Goal: Task Accomplishment & Management: Complete application form

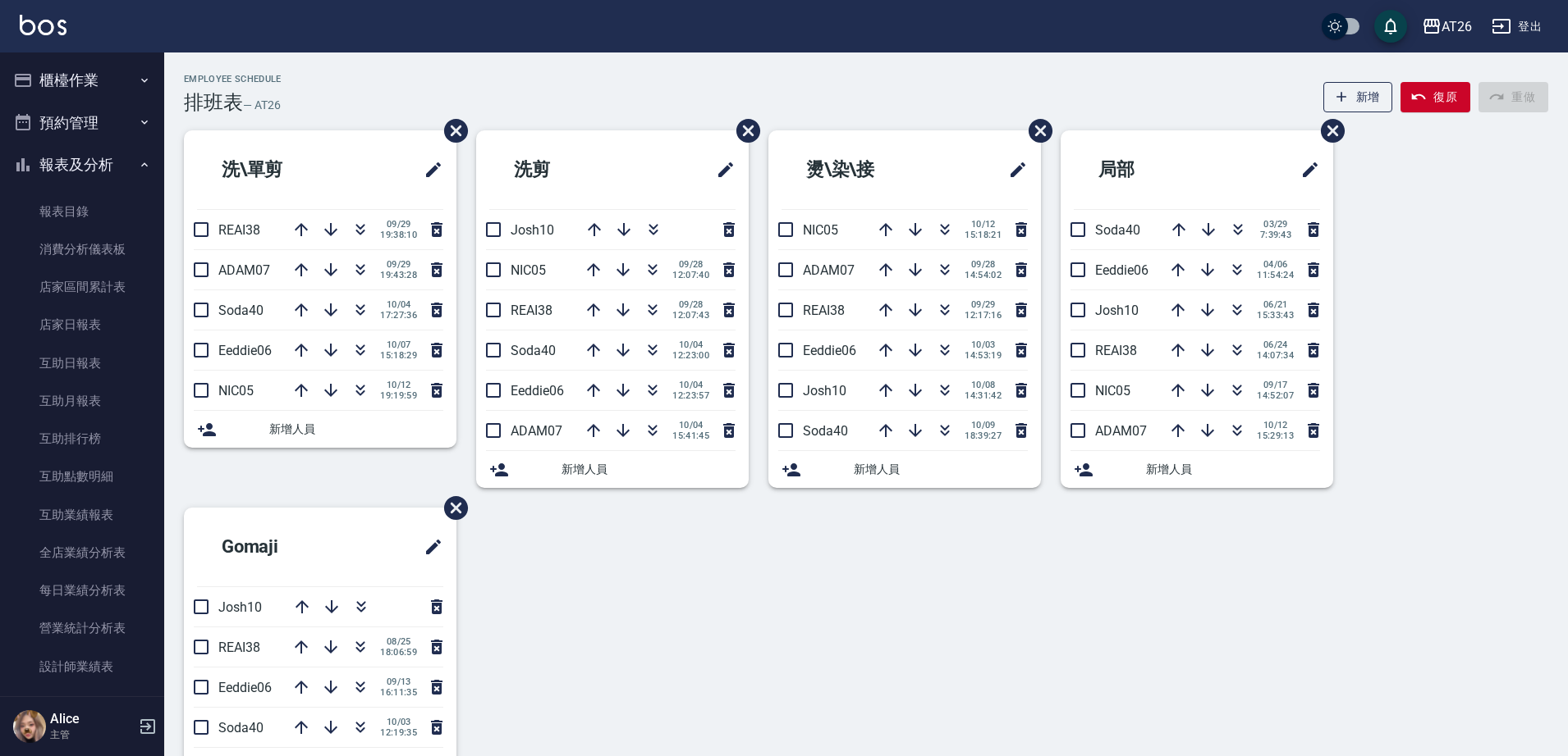
click at [106, 85] on button "櫃檯作業" at bounding box center [82, 81] width 151 height 42
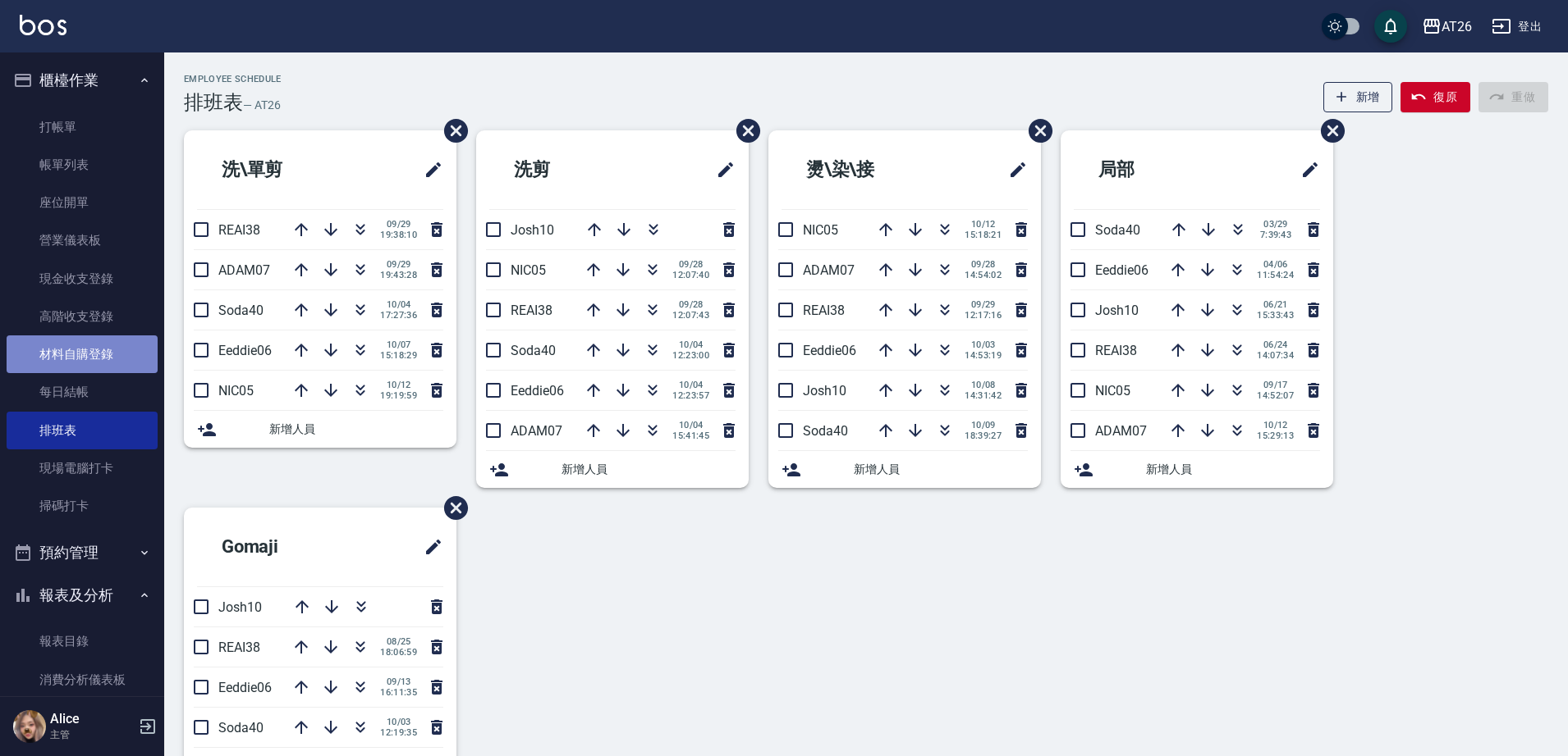
click at [111, 361] on link "材料自購登錄" at bounding box center [82, 354] width 151 height 37
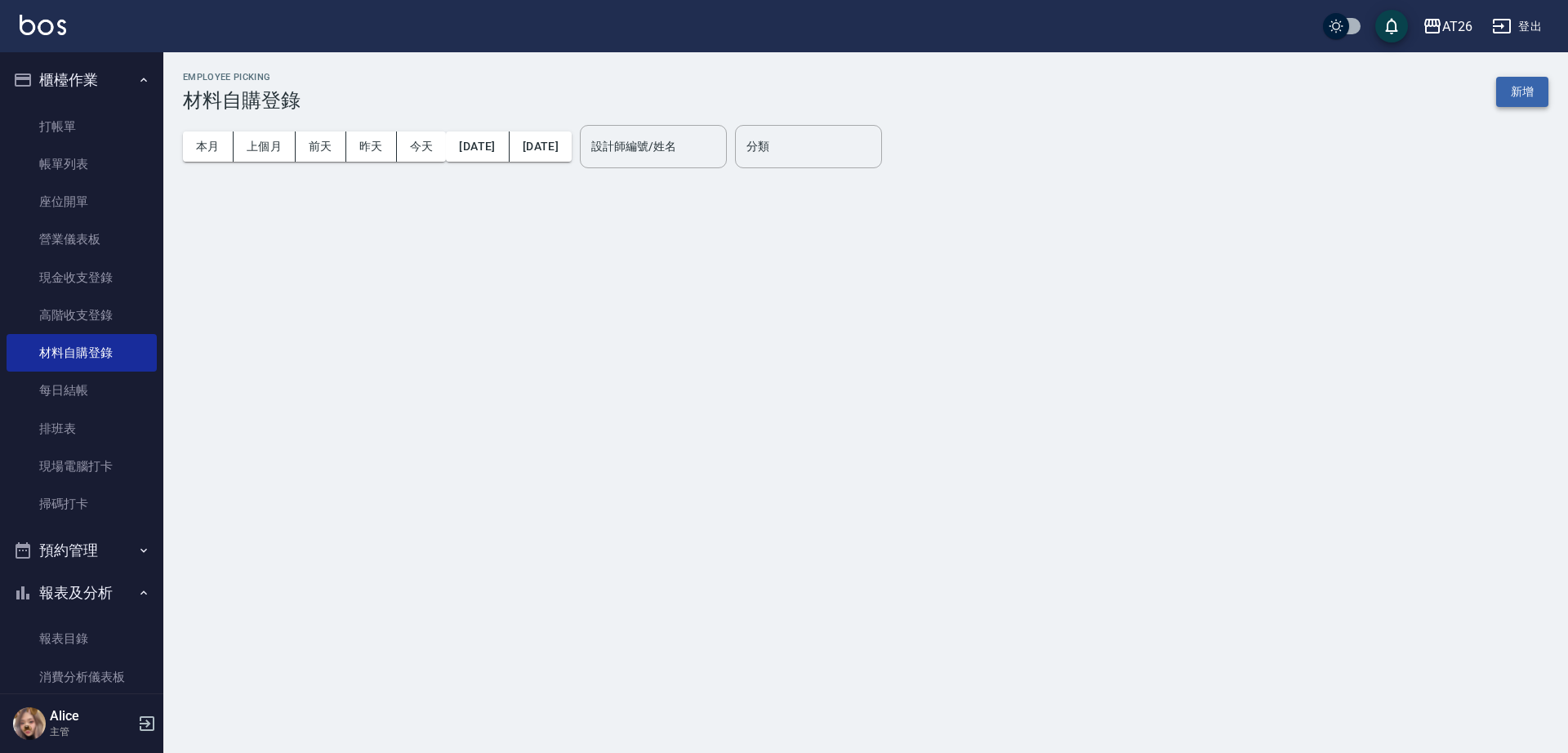
click at [1512, 94] on button "新增" at bounding box center [1522, 92] width 52 height 30
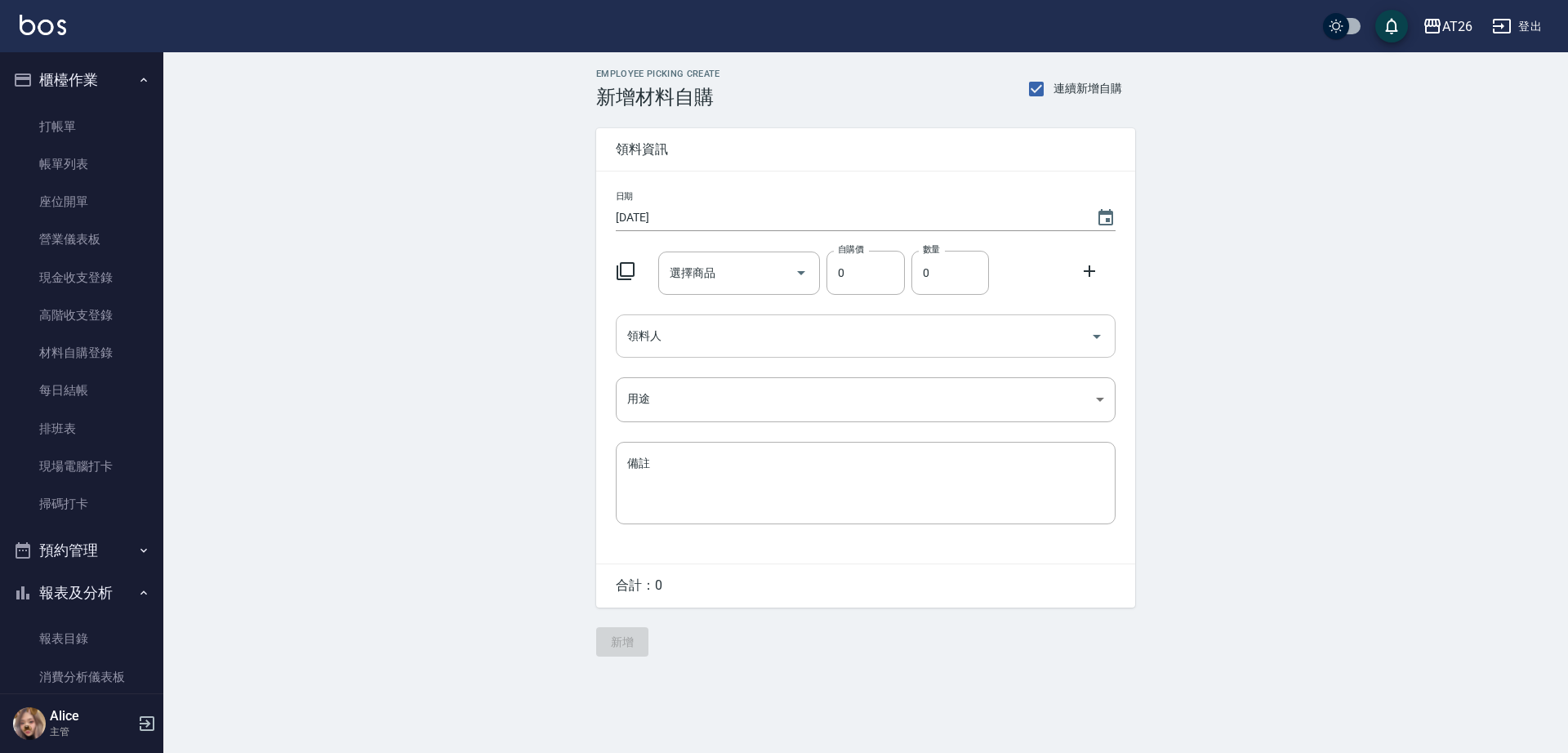
click at [702, 333] on input "領料人" at bounding box center [853, 336] width 460 height 29
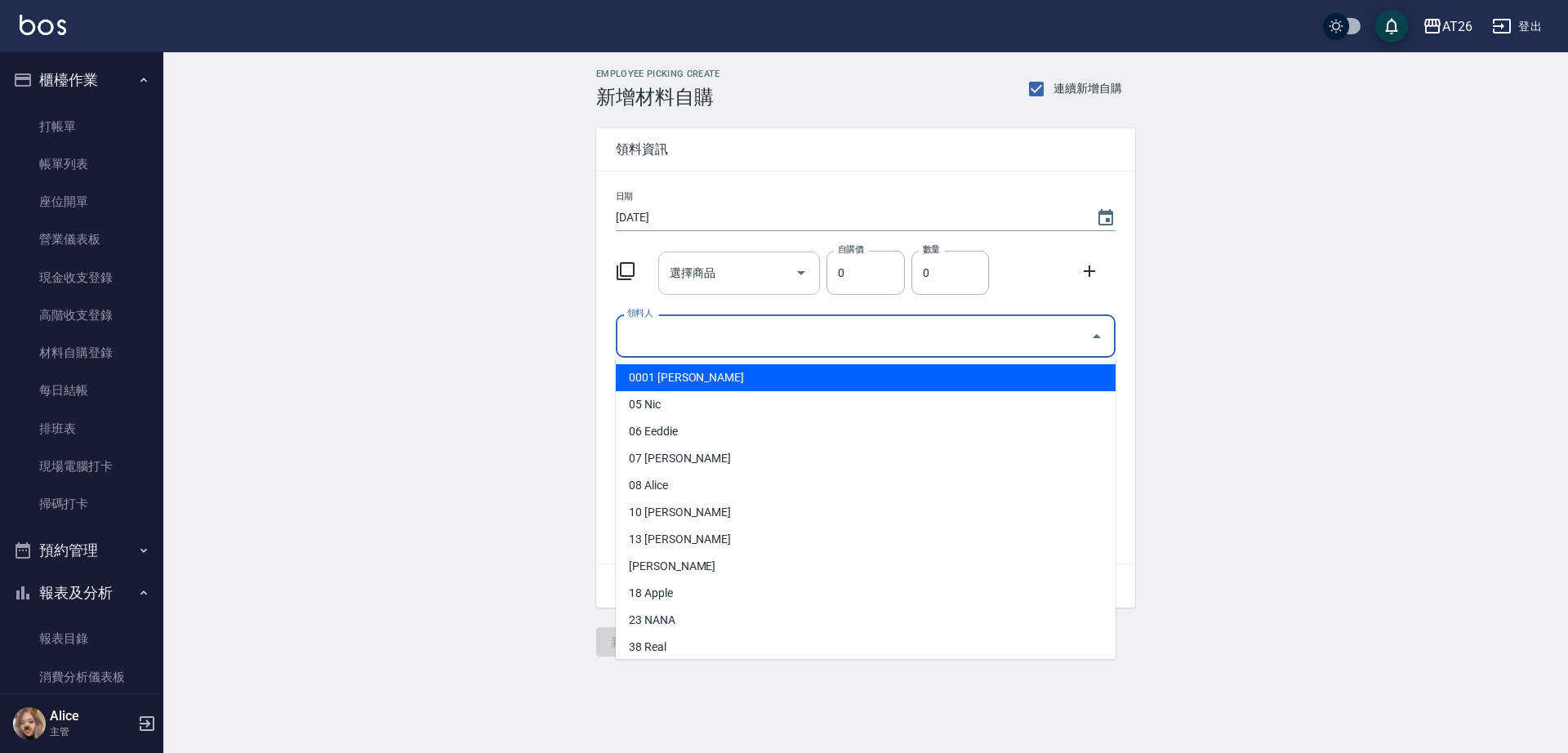
click at [722, 279] on input "選擇商品" at bounding box center [727, 273] width 123 height 29
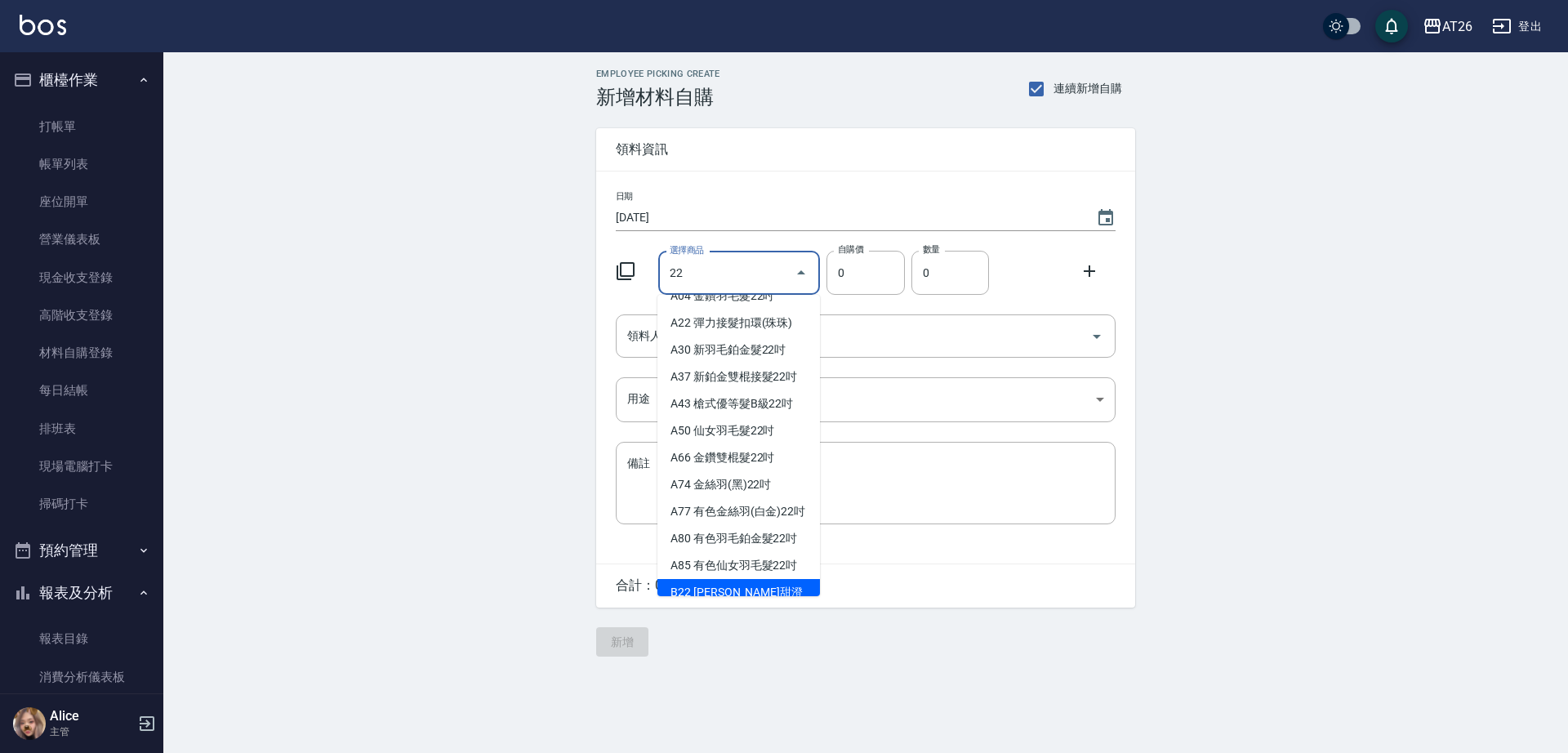
scroll to position [63, 0]
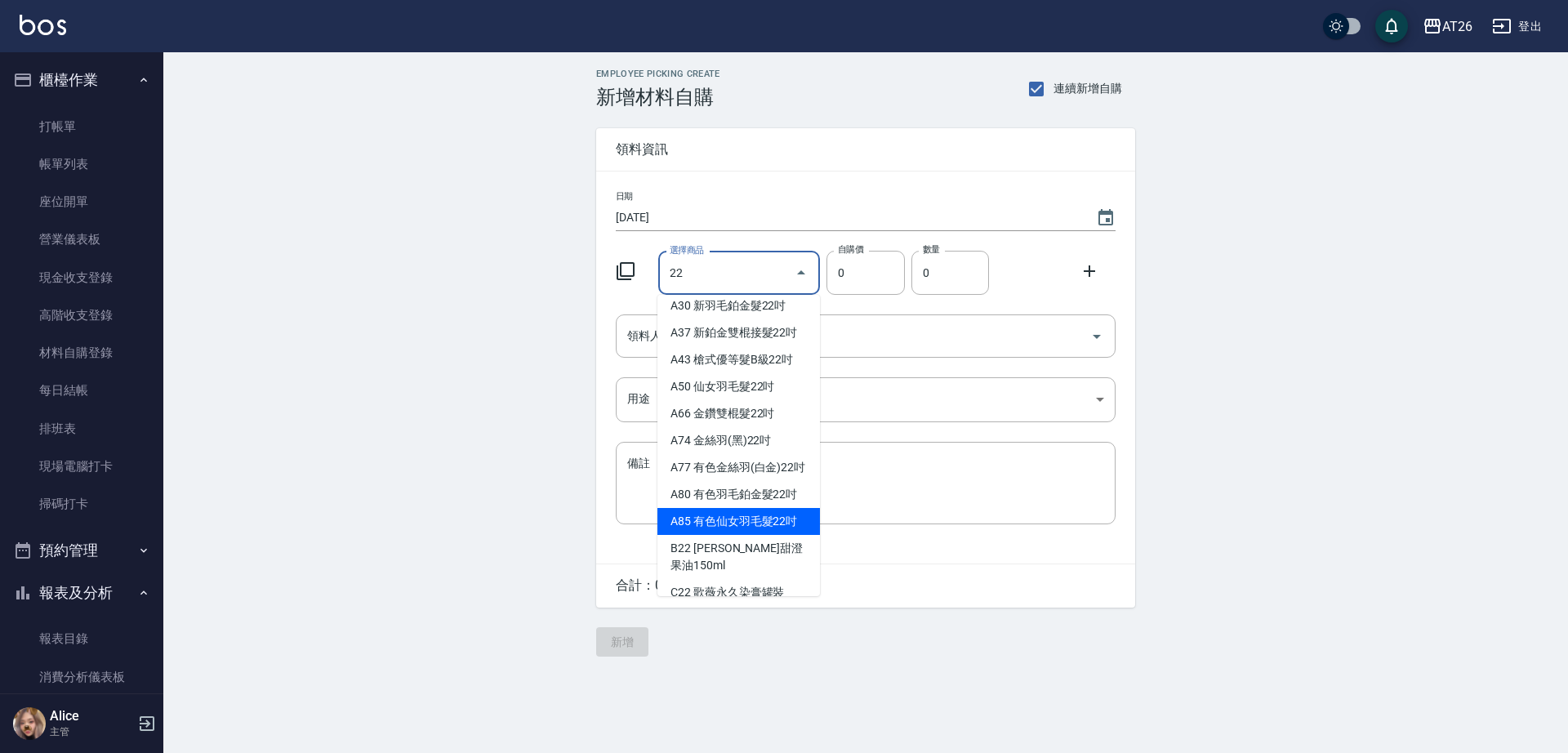
type input "有色仙女羽毛髮22吋"
type input "2980"
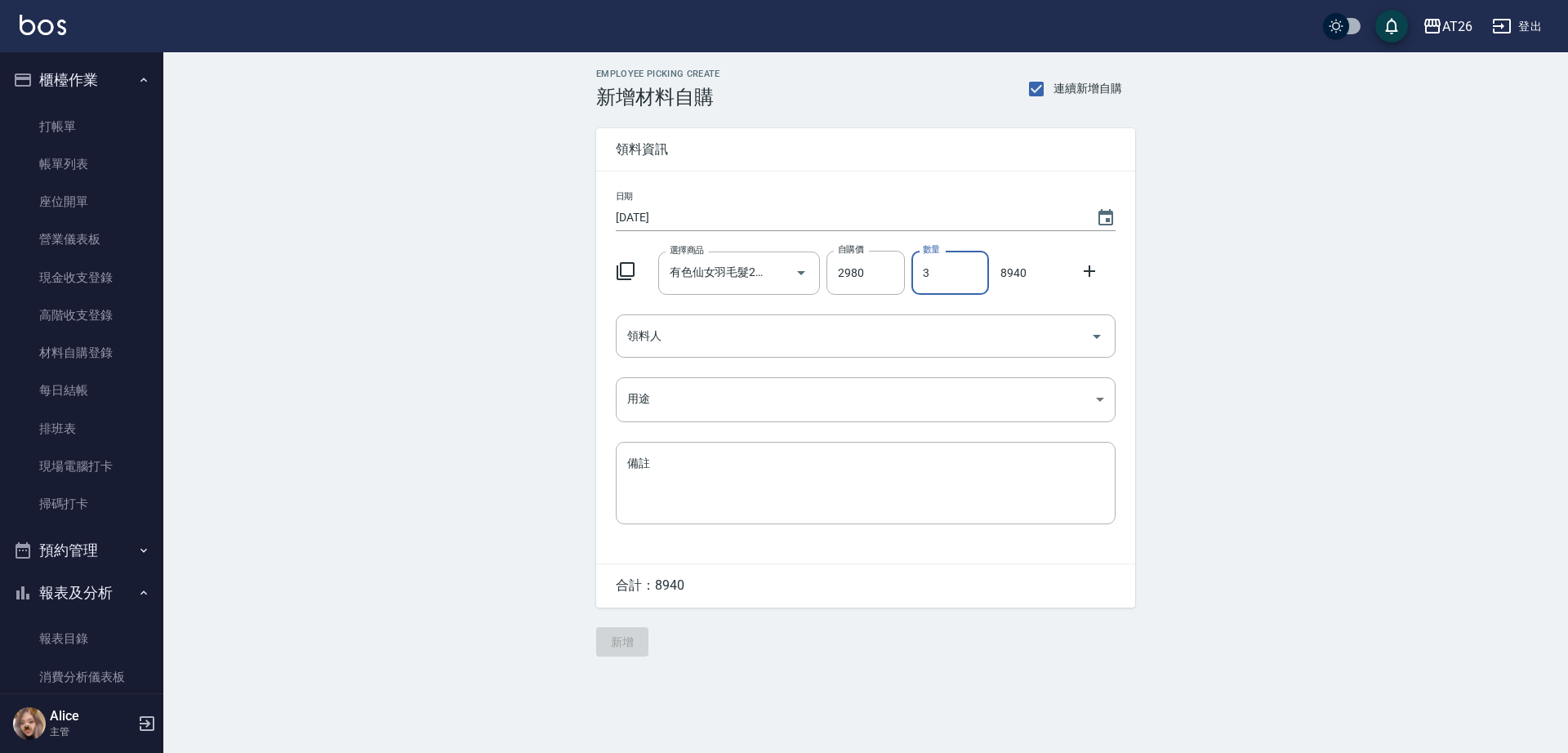
type input "3"
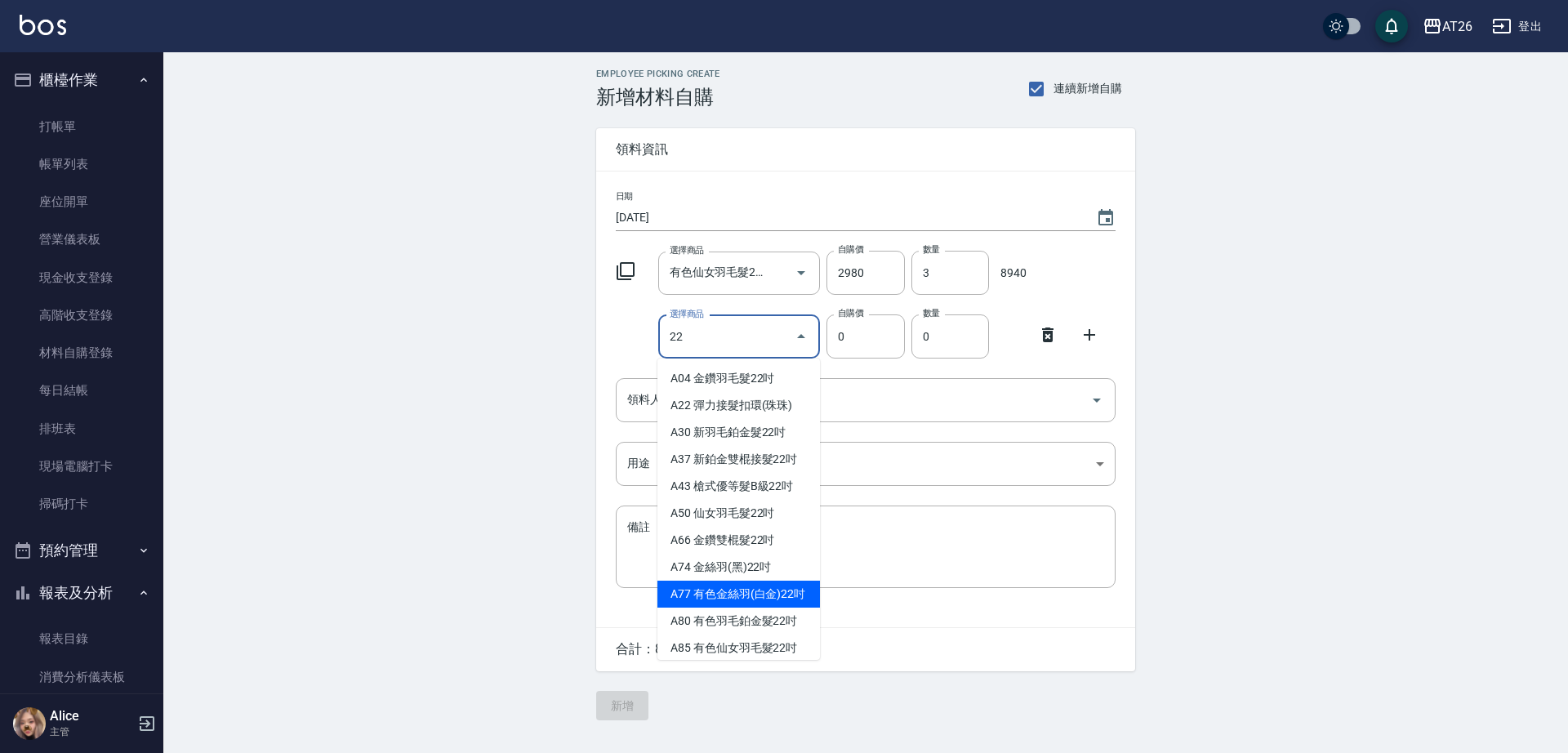
type input "有色金絲羽(白金)22吋"
type input "1230"
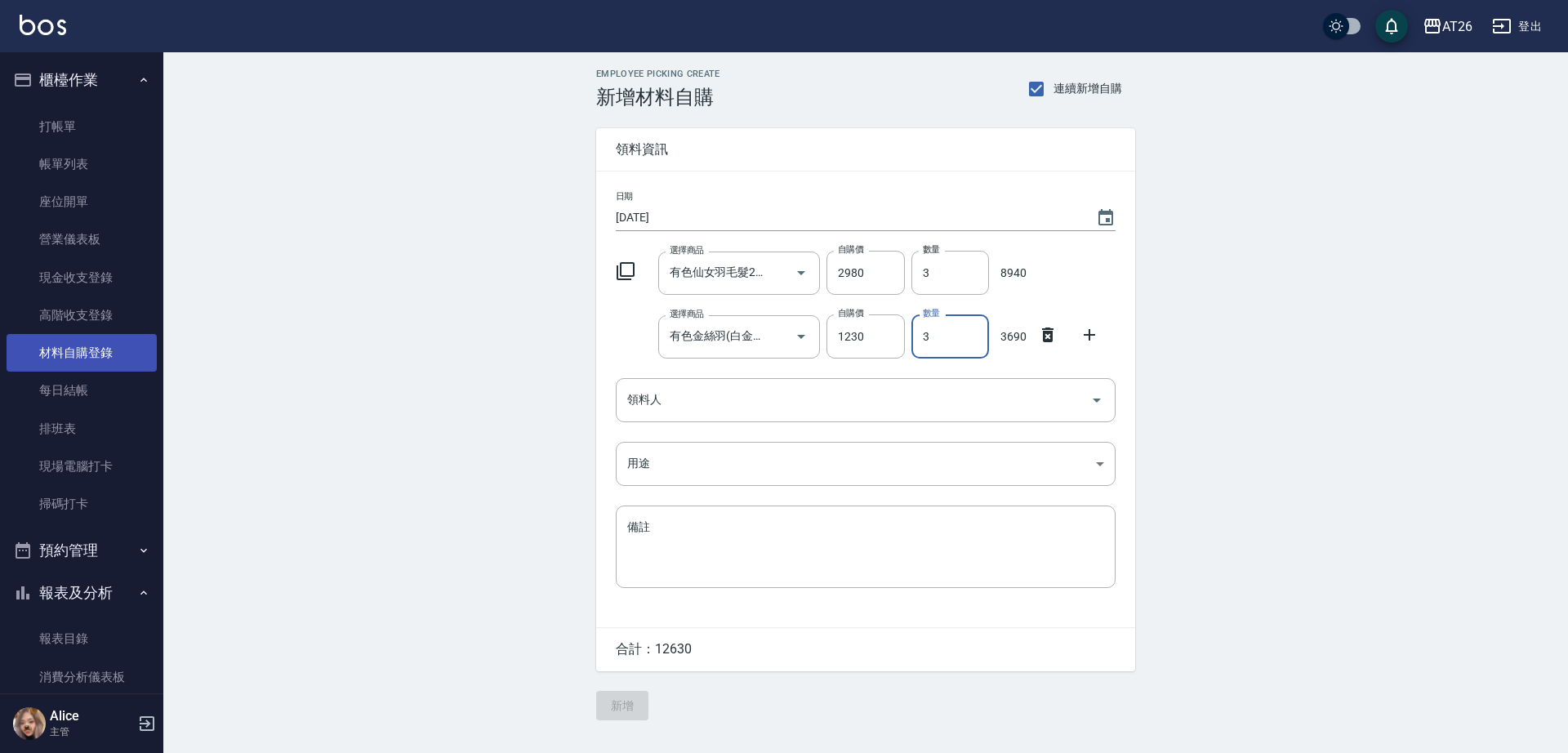
type input "3"
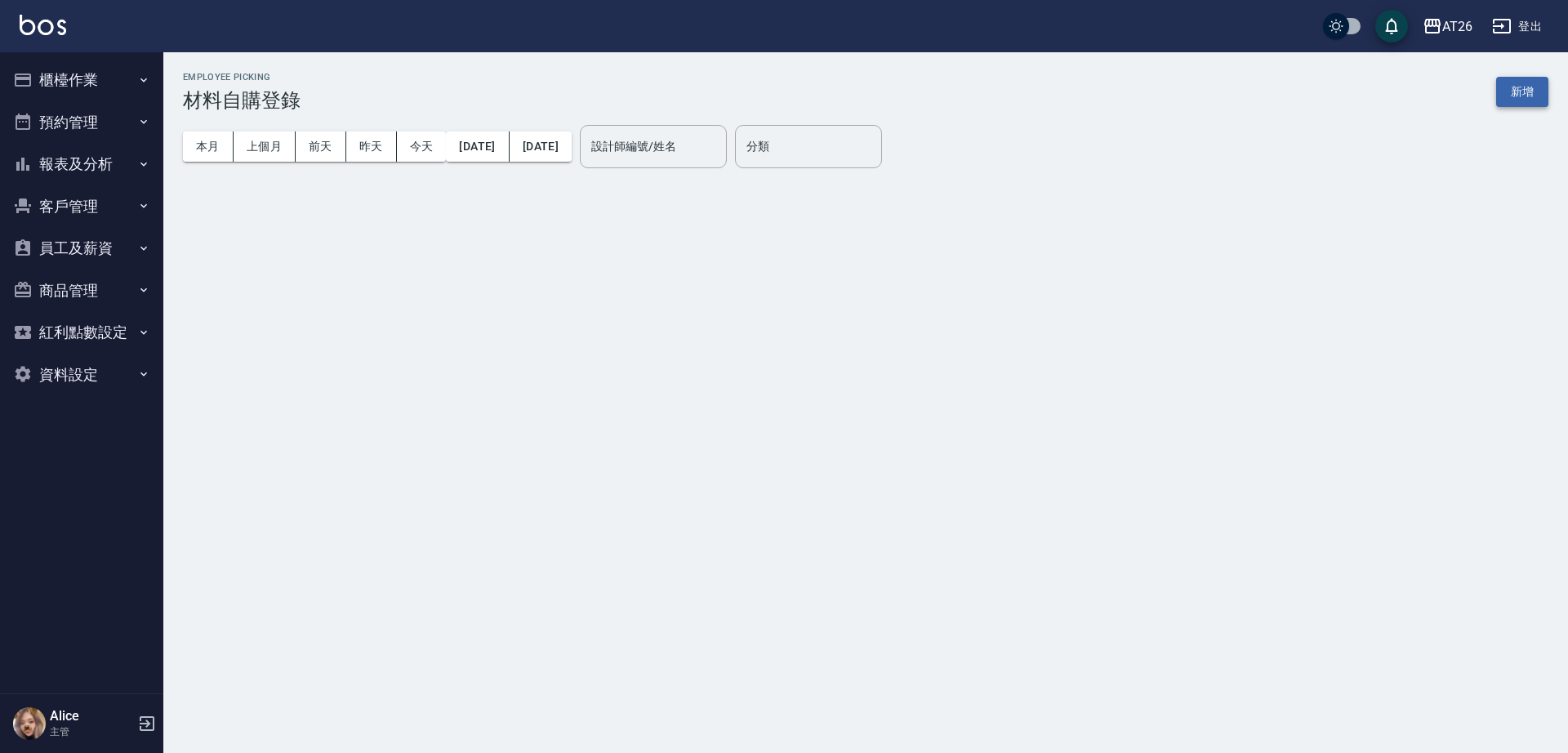
click at [1490, 93] on div "Employee Picking 材料自購登錄 新增" at bounding box center [866, 91] width 1366 height 40
click at [1509, 93] on button "新增" at bounding box center [1522, 92] width 52 height 30
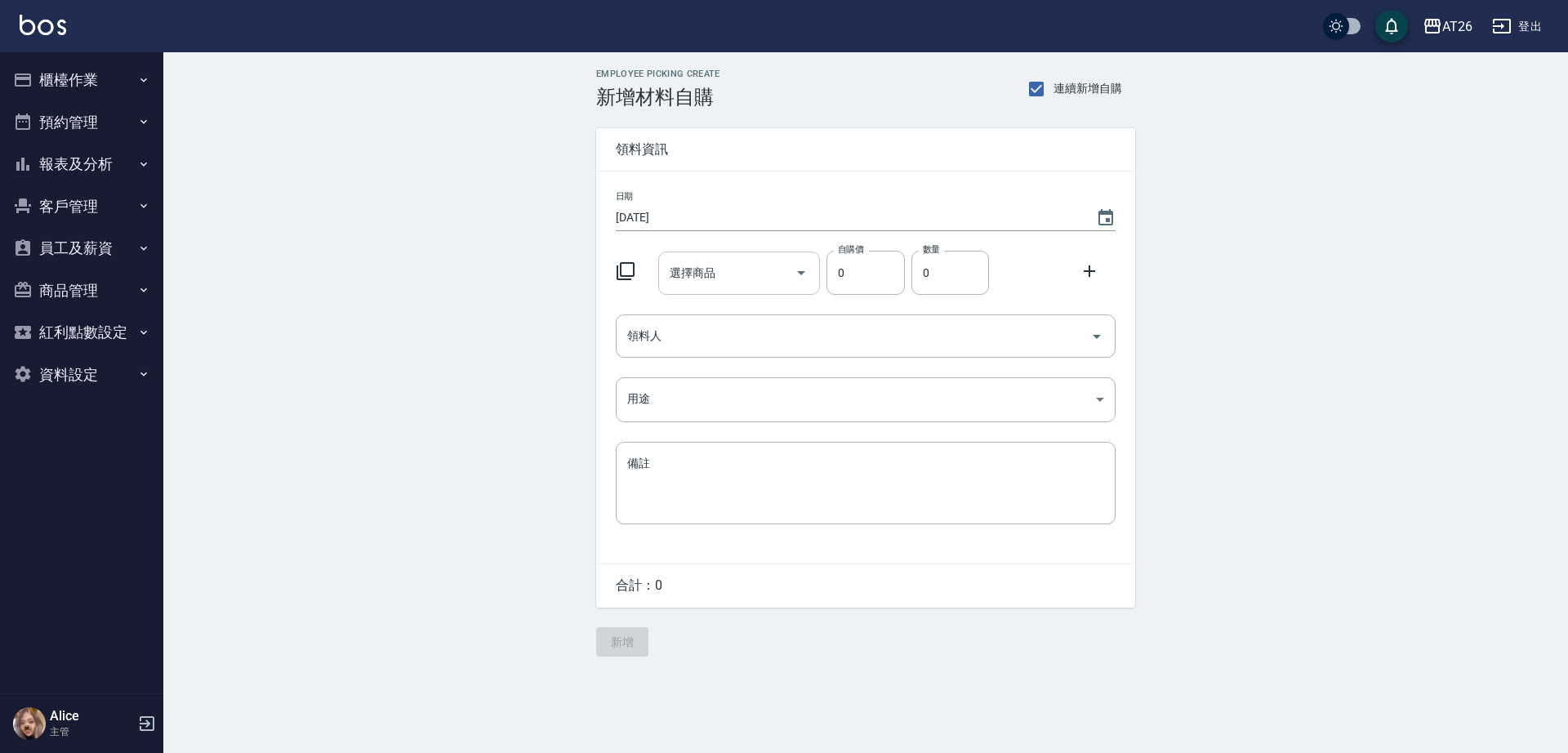
click at [743, 263] on input "選擇商品" at bounding box center [727, 273] width 123 height 29
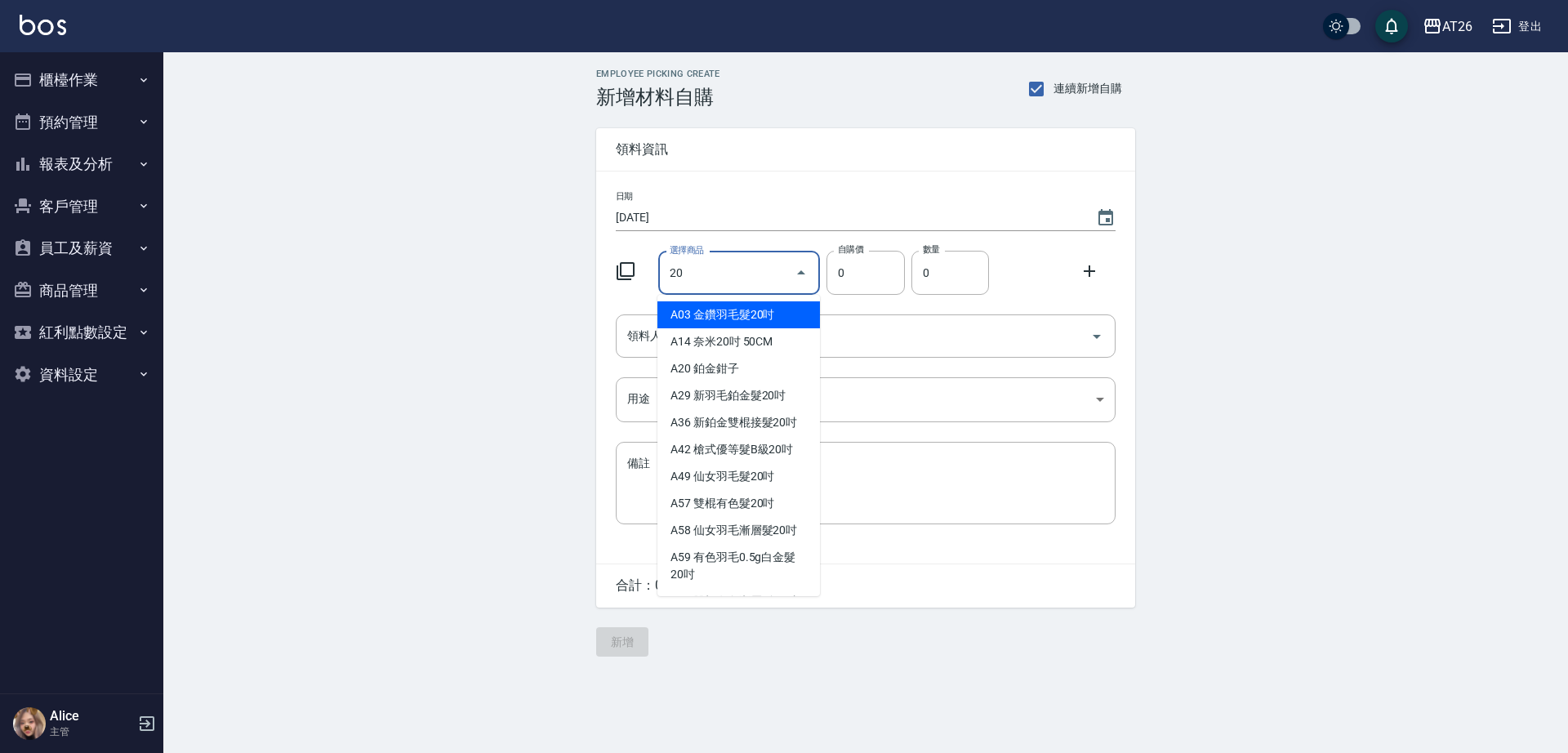
type input "2"
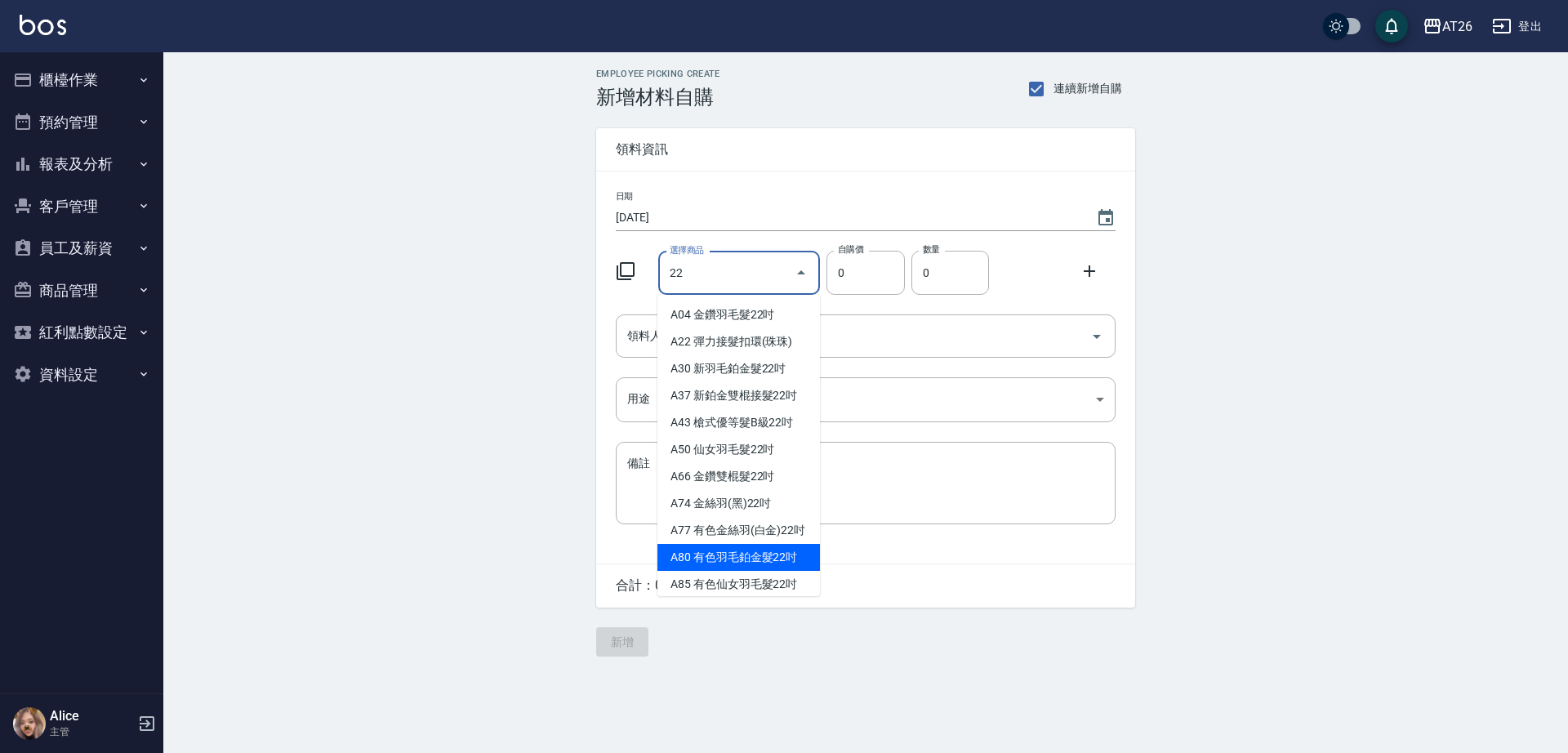
scroll to position [19, 0]
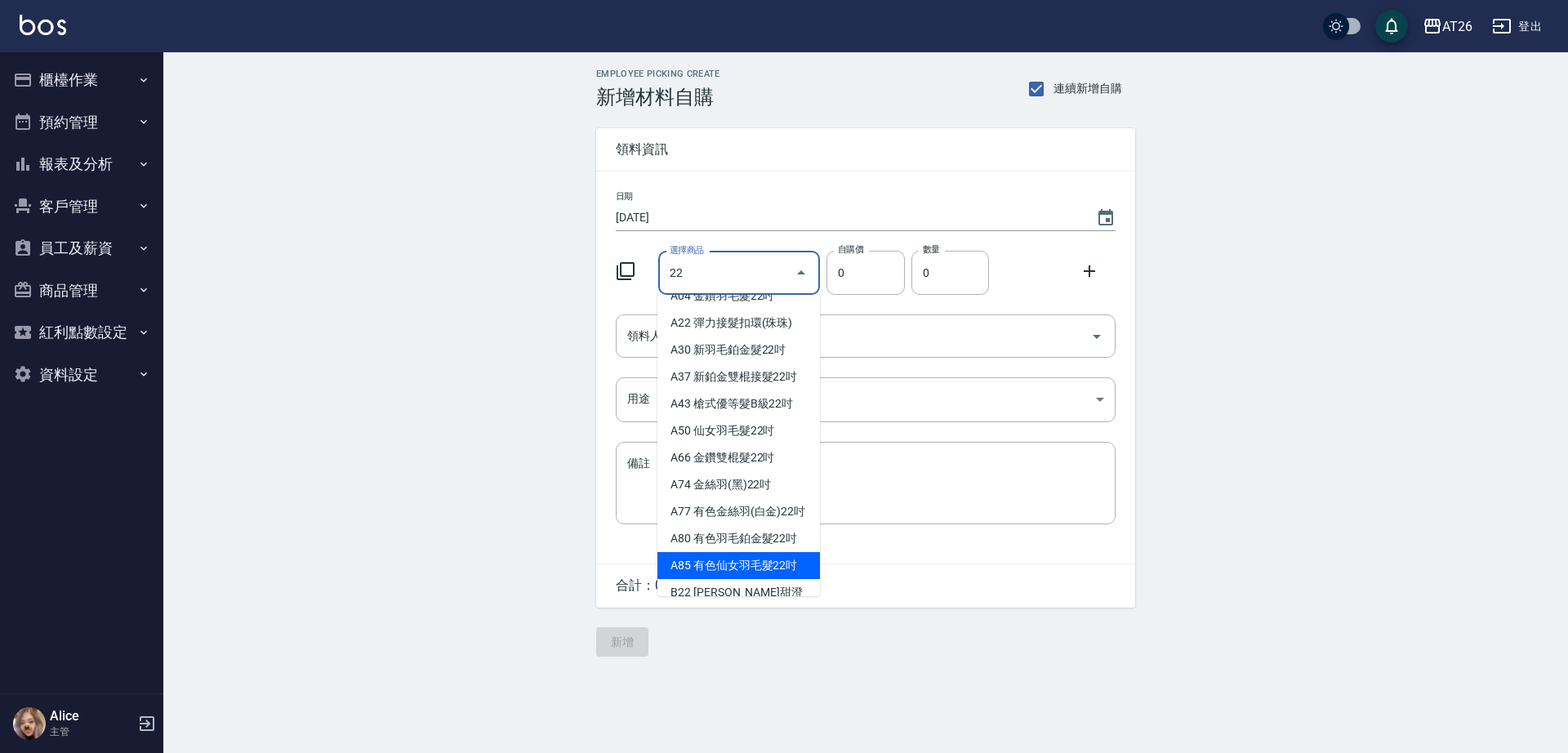
type input "有色仙女羽毛髮22吋"
type input "2980"
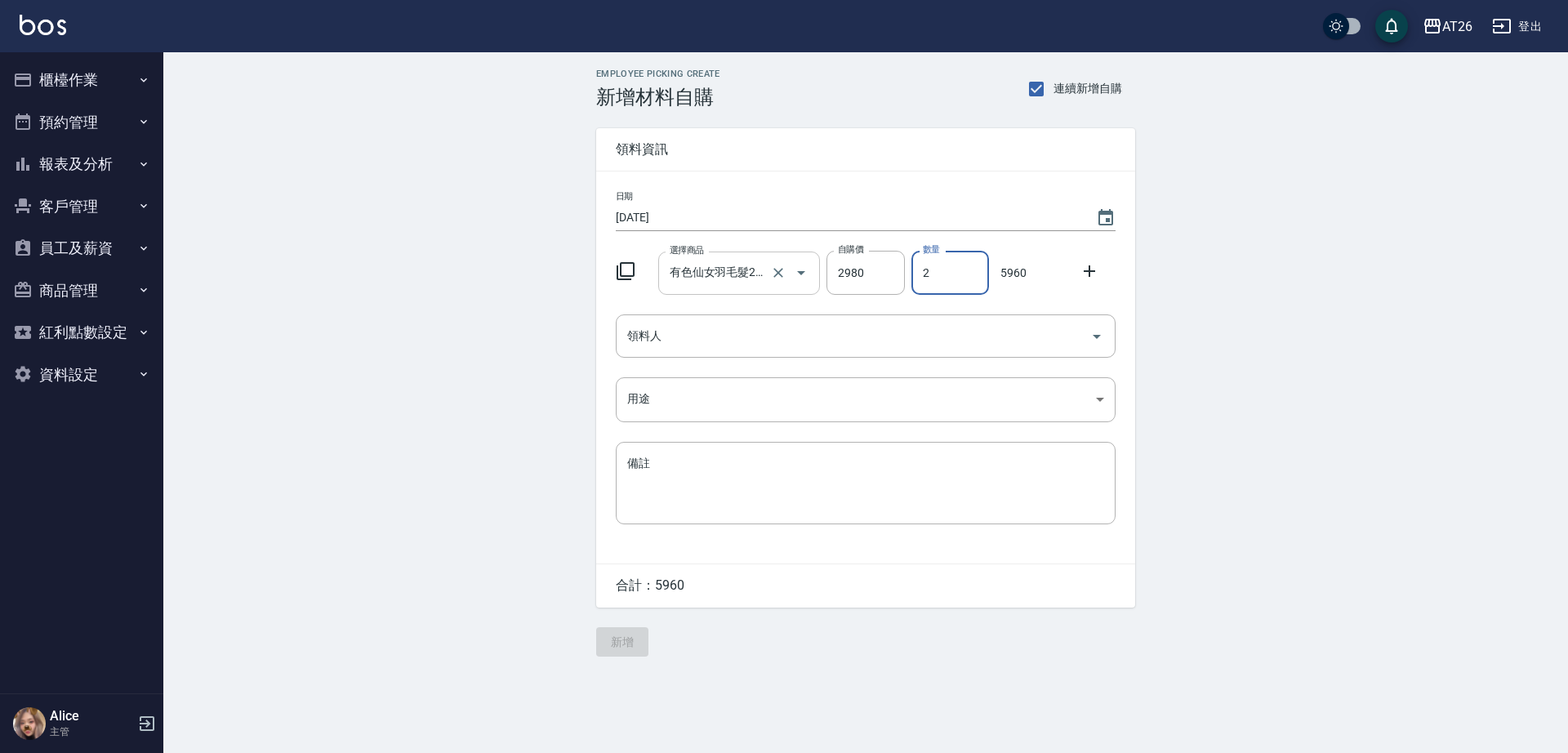
type input "2"
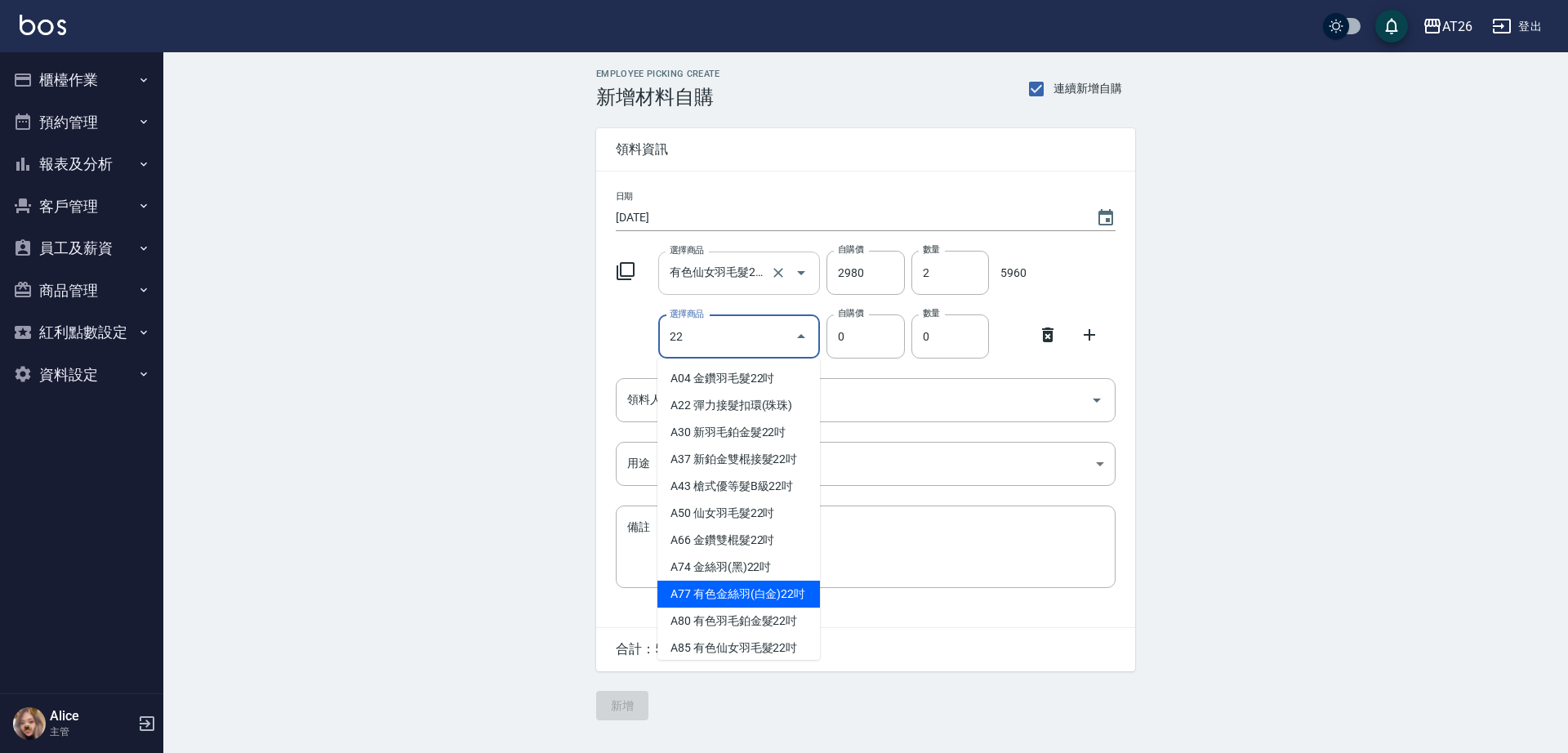
type input "有色金絲羽(白金)22吋"
type input "1230"
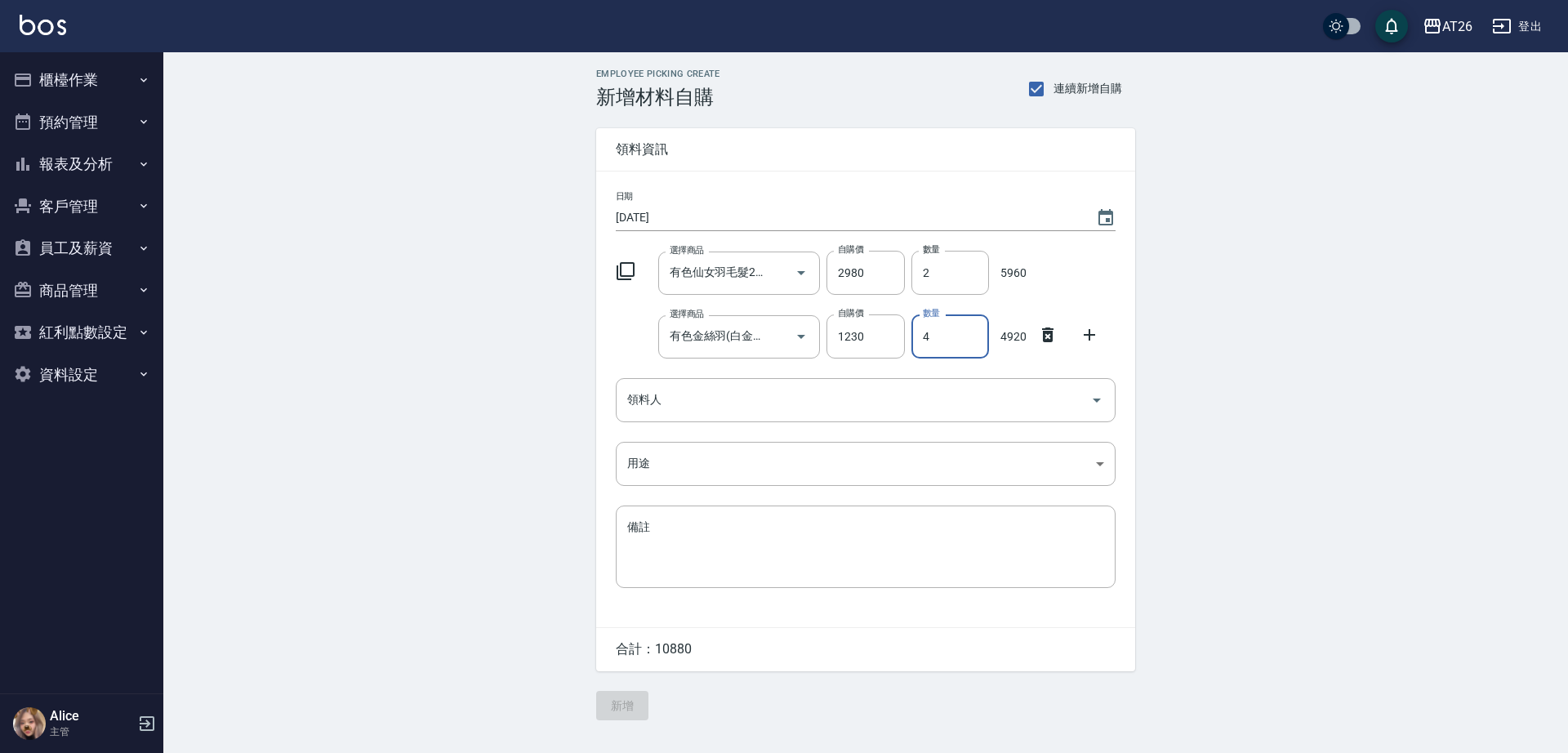
type input "4"
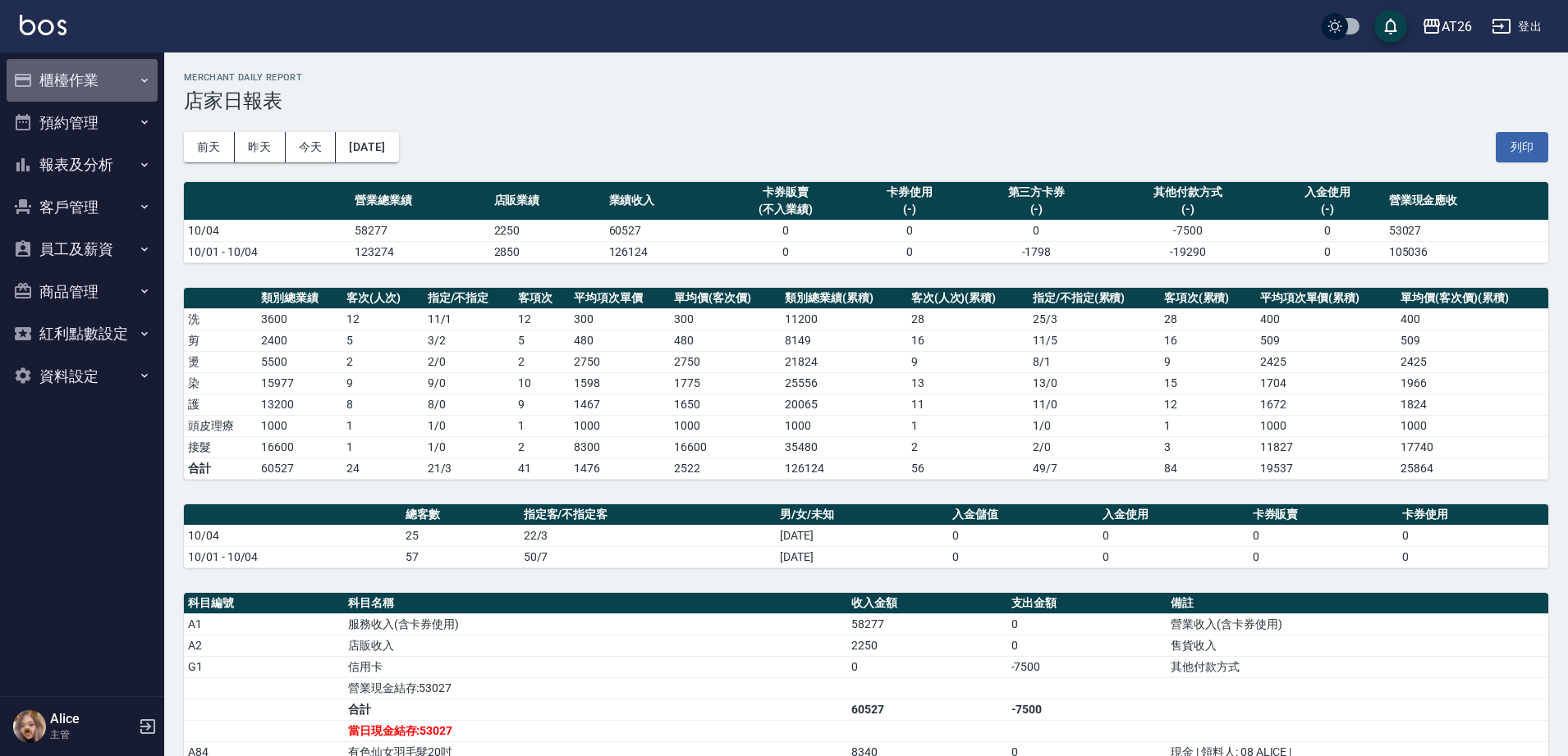
click at [103, 80] on button "櫃檯作業" at bounding box center [82, 81] width 151 height 42
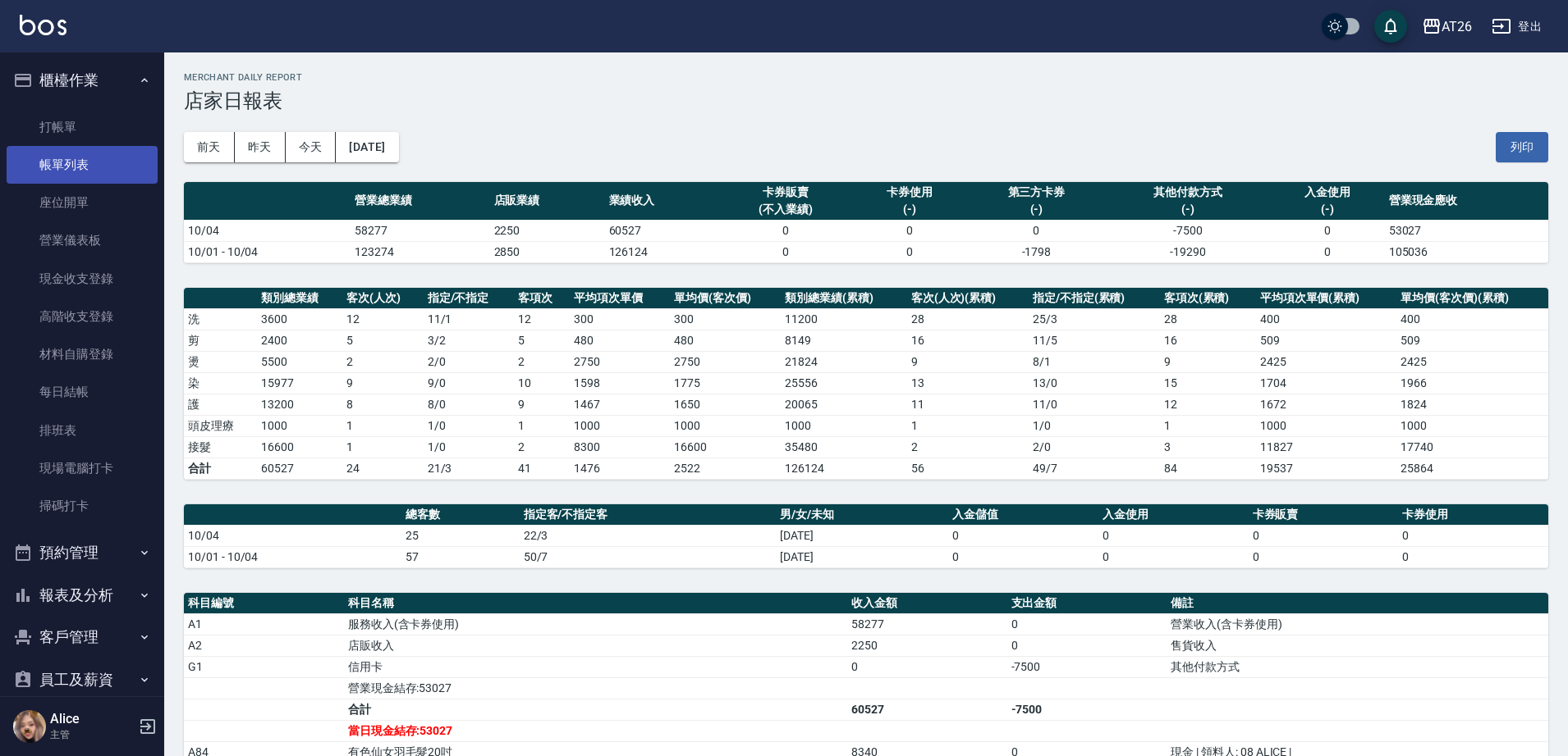
click at [85, 150] on link "帳單列表" at bounding box center [82, 165] width 151 height 37
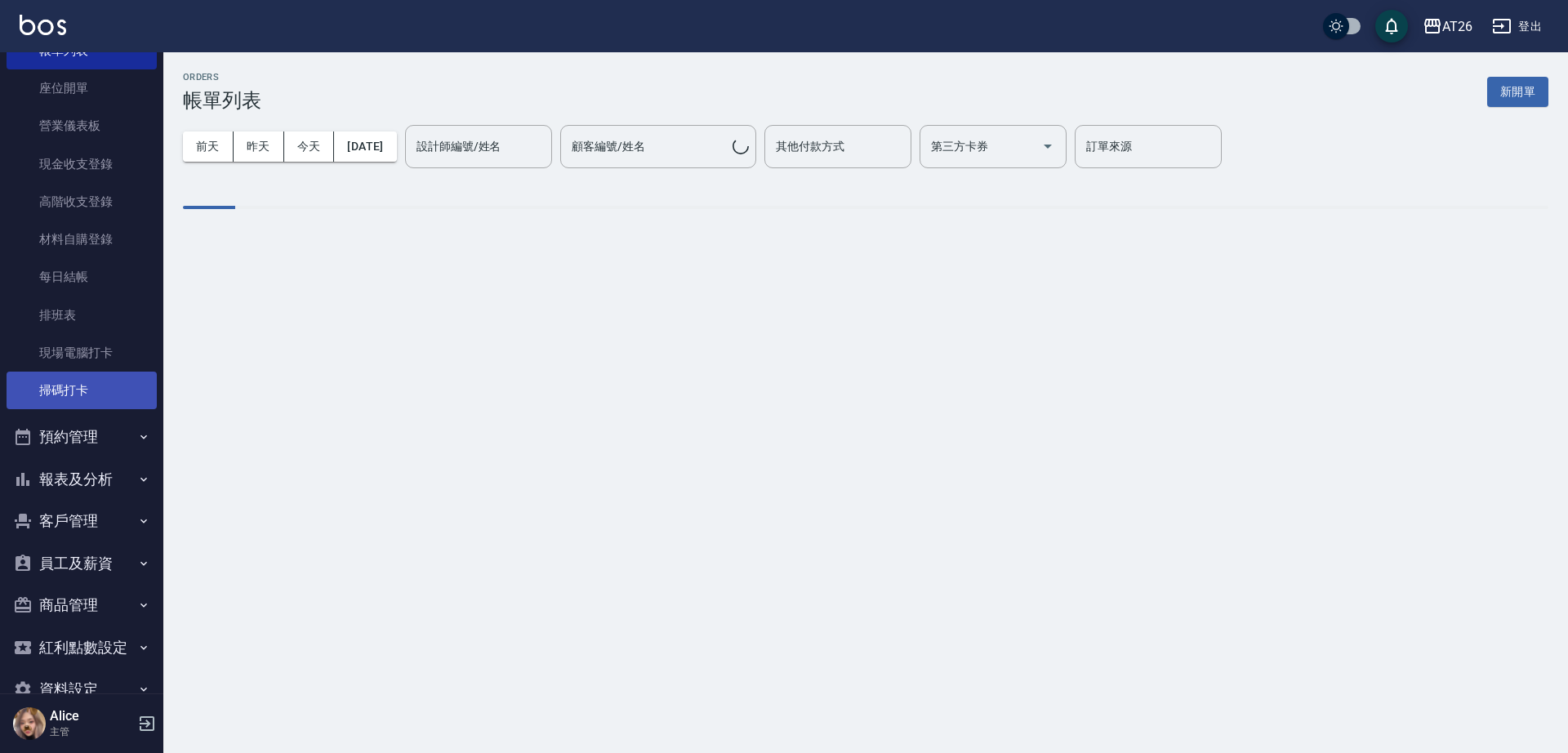
scroll to position [150, 0]
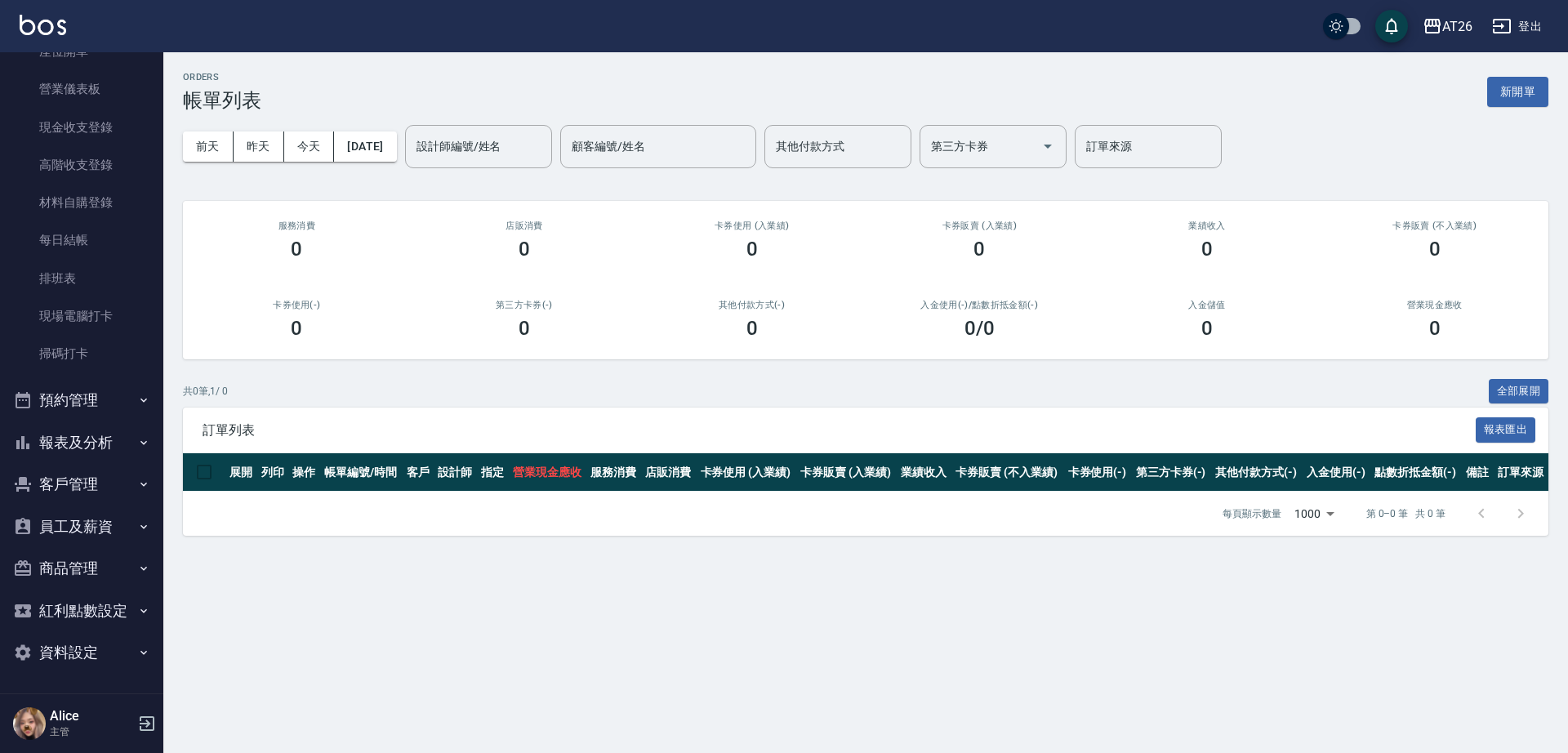
drag, startPoint x: 97, startPoint y: 456, endPoint x: 96, endPoint y: 448, distance: 8.1
click at [96, 456] on button "報表及分析" at bounding box center [82, 443] width 150 height 42
click at [96, 448] on button "報表及分析" at bounding box center [82, 443] width 150 height 42
click at [57, 451] on button "報表及分析" at bounding box center [82, 443] width 150 height 42
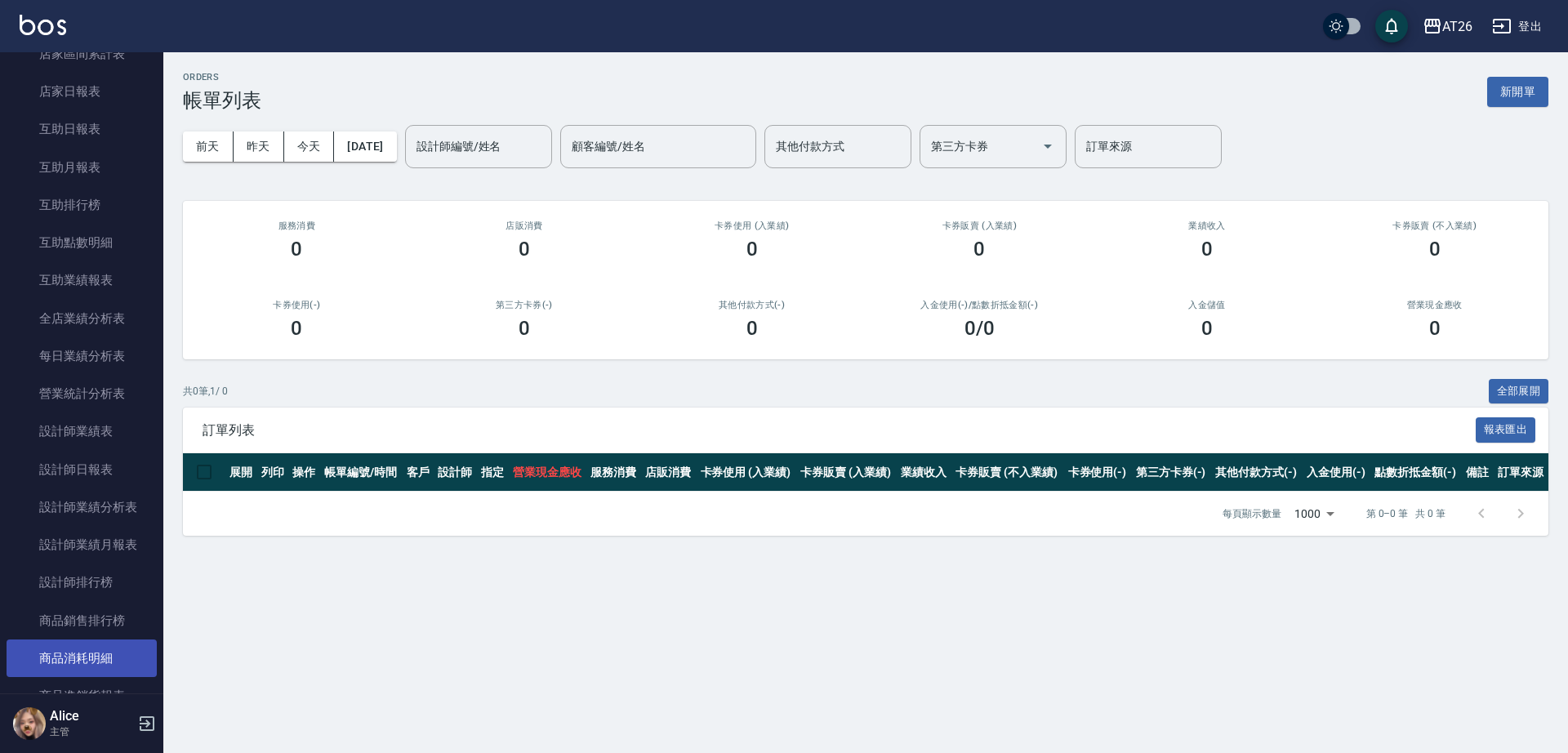
scroll to position [763, 0]
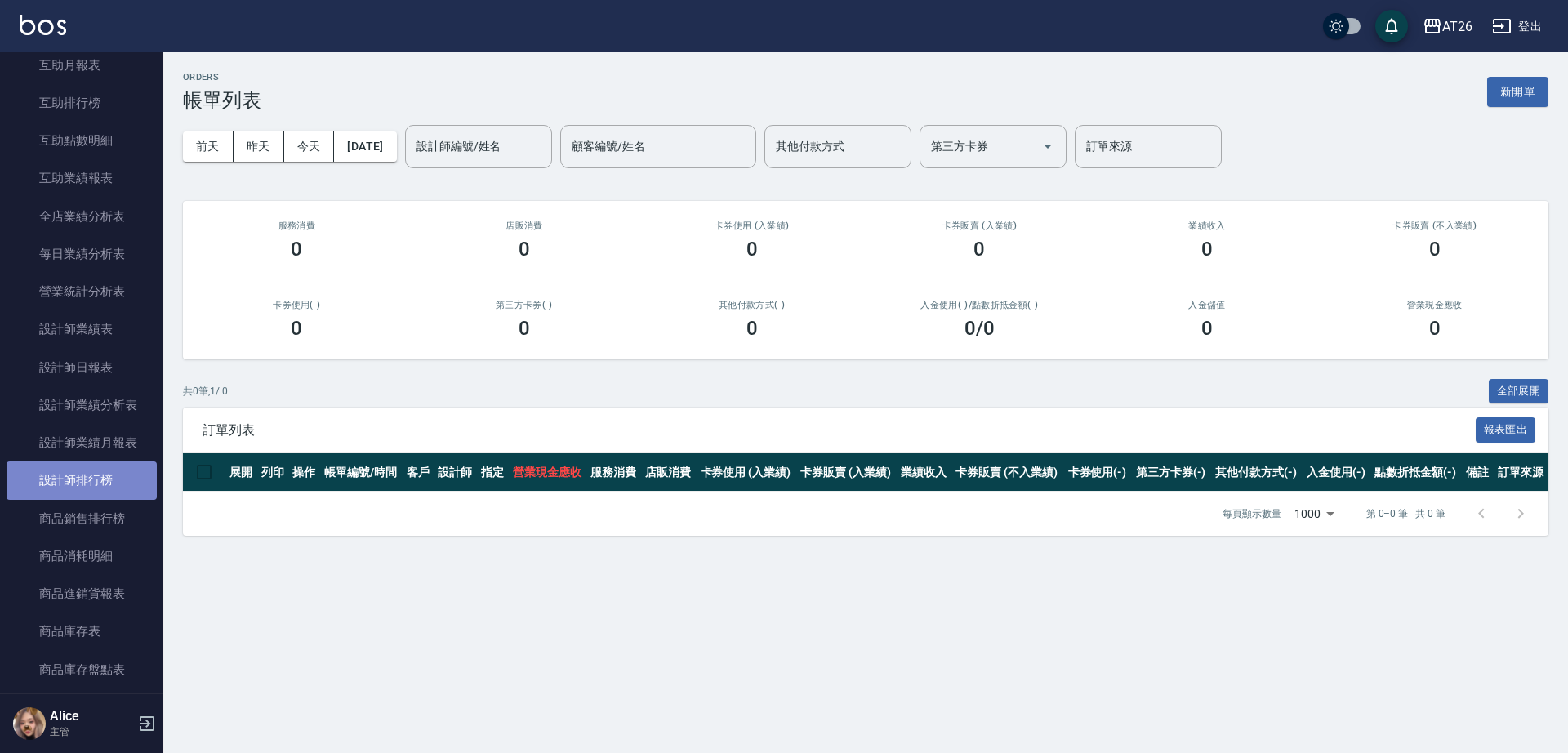
click at [86, 483] on link "設計師排行榜" at bounding box center [82, 480] width 150 height 37
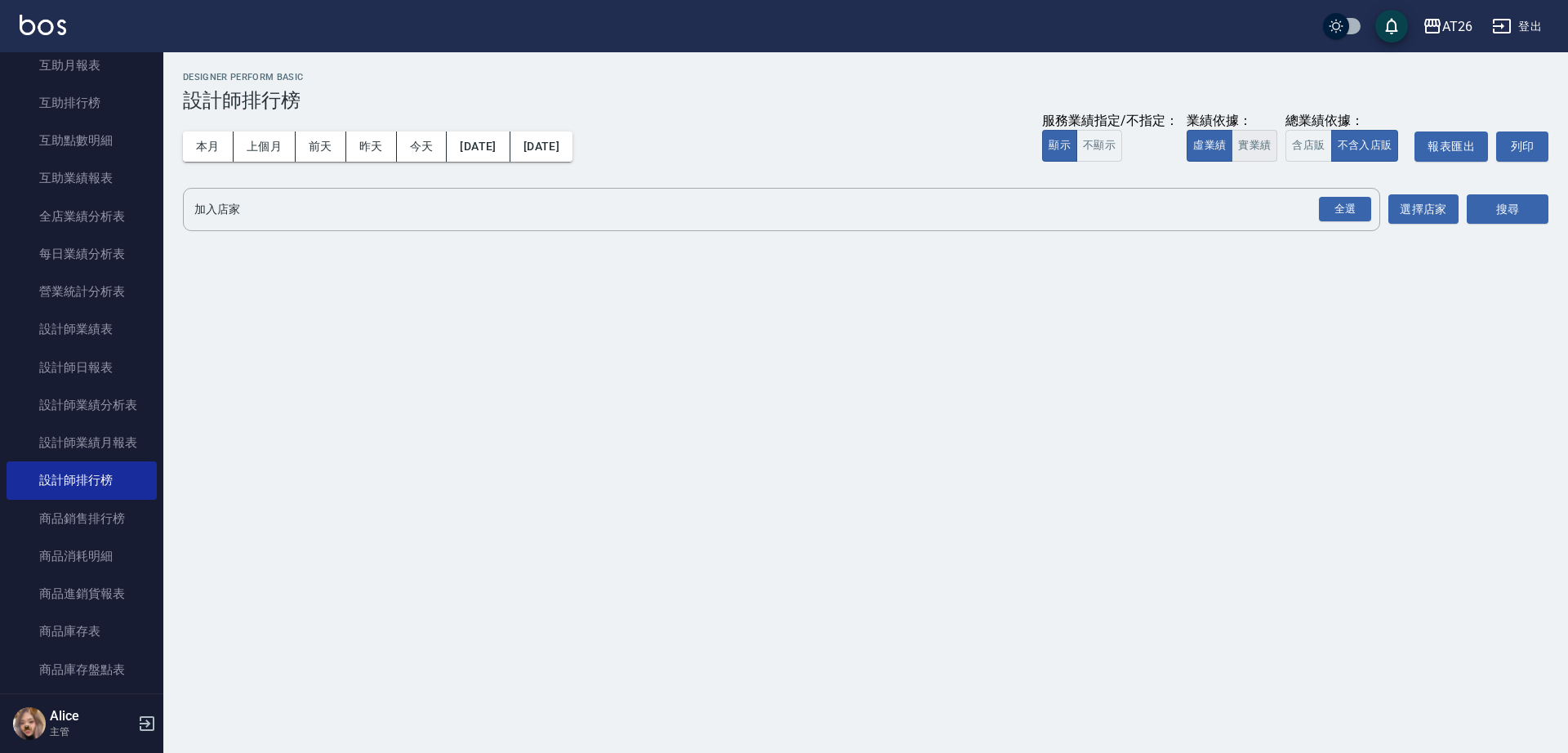
click at [1248, 137] on button "實業績" at bounding box center [1255, 146] width 46 height 32
click at [1349, 204] on div "全選" at bounding box center [1345, 210] width 52 height 25
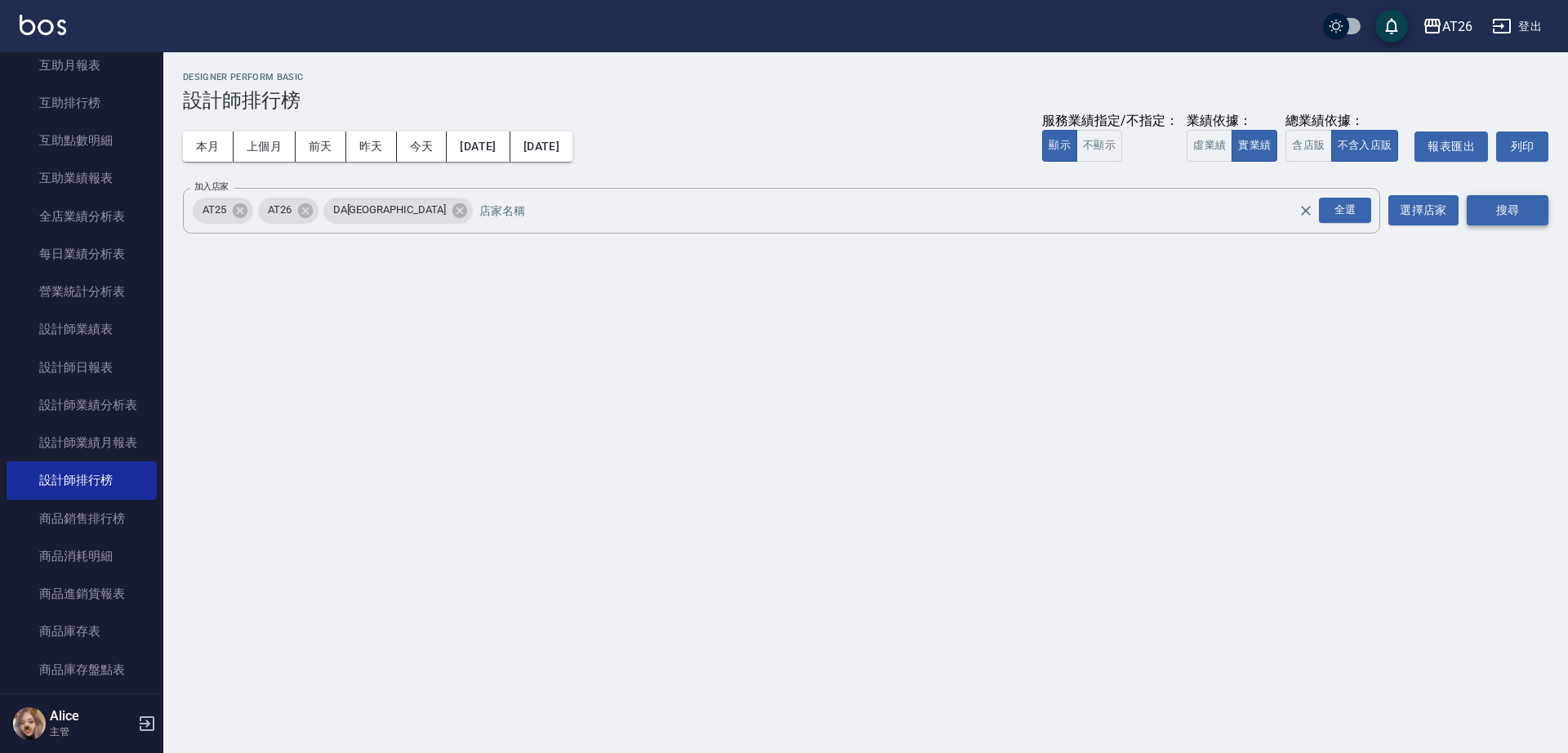
click at [1505, 206] on button "搜尋" at bounding box center [1507, 210] width 82 height 30
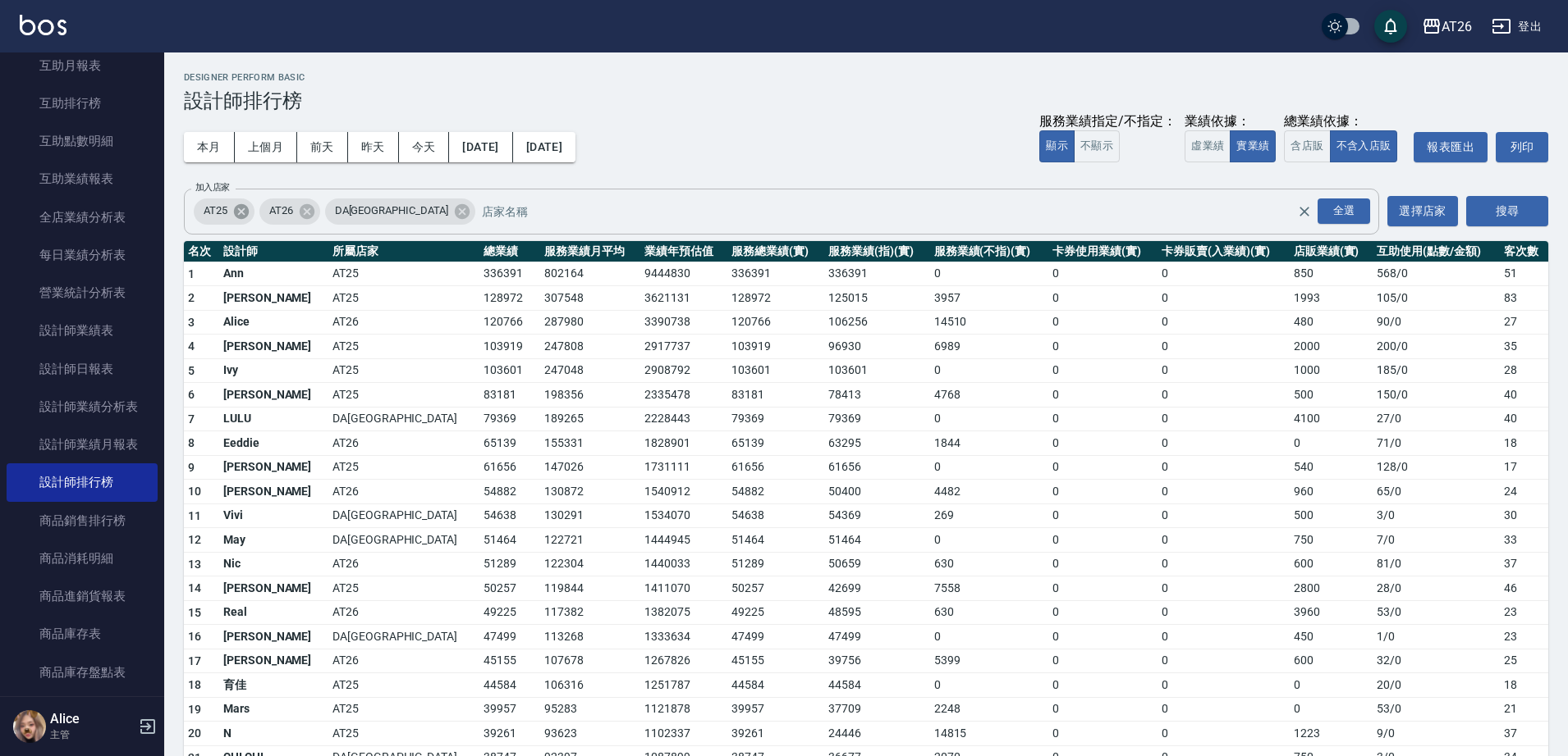
click at [239, 212] on icon at bounding box center [241, 211] width 18 height 18
click at [387, 215] on icon at bounding box center [396, 211] width 18 height 18
click at [1509, 210] on button "搜尋" at bounding box center [1507, 211] width 82 height 31
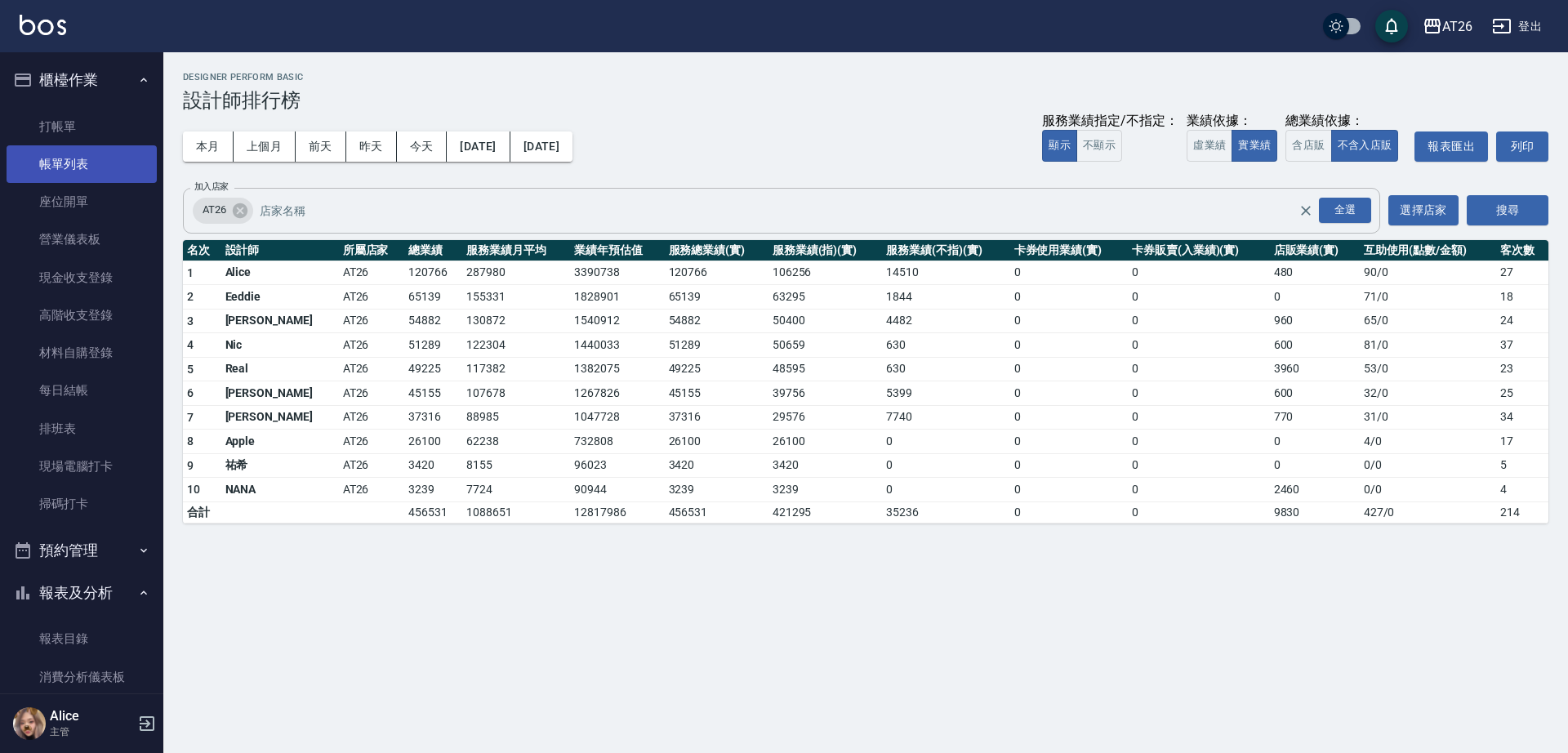
click at [95, 157] on link "帳單列表" at bounding box center [82, 164] width 150 height 37
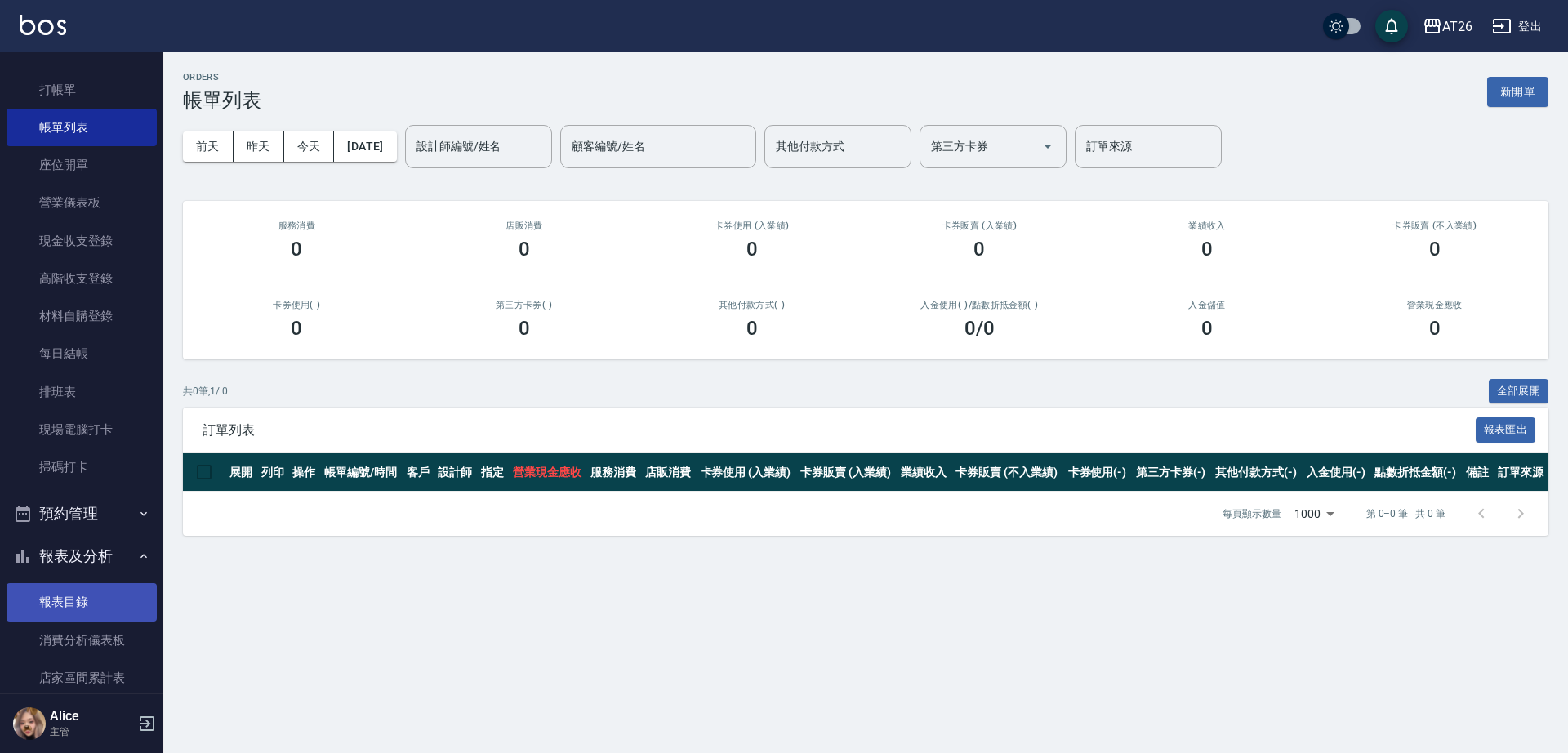
scroll to position [307, 0]
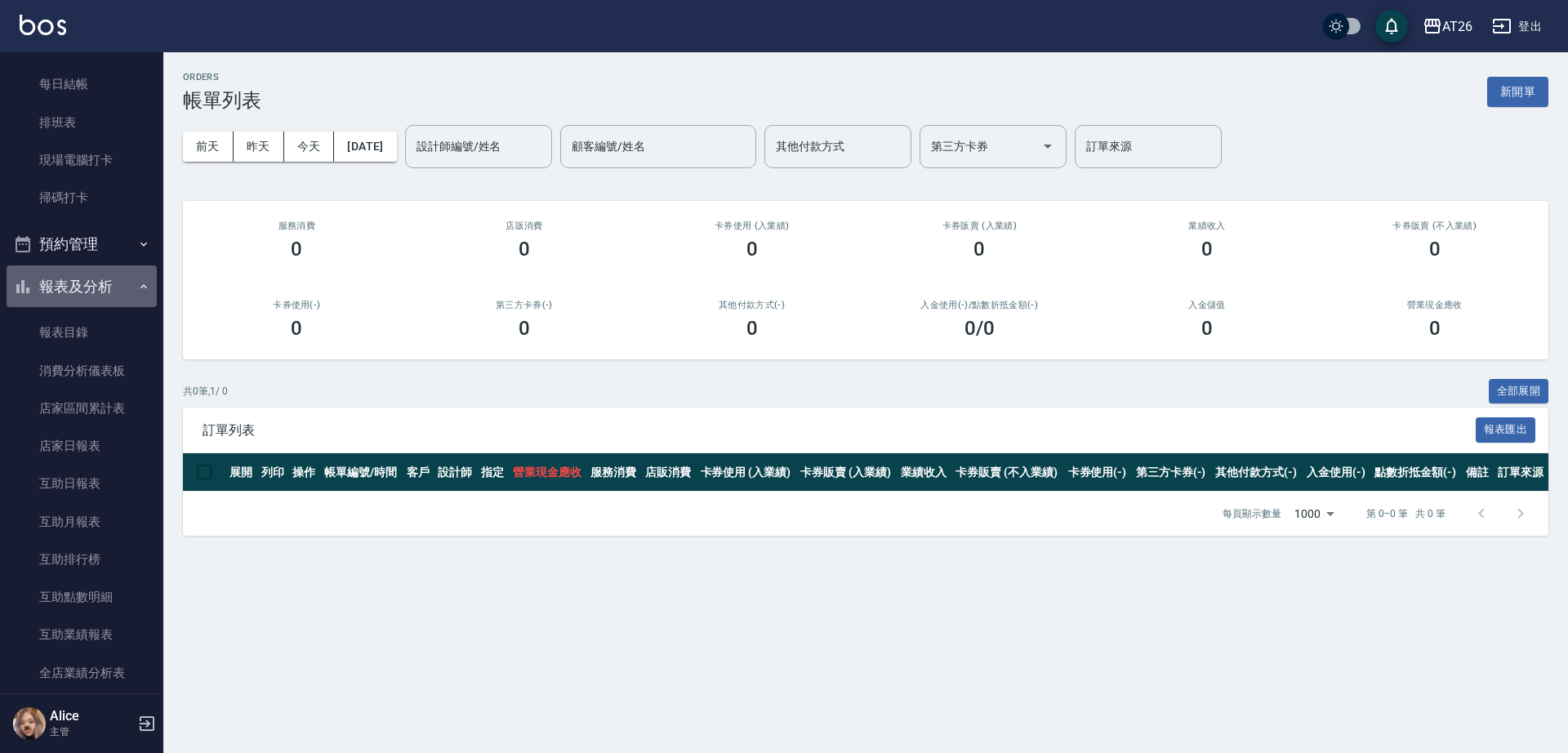
click at [86, 283] on button "報表及分析" at bounding box center [82, 286] width 150 height 42
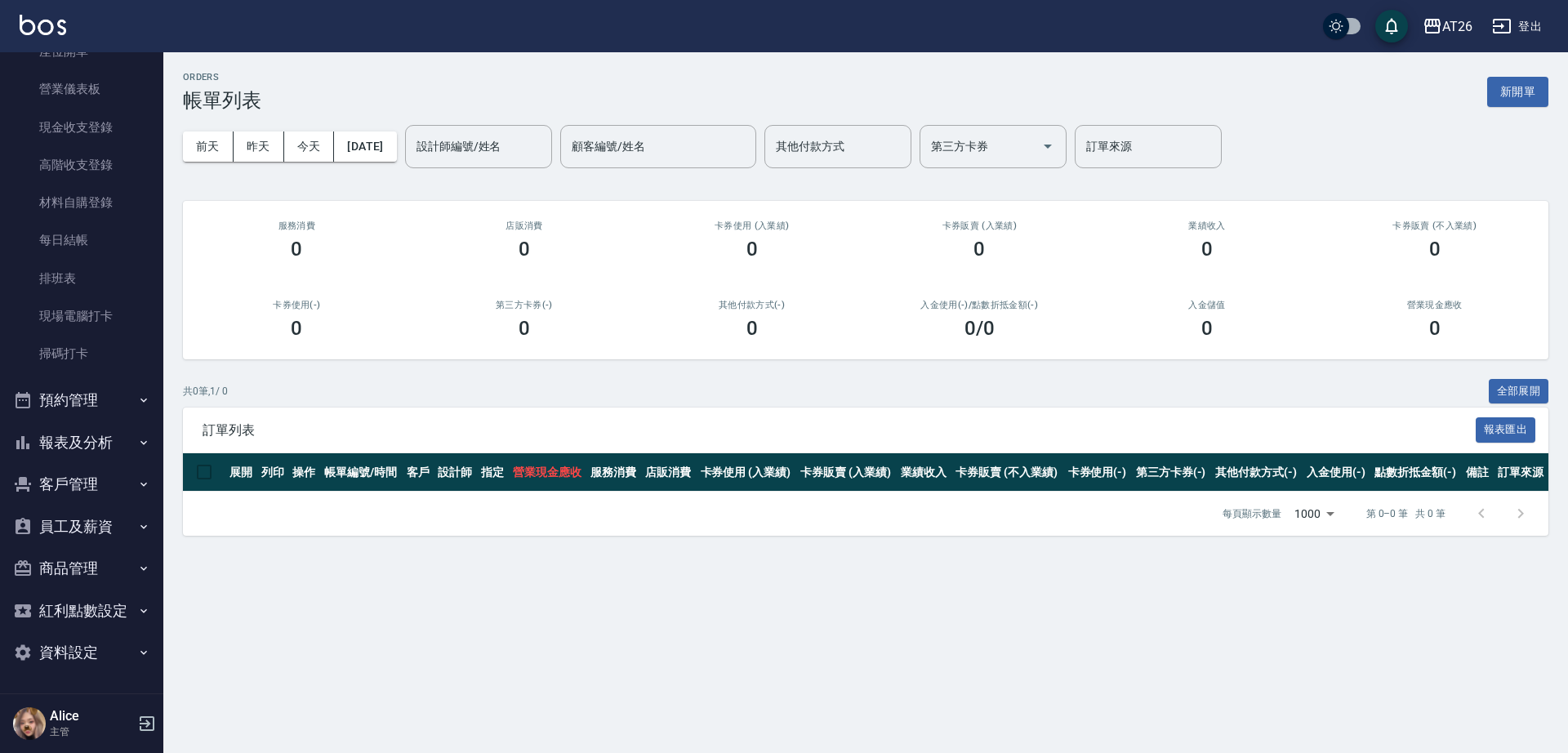
scroll to position [150, 0]
click at [95, 445] on button "報表及分析" at bounding box center [82, 443] width 150 height 42
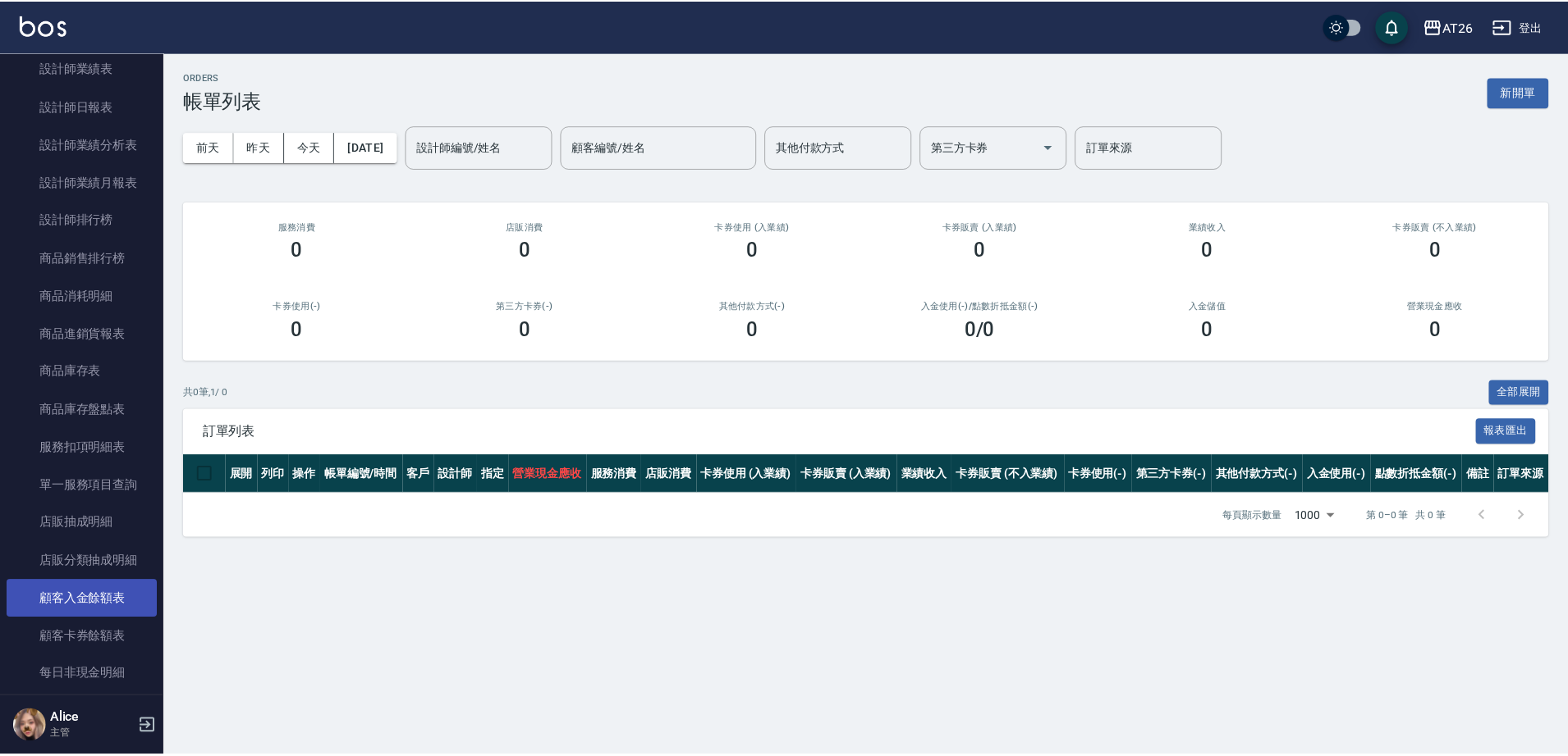
scroll to position [1026, 0]
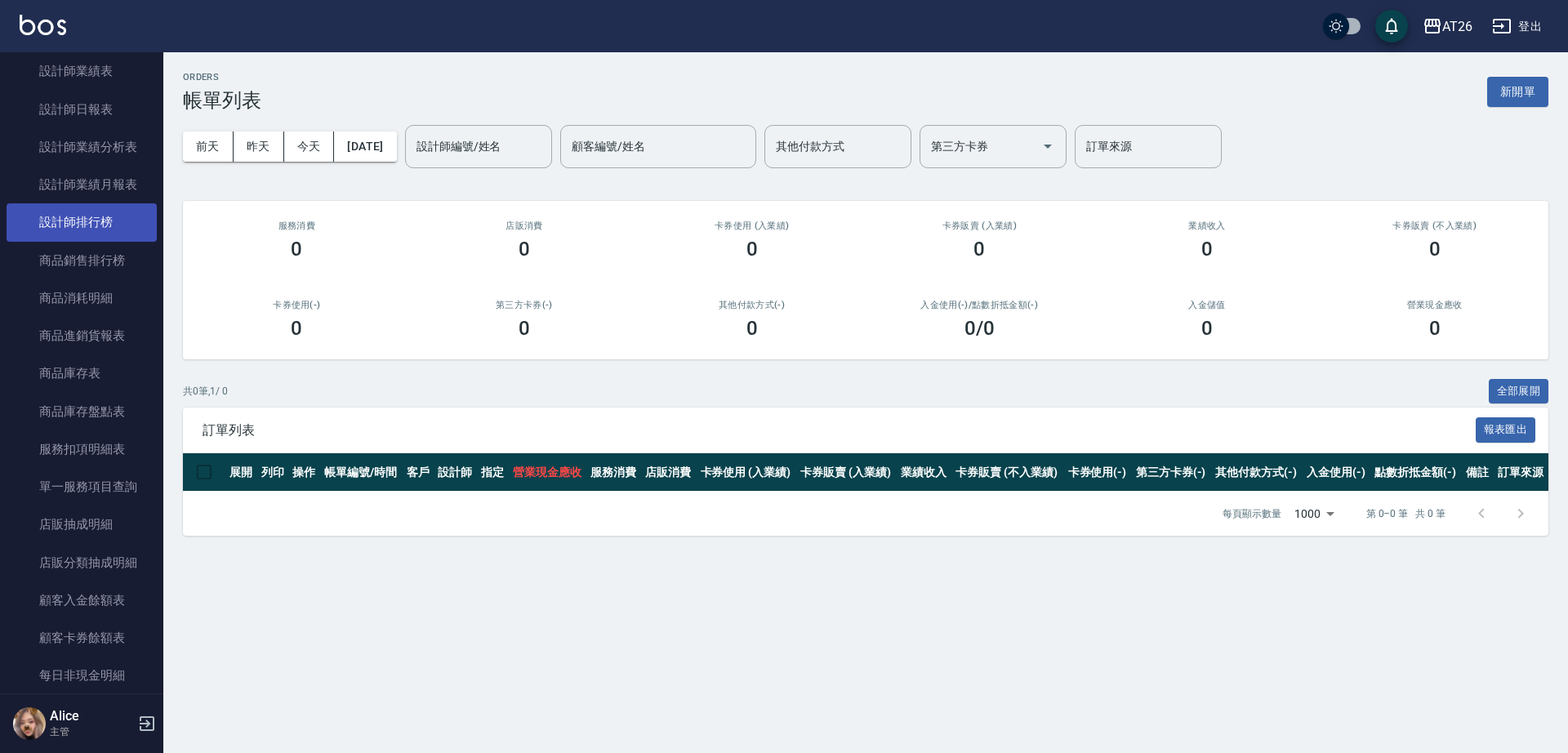
click at [99, 234] on link "設計師排行榜" at bounding box center [82, 222] width 150 height 37
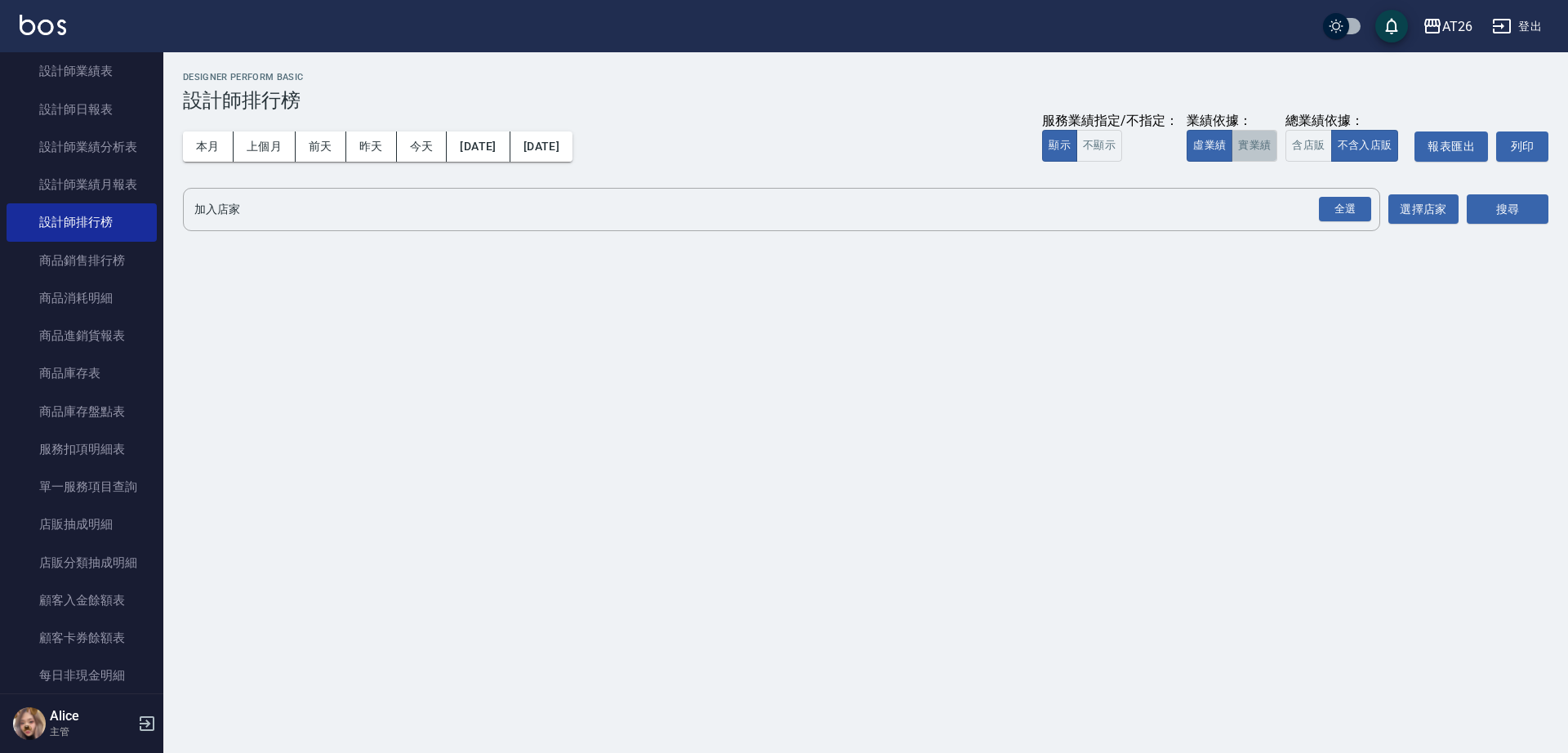
click at [1272, 150] on button "實業績" at bounding box center [1255, 146] width 46 height 32
click at [1354, 194] on button "全選" at bounding box center [1346, 210] width 59 height 32
click at [1474, 213] on button "搜尋" at bounding box center [1507, 210] width 82 height 30
click at [1351, 195] on button "全選" at bounding box center [1346, 210] width 59 height 32
click at [1456, 206] on button "選擇店家" at bounding box center [1424, 210] width 70 height 30
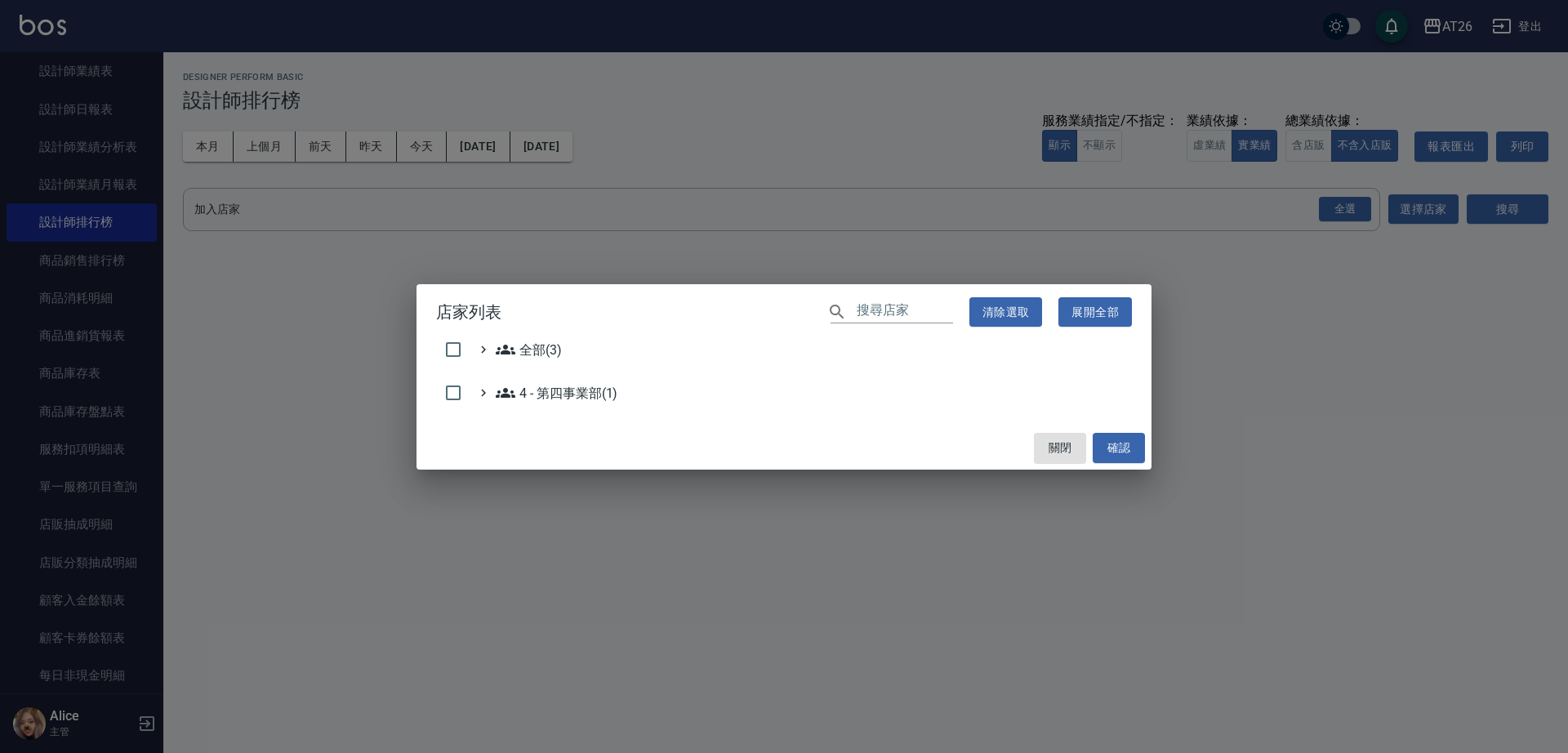
click at [1498, 210] on div "店家列表 ​ 清除選取 展開全部 全部(3) 4 - 第四事業部(1) 關閉 確認" at bounding box center [784, 376] width 1568 height 753
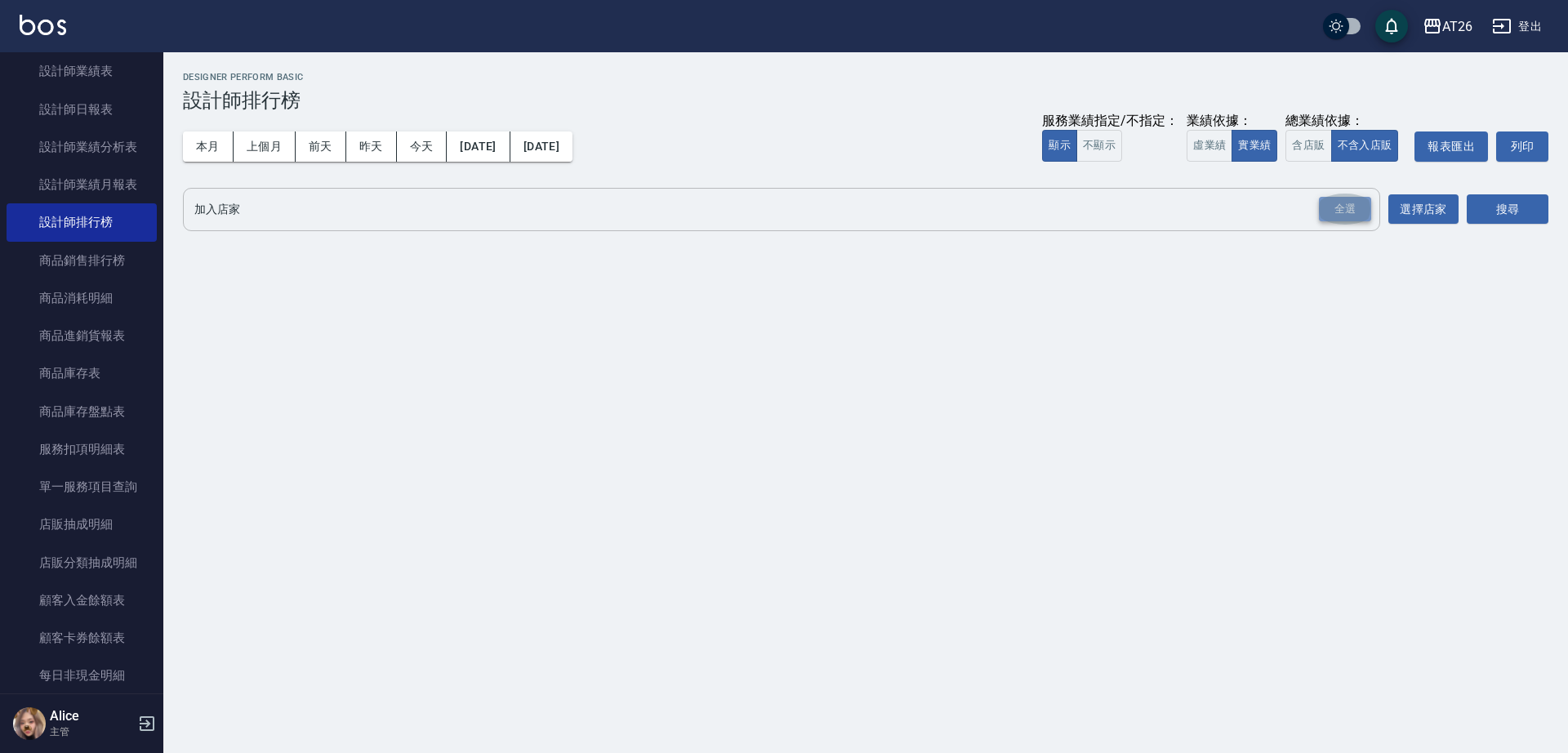
click at [1355, 210] on div "全選" at bounding box center [1345, 210] width 52 height 25
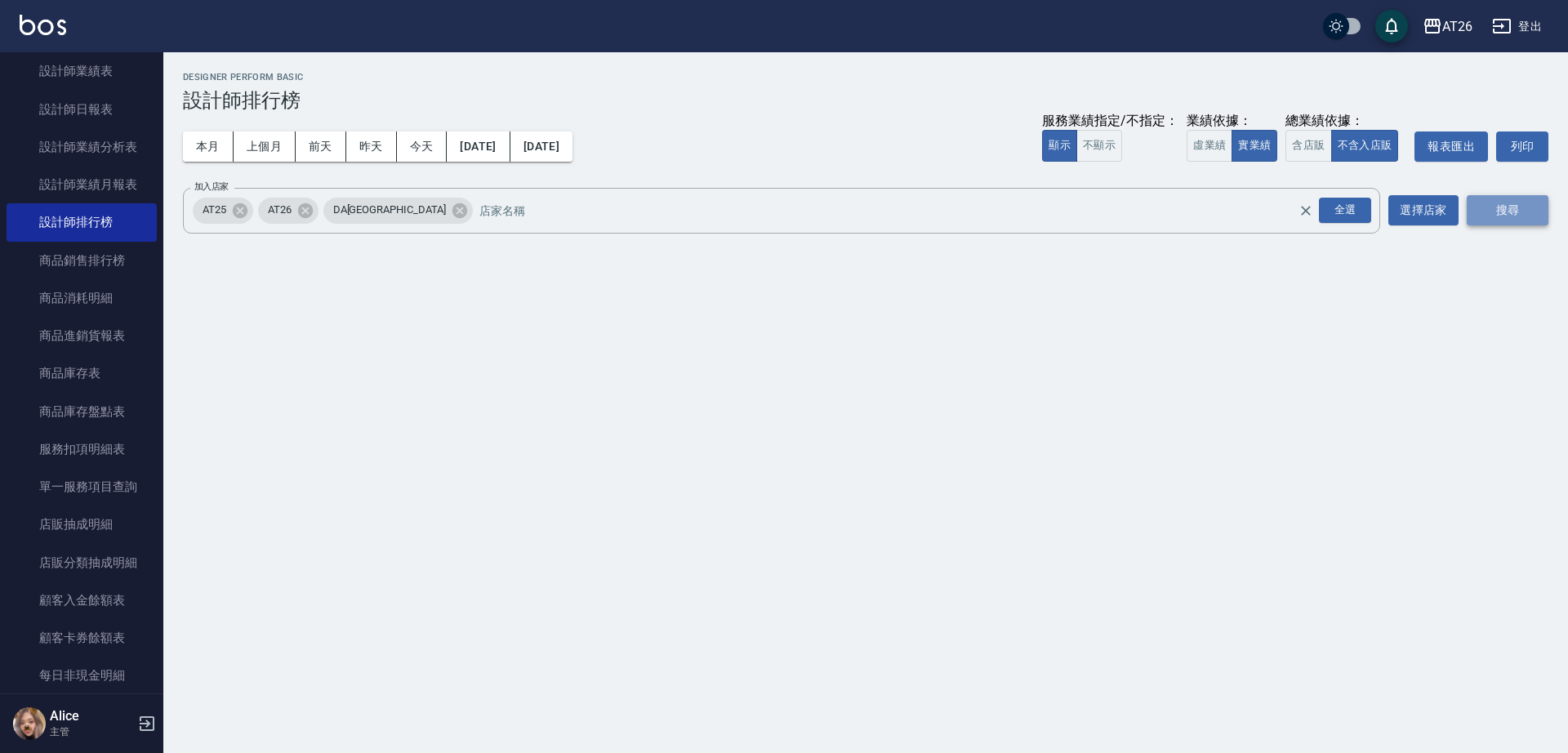
click at [1489, 203] on button "搜尋" at bounding box center [1507, 210] width 82 height 30
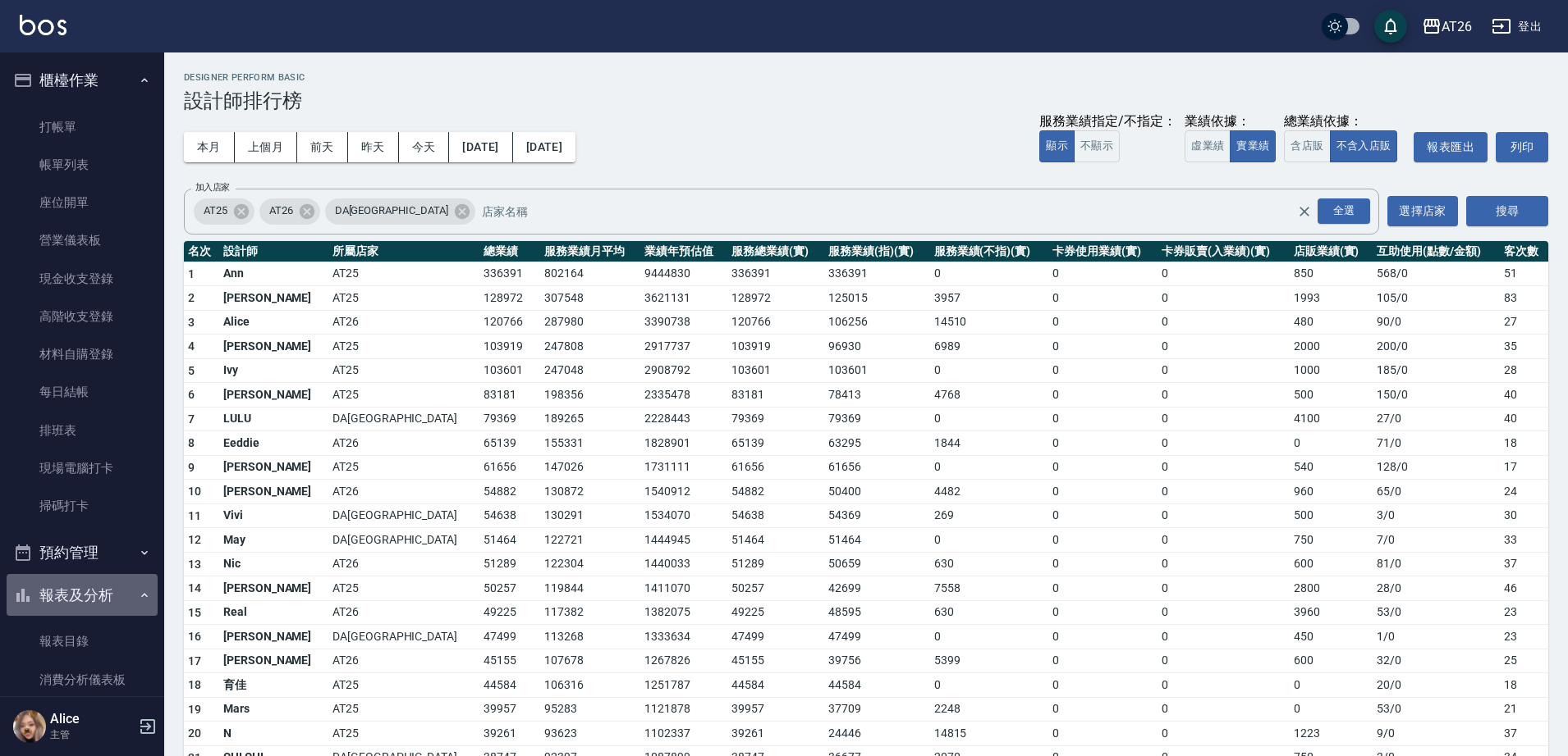
click at [94, 591] on button "報表及分析" at bounding box center [82, 596] width 151 height 42
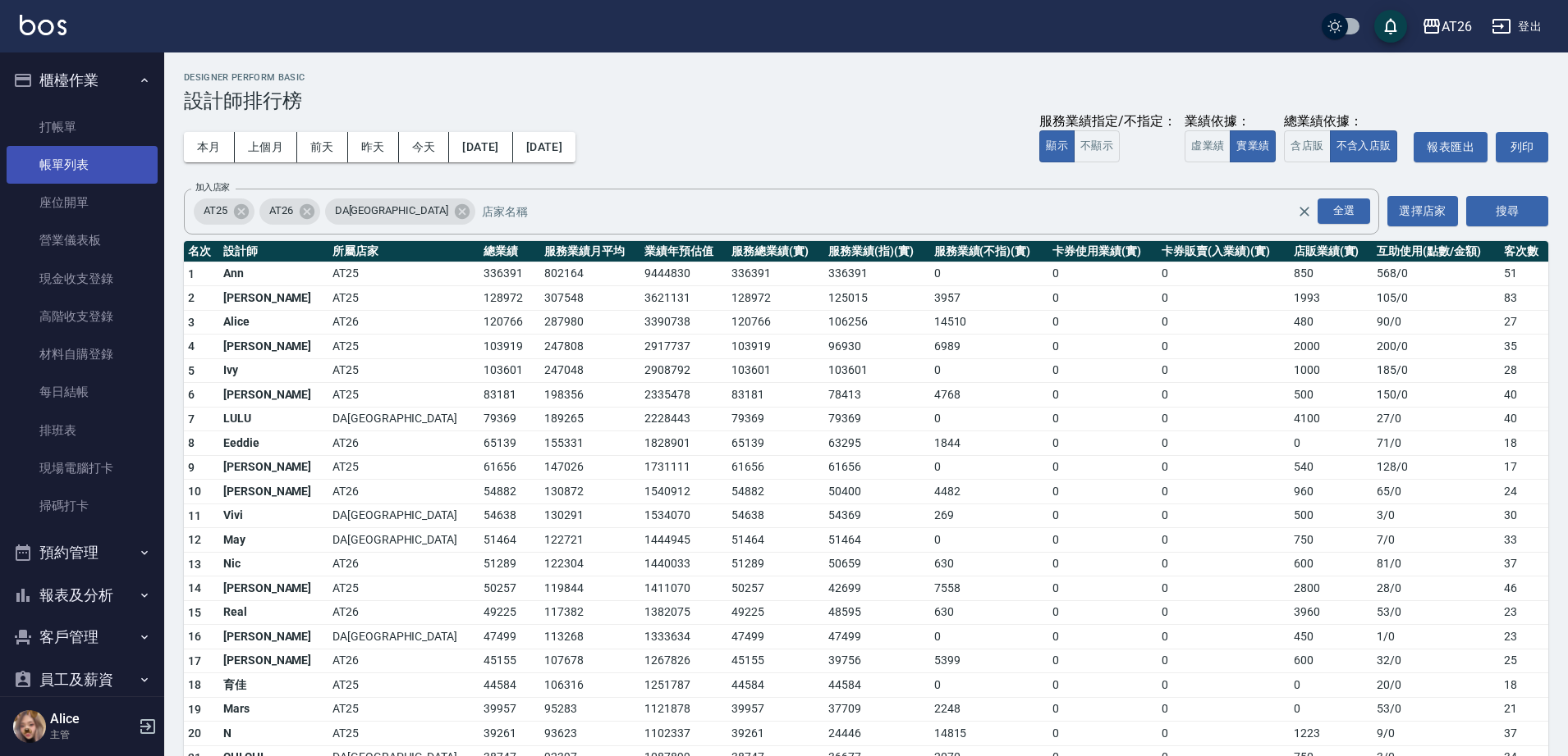
click at [64, 160] on link "帳單列表" at bounding box center [82, 165] width 151 height 37
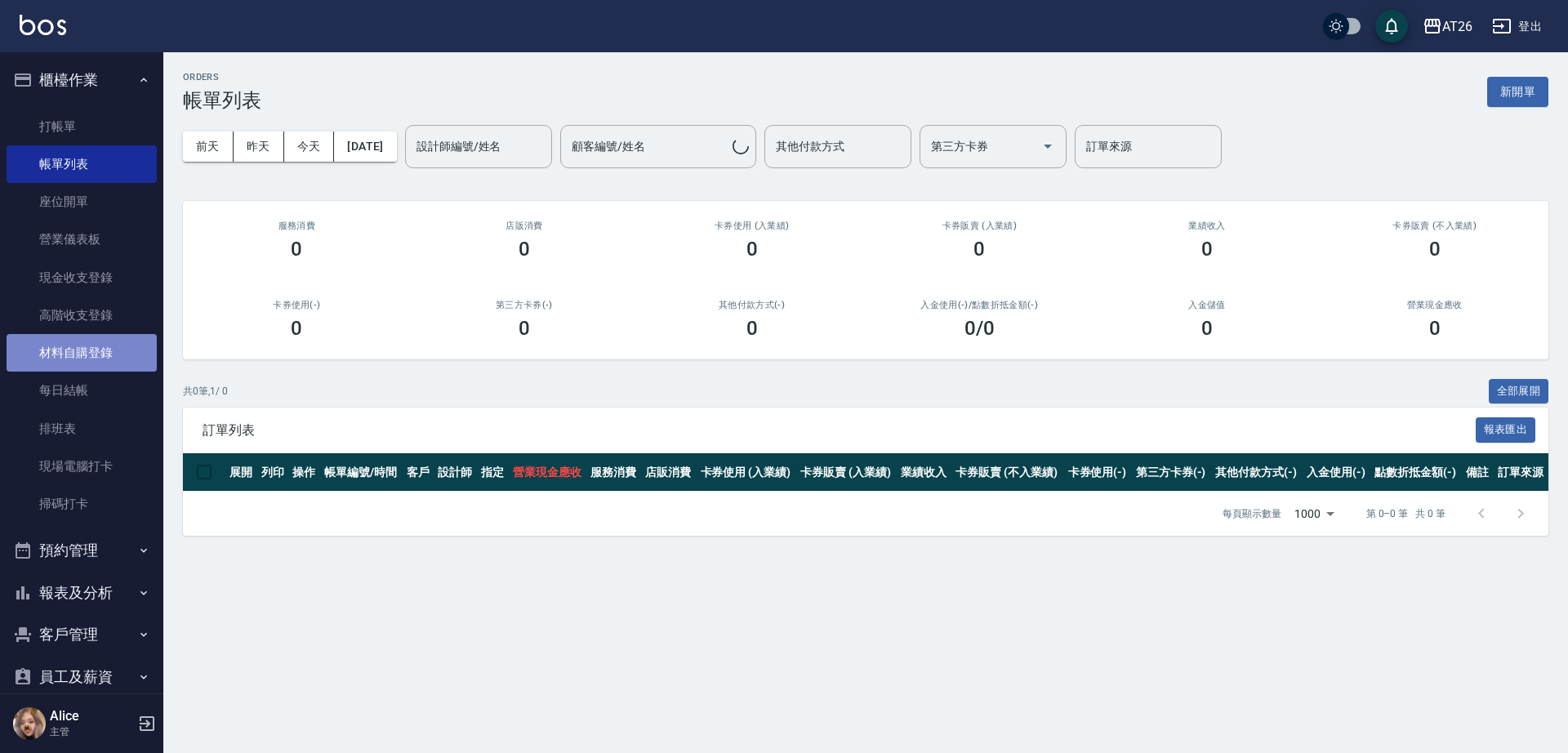
click at [112, 339] on link "材料自購登錄" at bounding box center [82, 352] width 150 height 37
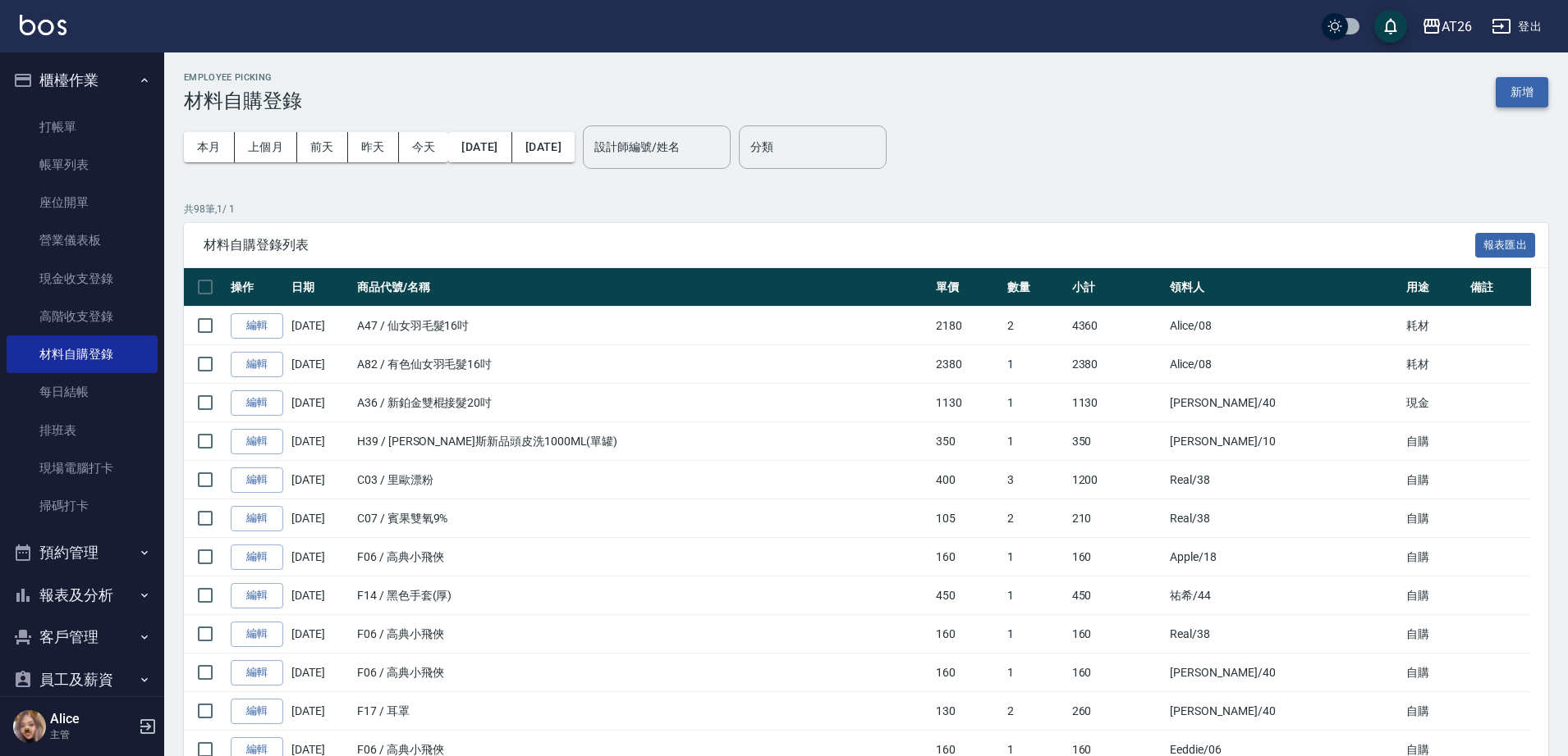
click at [1531, 104] on button "新增" at bounding box center [1522, 92] width 53 height 31
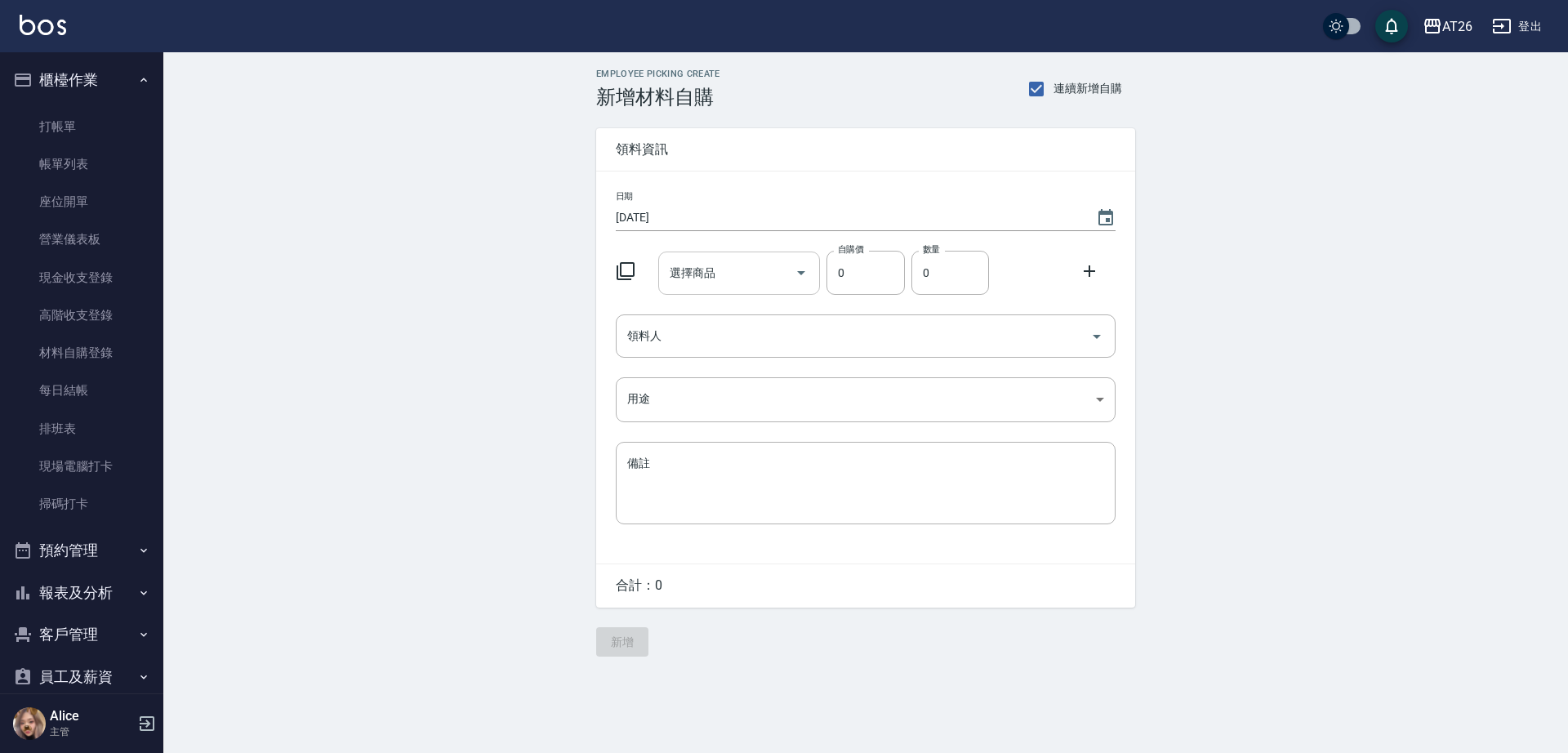
click at [704, 277] on div "選擇商品 選擇商品" at bounding box center [739, 273] width 162 height 43
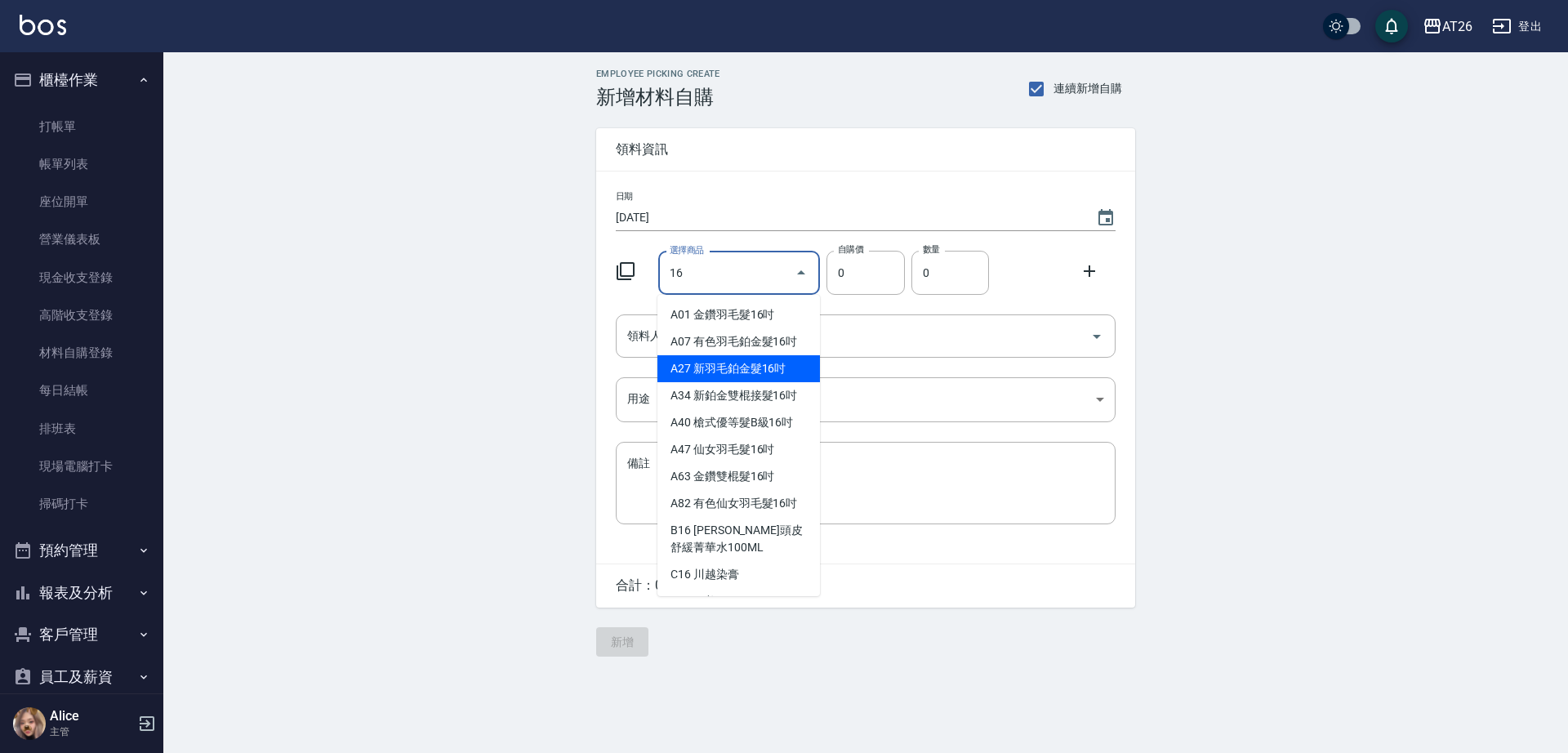
type input "新羽毛鉑金髮16吋"
type input "1780"
type input "1"
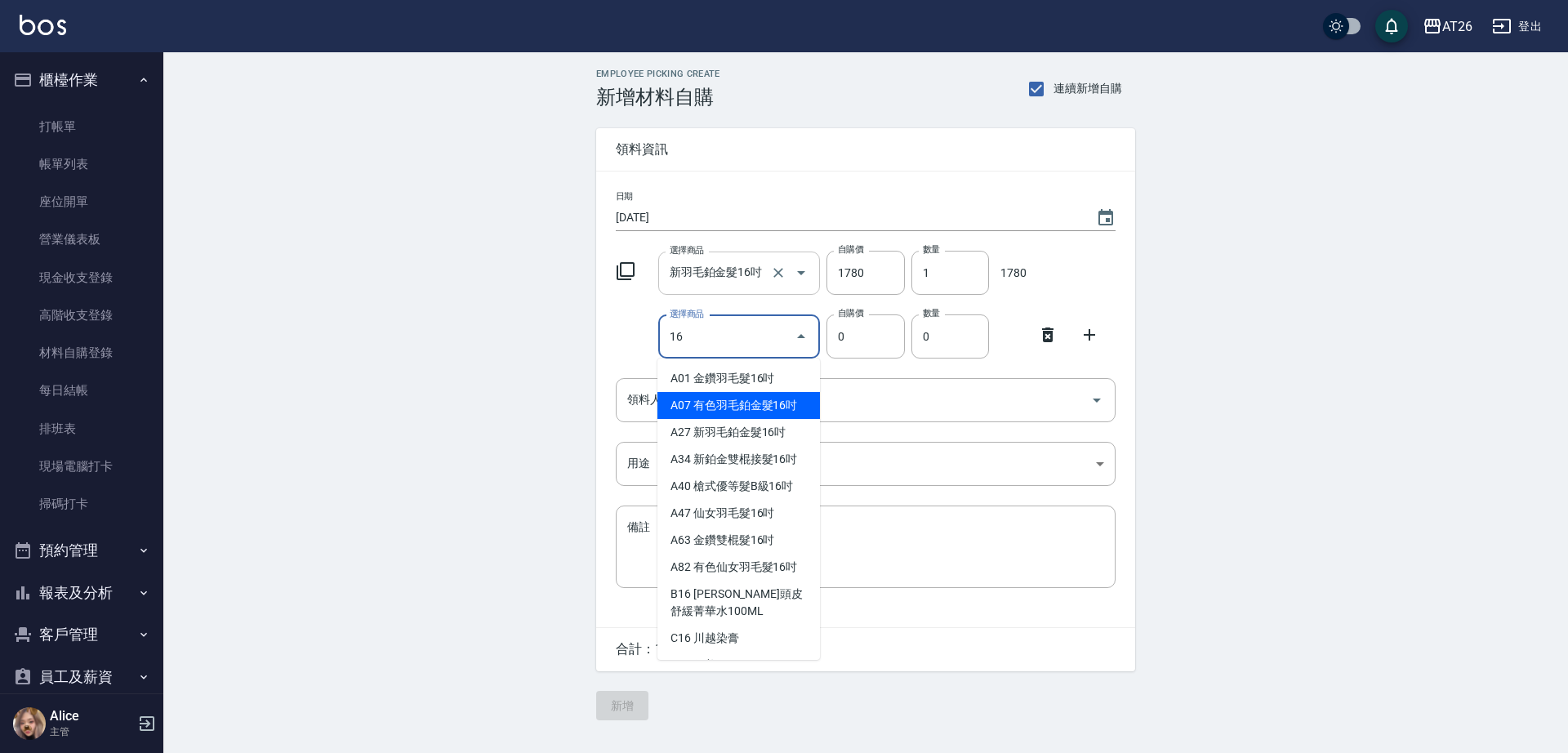
type input "有色羽毛鉑金髮16吋"
type input "1930"
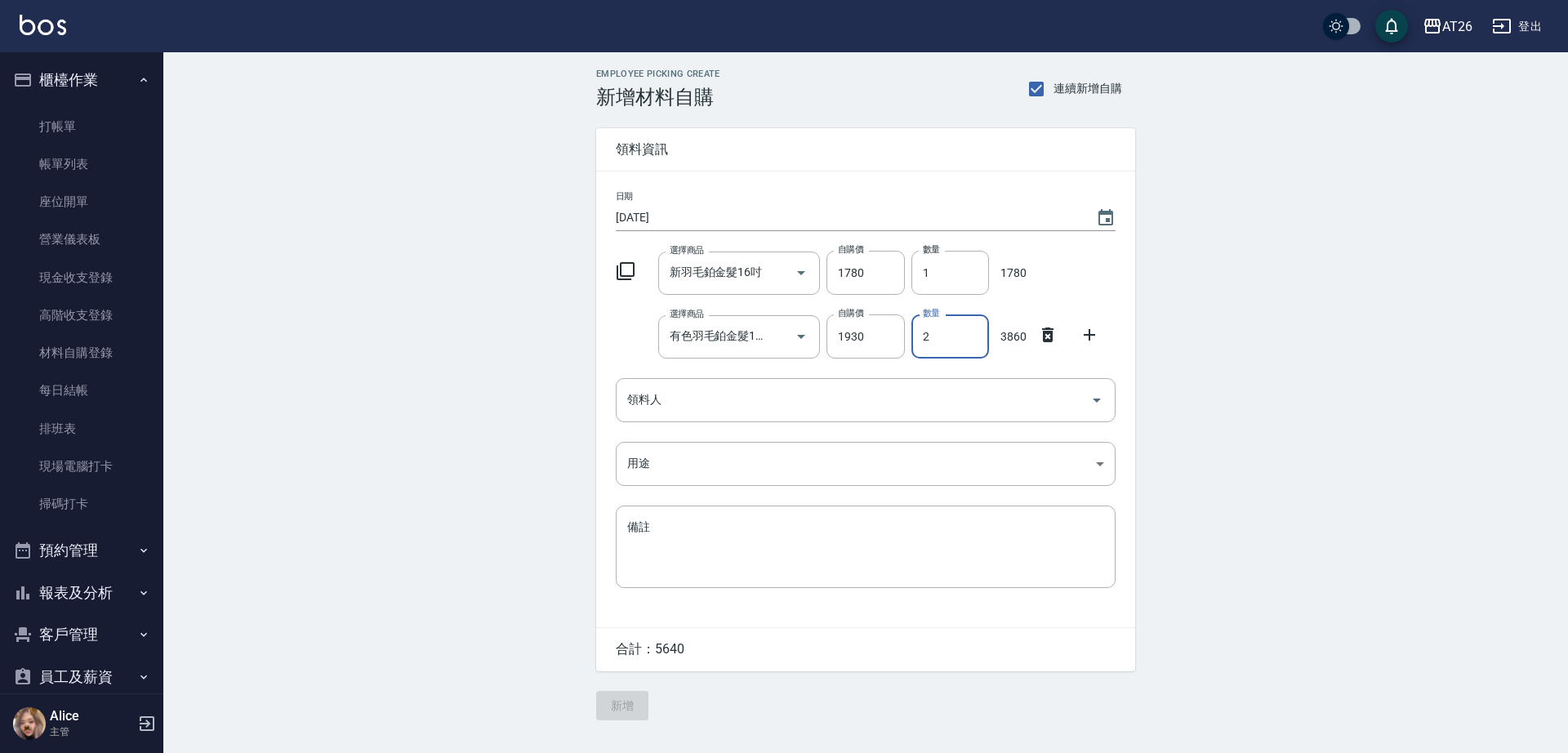
type input "2"
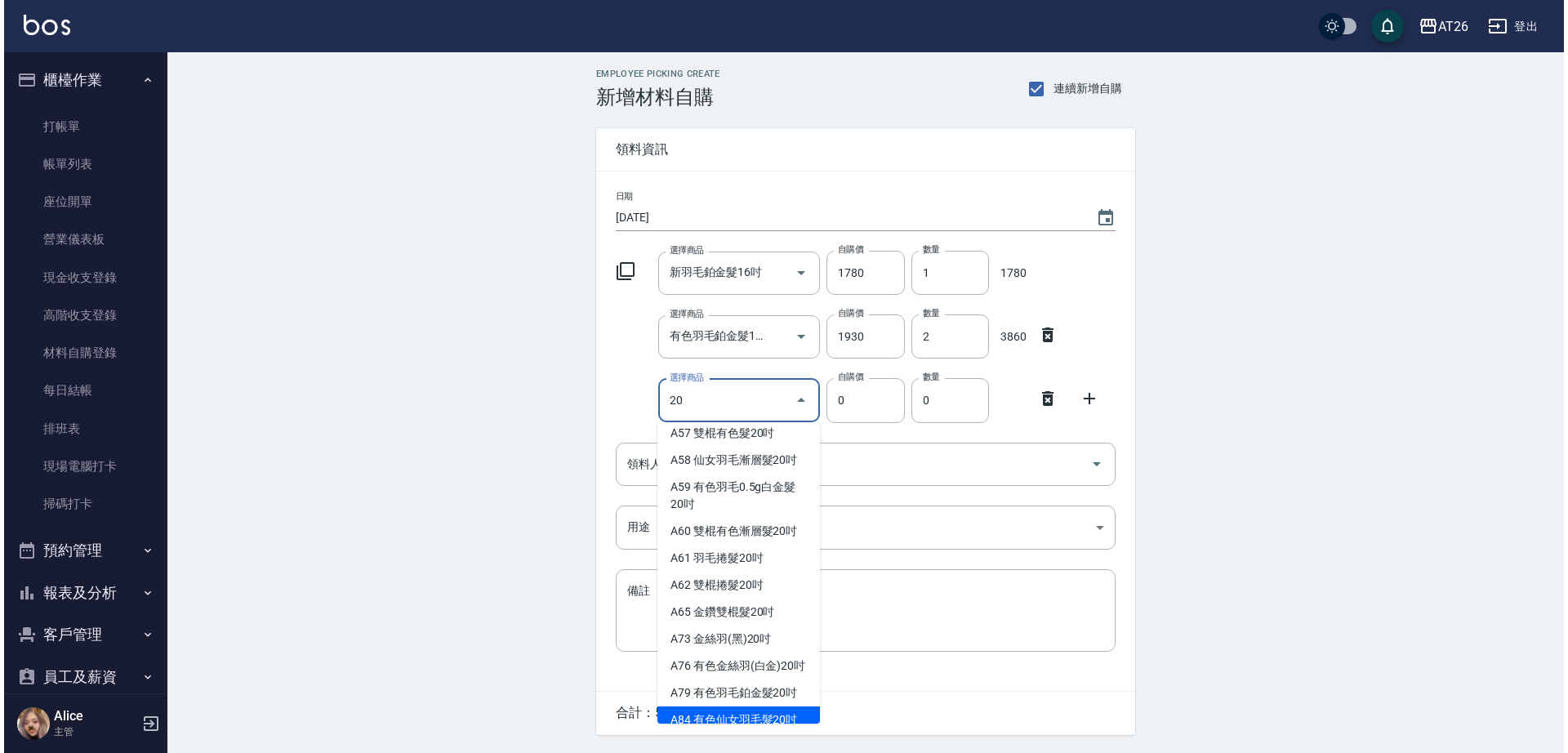
scroll to position [225, 0]
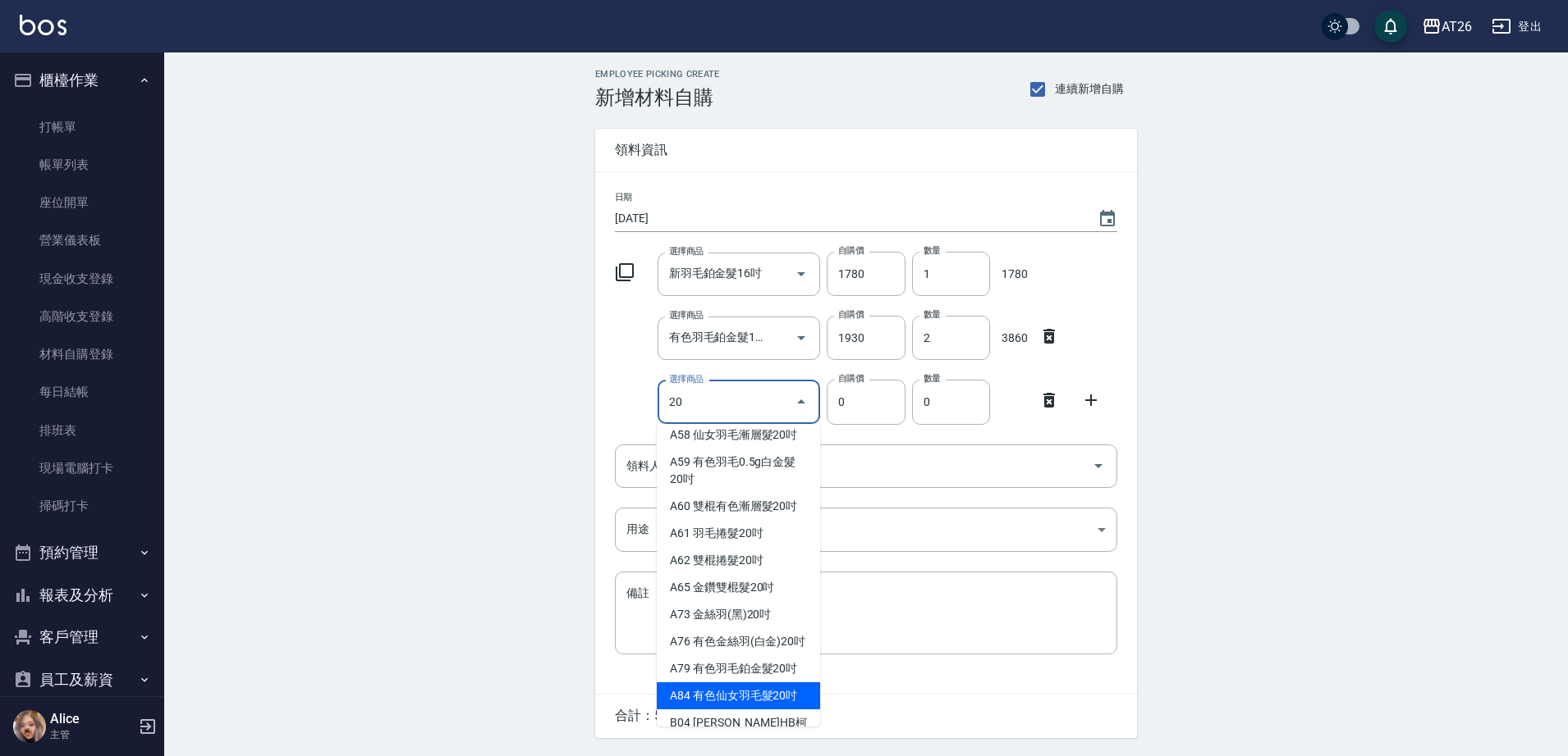
type input "有色仙女羽毛髮20吋"
type input "2780"
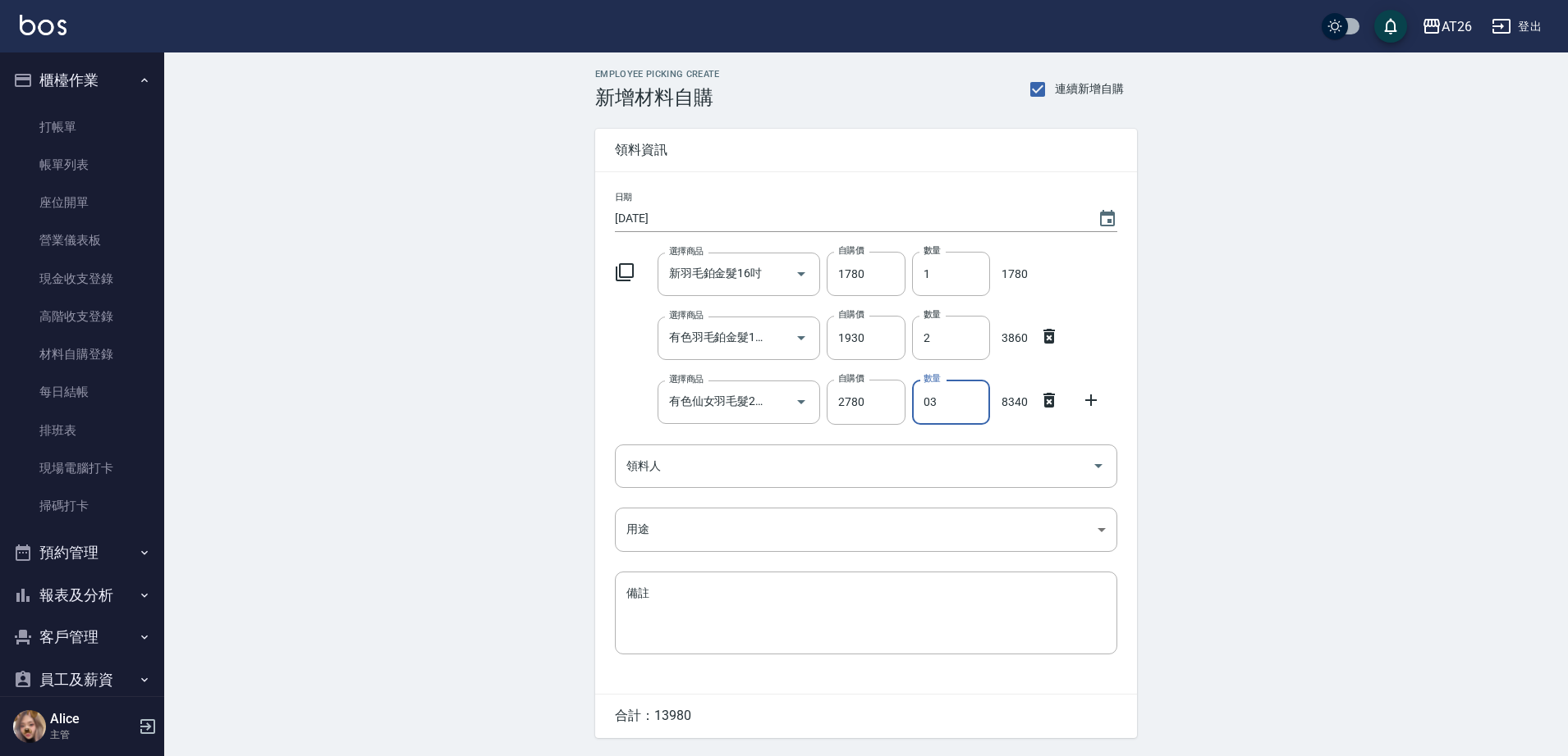
type input "03"
click at [1075, 400] on div at bounding box center [1096, 398] width 42 height 30
click at [1058, 398] on icon at bounding box center [1048, 400] width 20 height 20
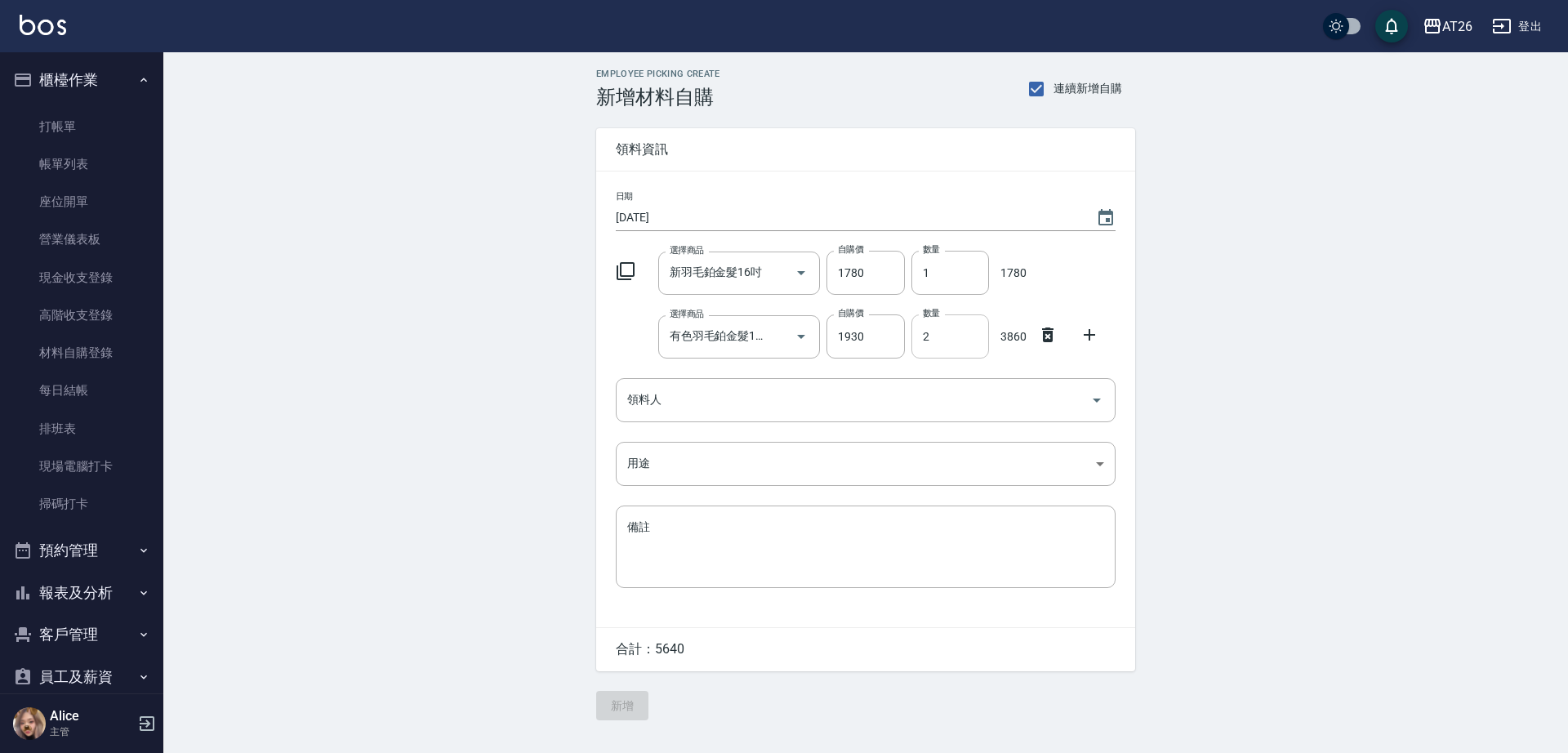
click at [939, 333] on input "2" at bounding box center [950, 336] width 78 height 44
click at [1214, 341] on div "Employee Picking Create 新增材料自購 連續新增自購 領料資訊 日期 2025/10/13 選擇商品 新羽毛鉑金髮16吋 選擇商品 自購…" at bounding box center [865, 395] width 1405 height 685
click at [112, 172] on link "帳單列表" at bounding box center [82, 164] width 150 height 37
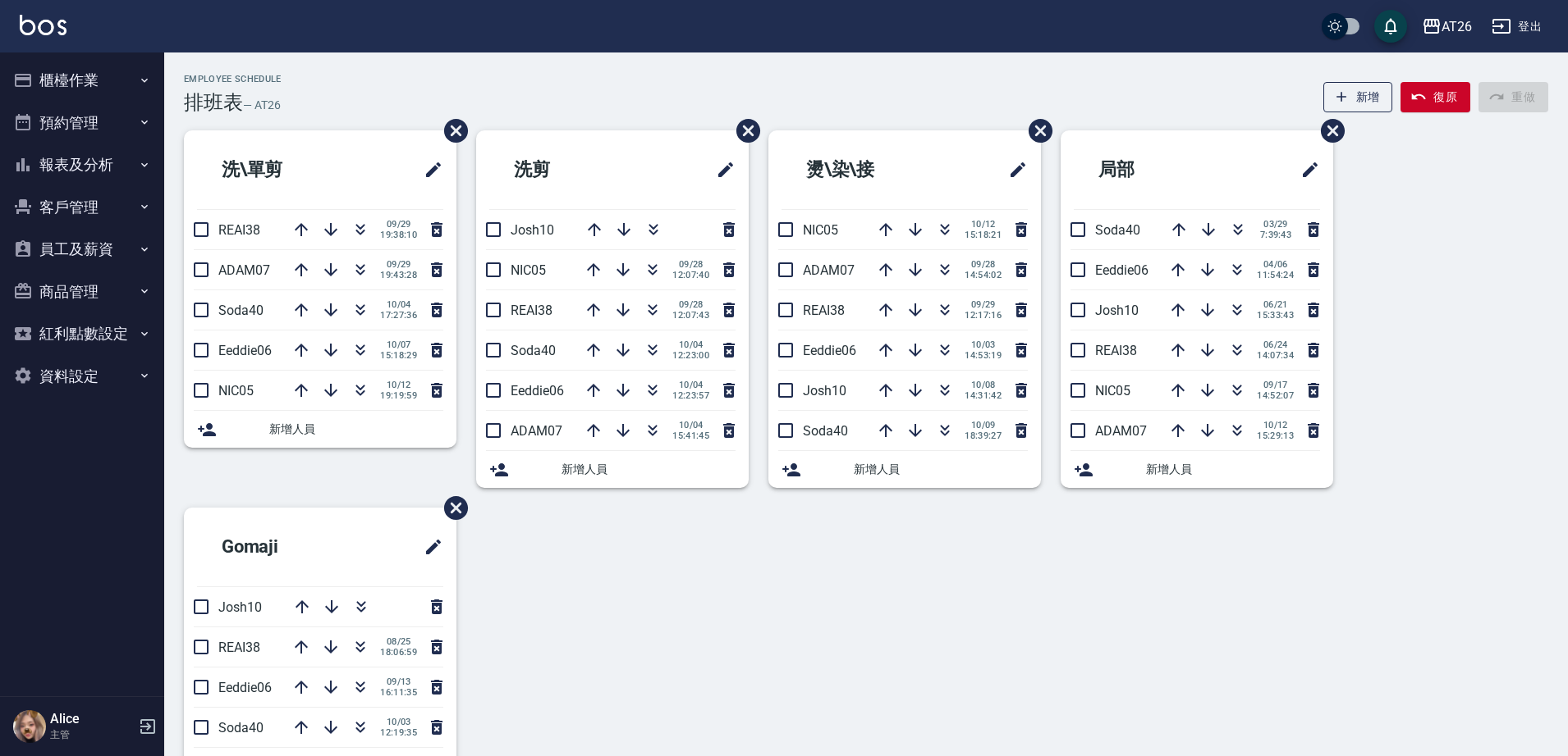
click at [97, 742] on p "主管" at bounding box center [92, 735] width 84 height 14
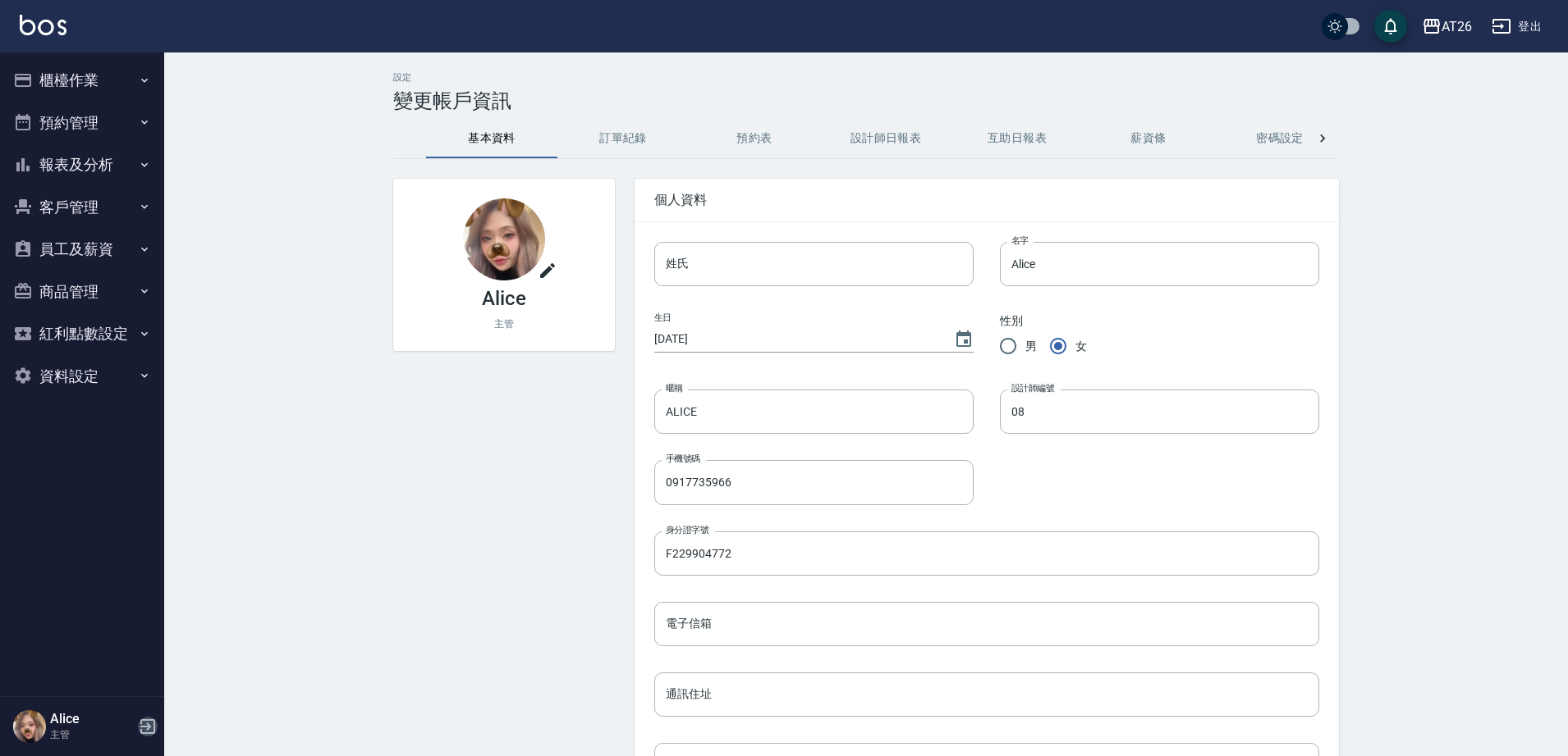
click at [149, 721] on icon "button" at bounding box center [147, 726] width 20 height 20
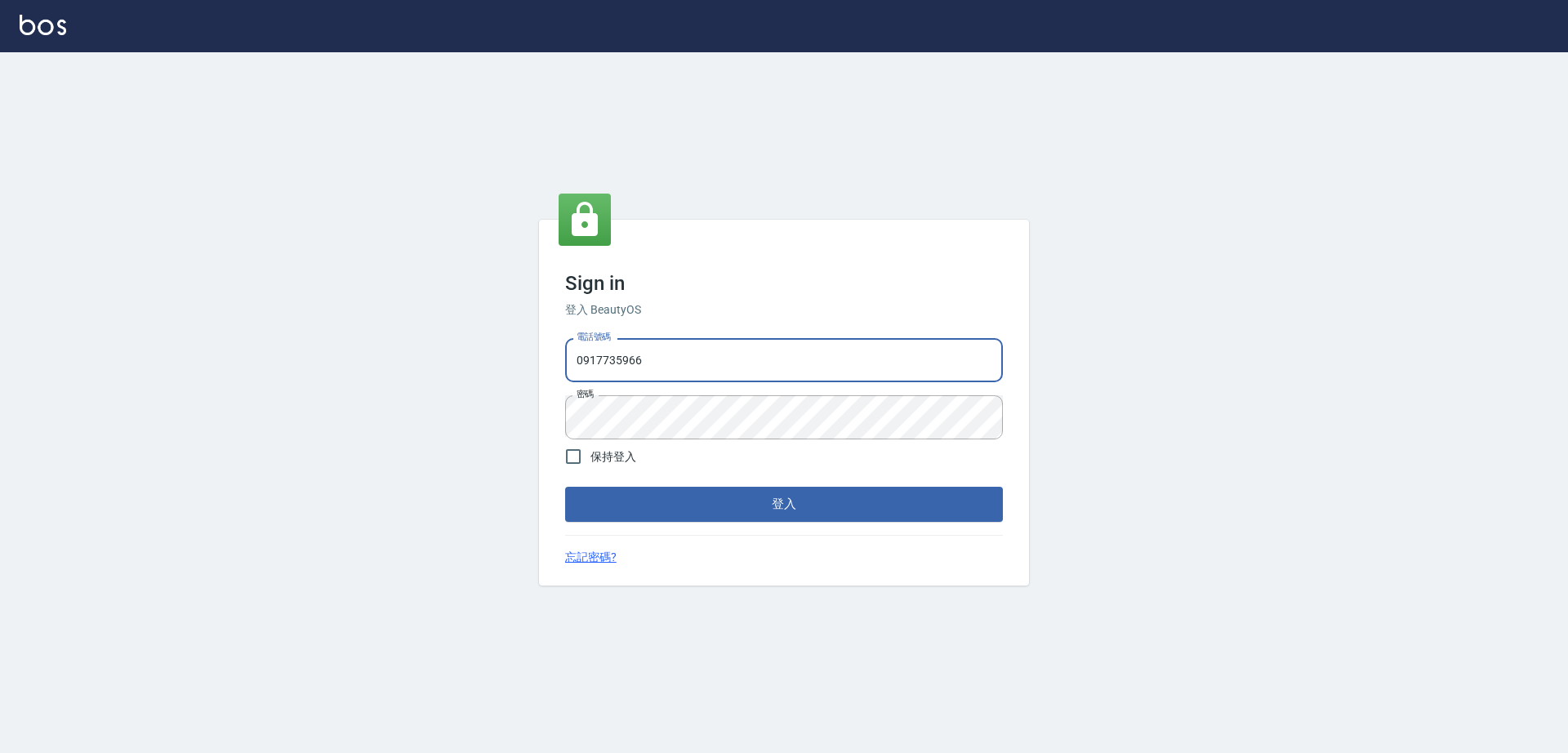
drag, startPoint x: 692, startPoint y: 352, endPoint x: 484, endPoint y: 328, distance: 209.4
click at [512, 333] on div "Sign in 登入 BeautyOS 電話號碼 0917735966 電話號碼 密碼 密碼 保持登入 登入 忘記密碼?" at bounding box center [784, 403] width 1568 height 701
type input "0907941659"
click at [529, 417] on div "Sign in 登入 BeautyOS 電話號碼 0907941659 電話號碼 密碼 密碼 保持登入 登入 忘記密碼?" at bounding box center [784, 403] width 1568 height 701
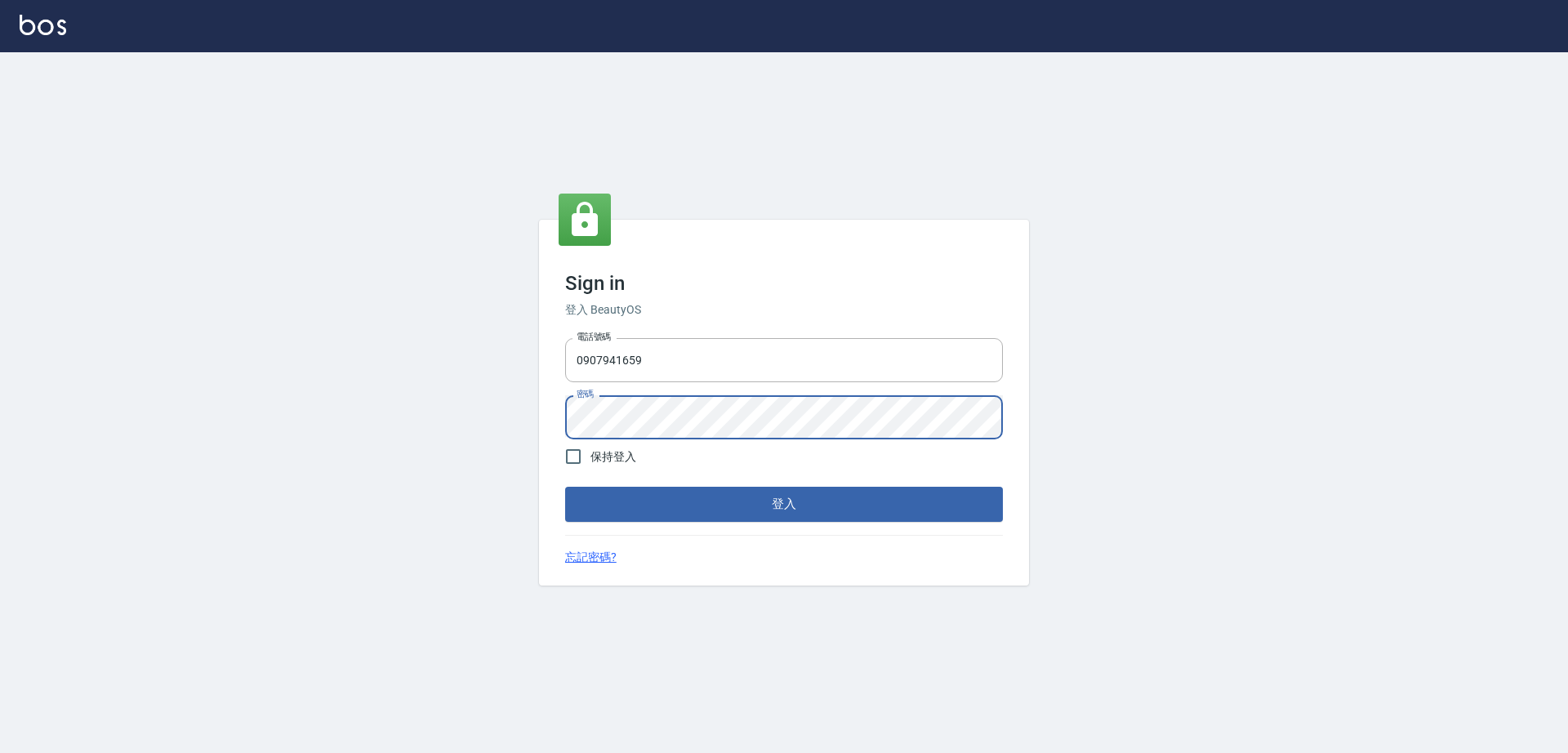
click at [565, 487] on button "登入" at bounding box center [784, 504] width 438 height 35
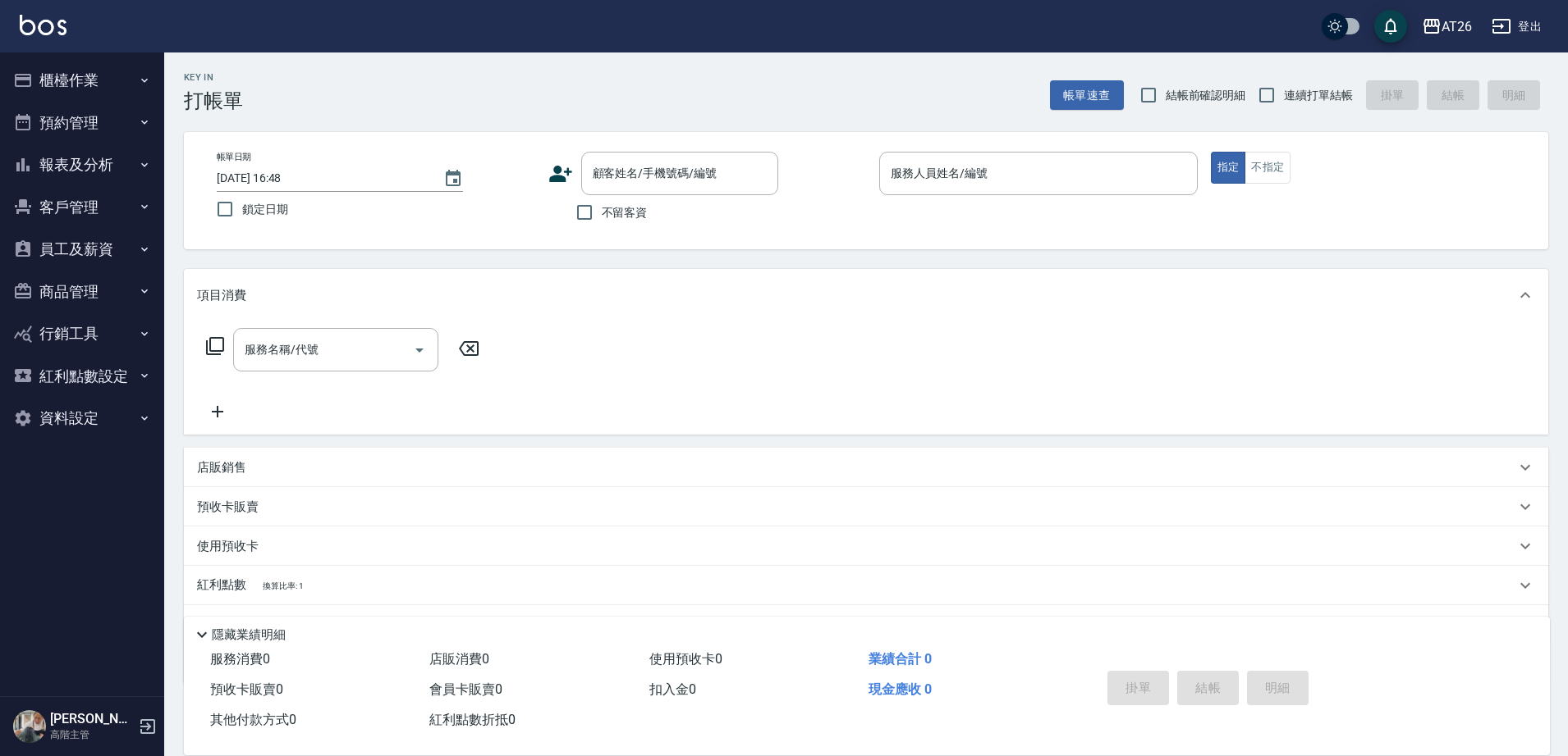
drag, startPoint x: 1146, startPoint y: 496, endPoint x: 1469, endPoint y: 476, distance: 323.6
click at [1469, 476] on div "店販銷售" at bounding box center [856, 468] width 1318 height 17
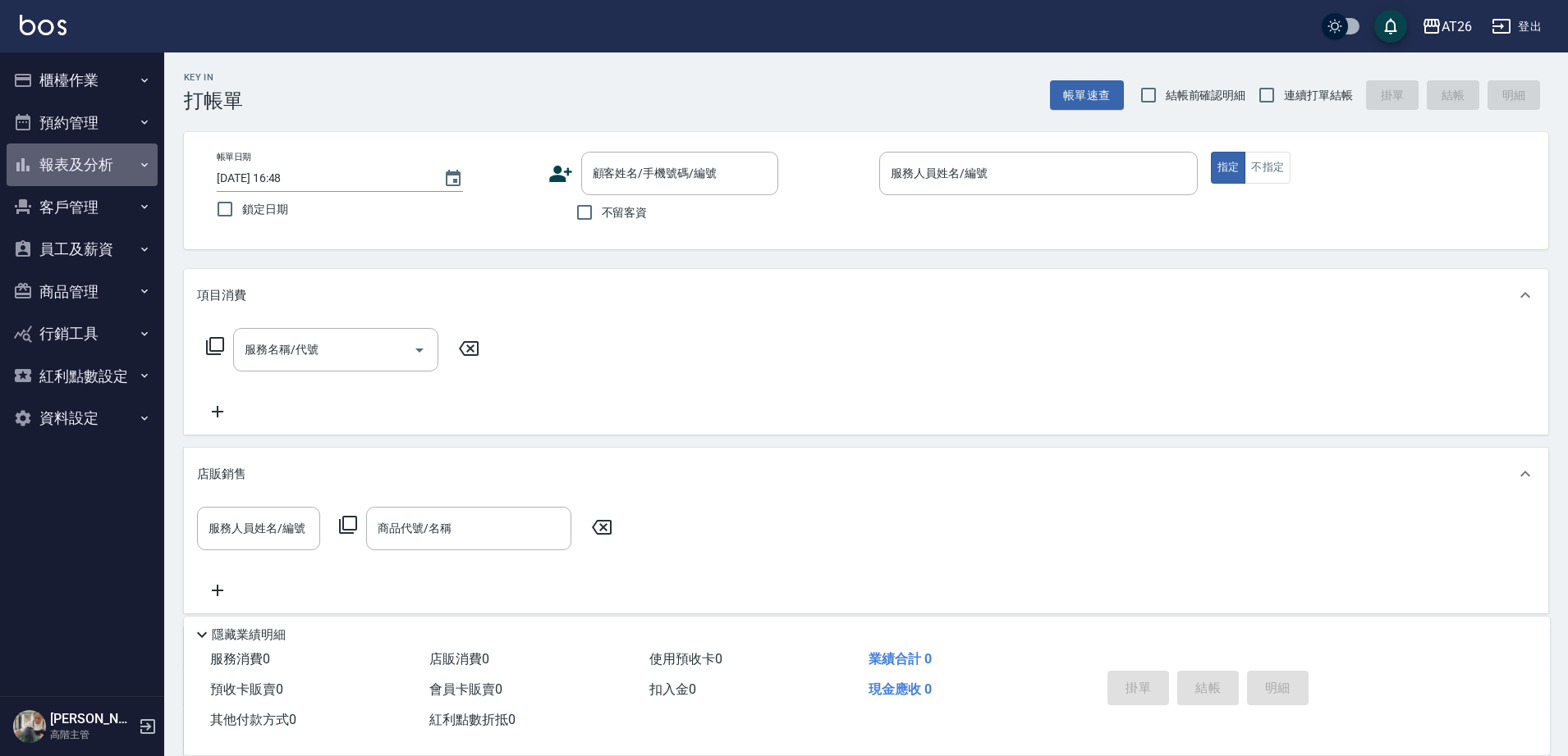
click at [98, 160] on button "報表及分析" at bounding box center [82, 165] width 151 height 42
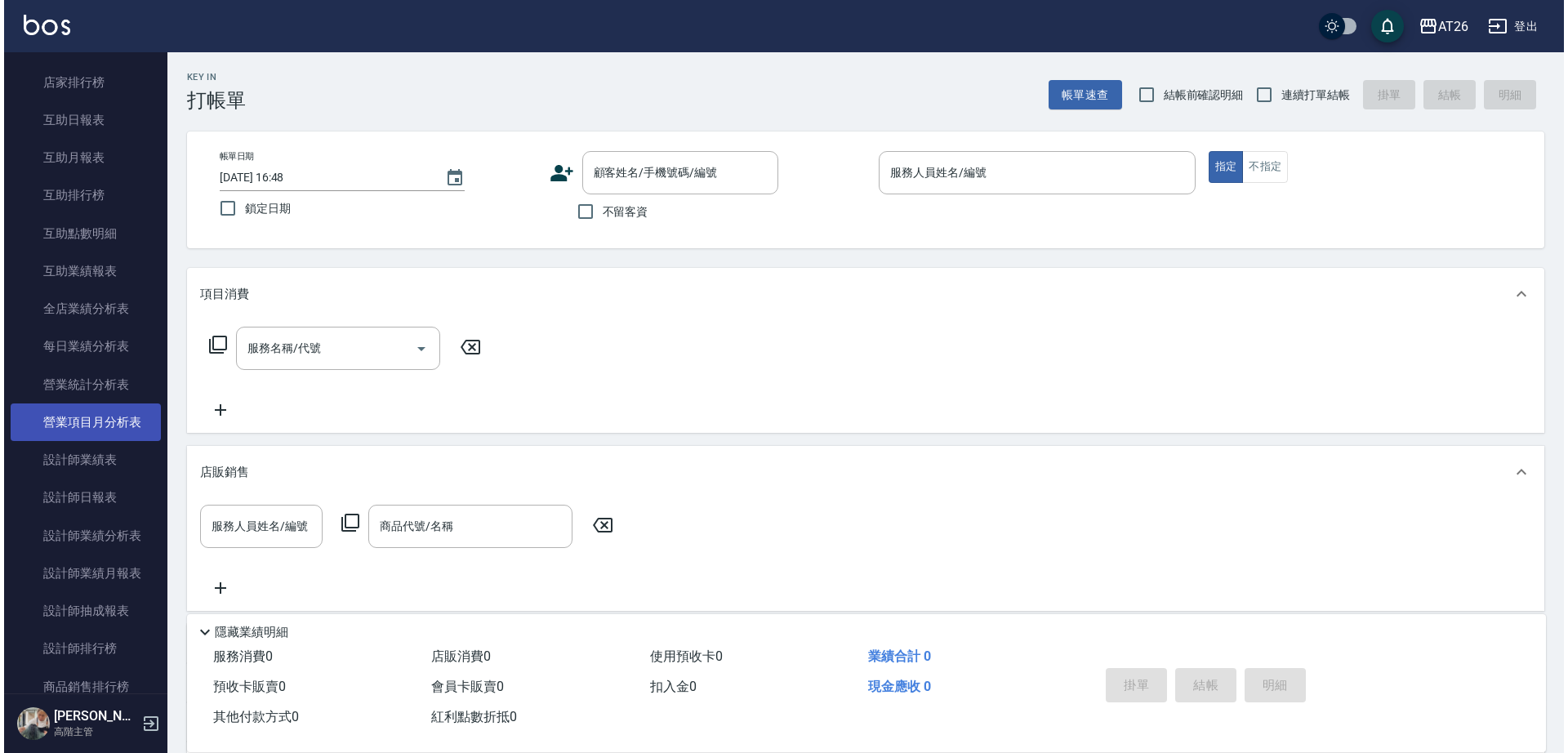
scroll to position [510, 0]
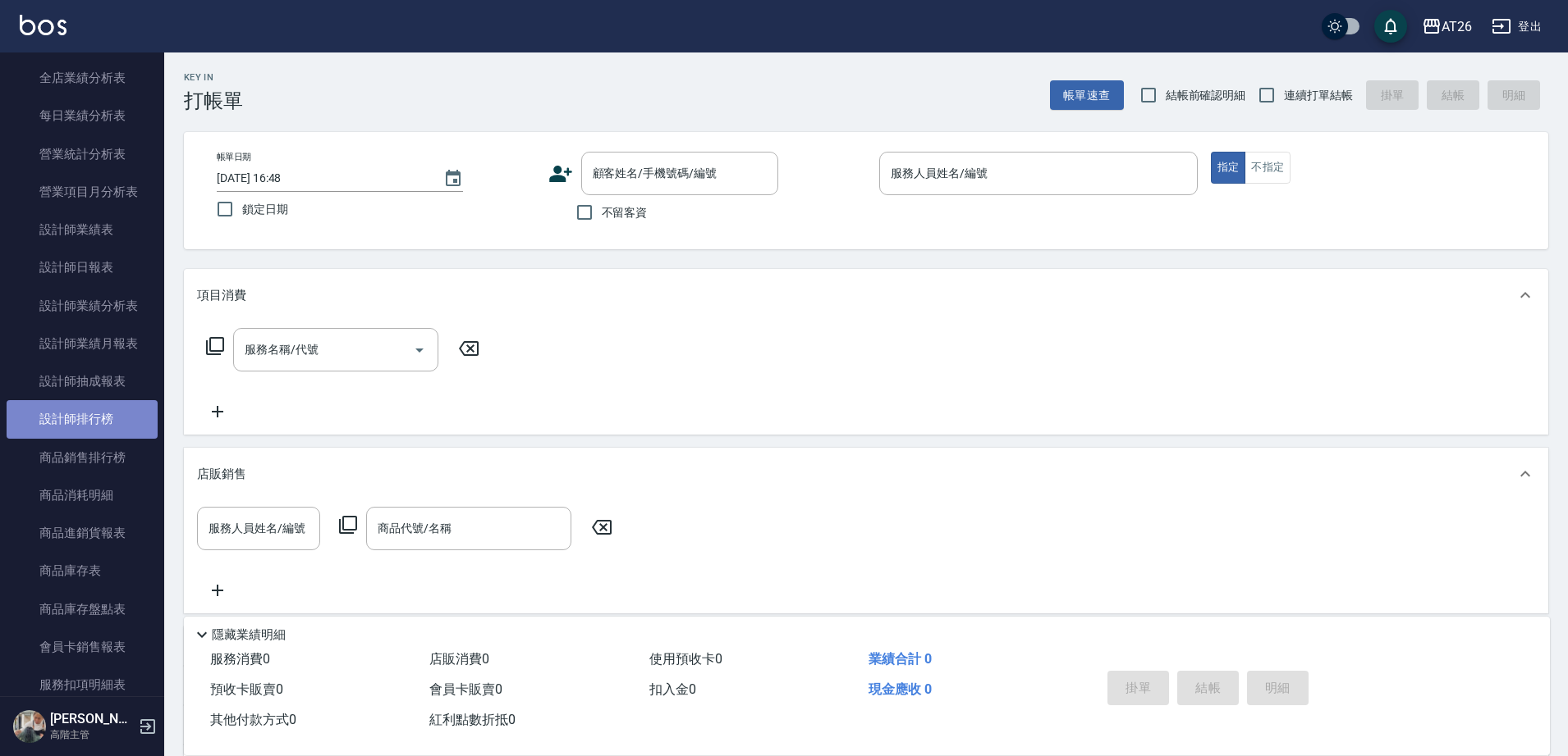
click at [107, 417] on link "設計師排行榜" at bounding box center [82, 419] width 151 height 37
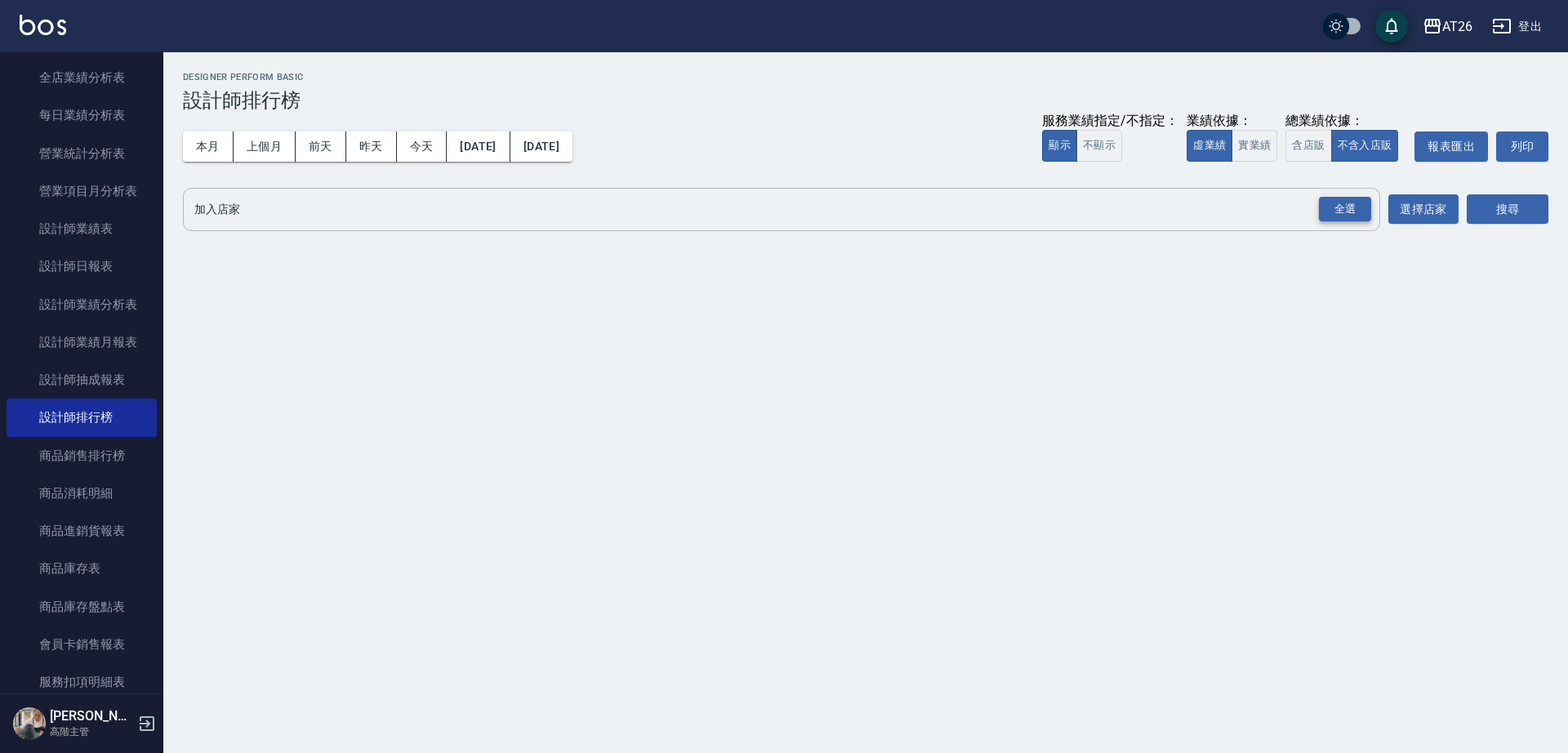
drag, startPoint x: 1332, startPoint y: 207, endPoint x: 1337, endPoint y: 216, distance: 10.3
click at [1337, 216] on div "全選" at bounding box center [1345, 210] width 52 height 25
click at [577, 214] on icon at bounding box center [584, 210] width 14 height 14
click at [427, 209] on icon at bounding box center [429, 210] width 18 height 18
click at [368, 205] on icon at bounding box center [364, 210] width 14 height 14
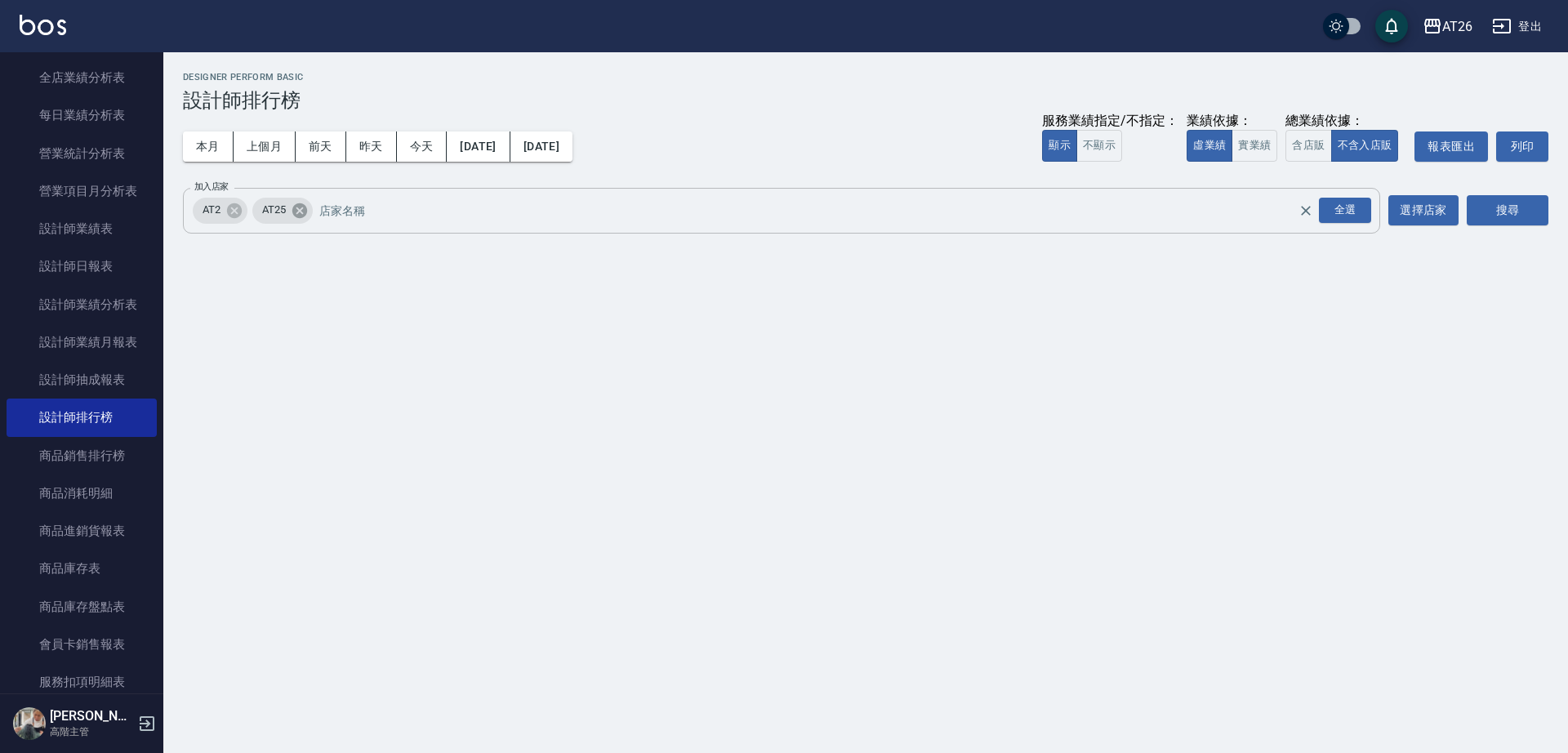
click at [307, 204] on icon at bounding box center [299, 210] width 18 height 18
click at [1504, 218] on button "搜尋" at bounding box center [1507, 210] width 82 height 30
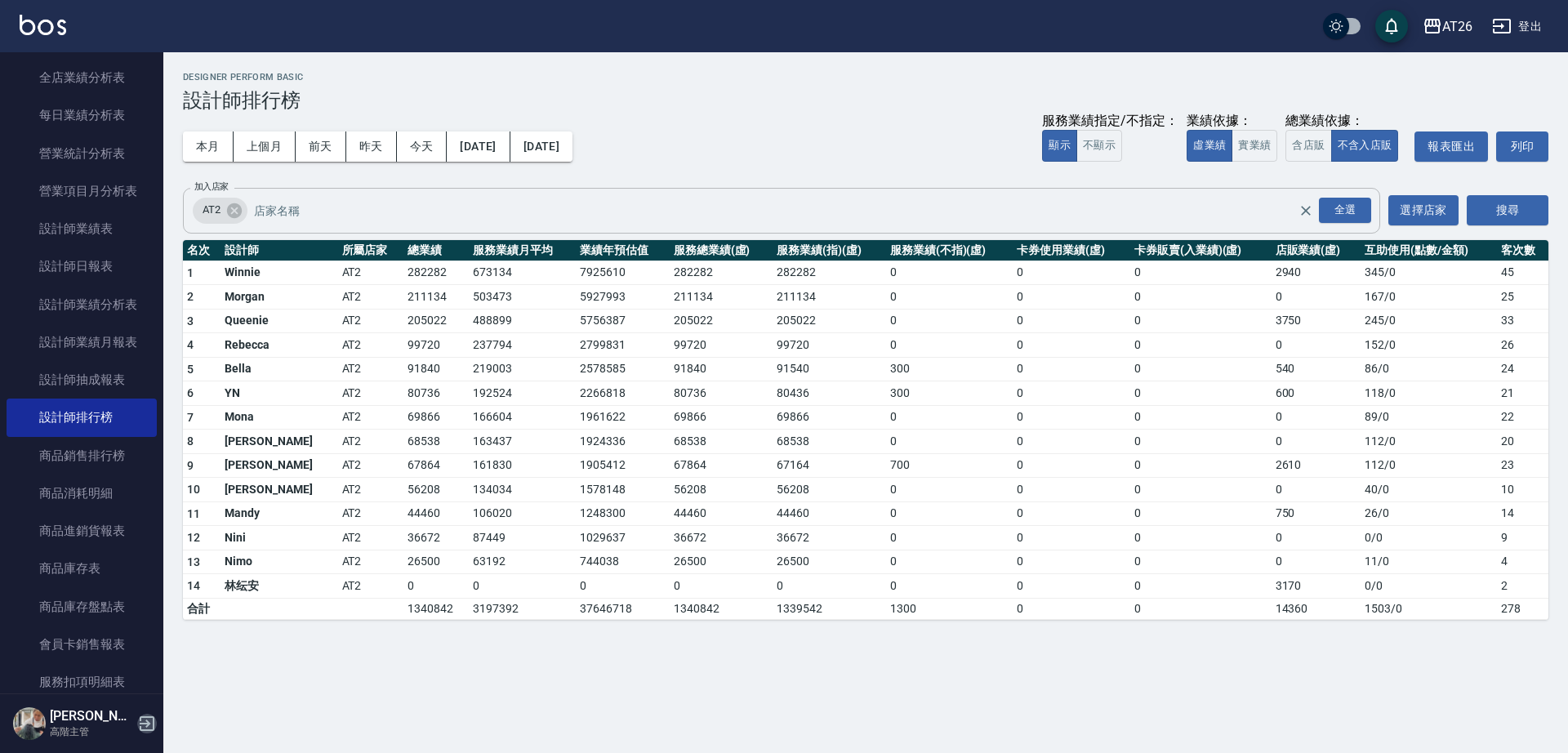
click at [155, 714] on icon "button" at bounding box center [146, 723] width 19 height 19
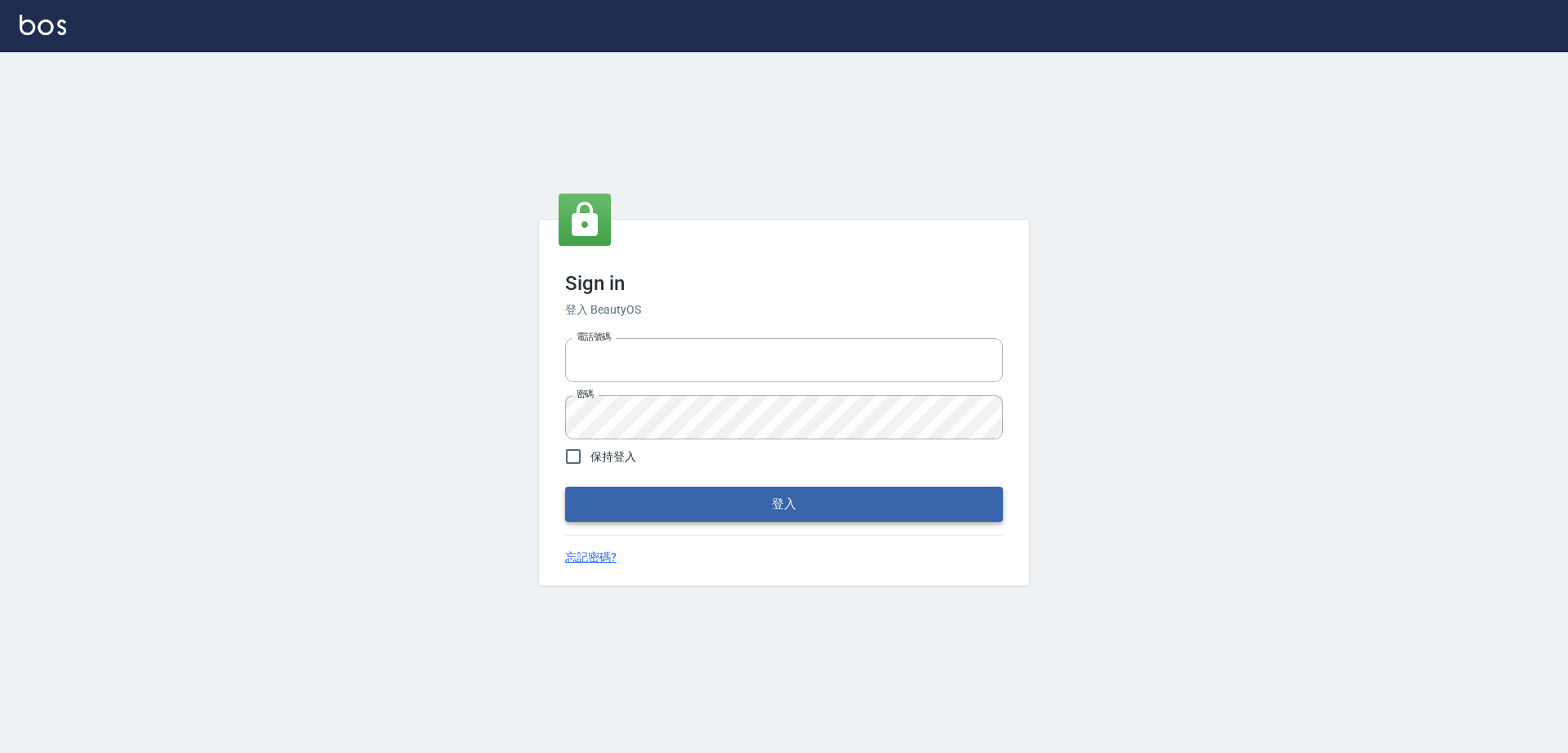
type input "0917735966"
click at [601, 504] on button "登入" at bounding box center [784, 504] width 438 height 35
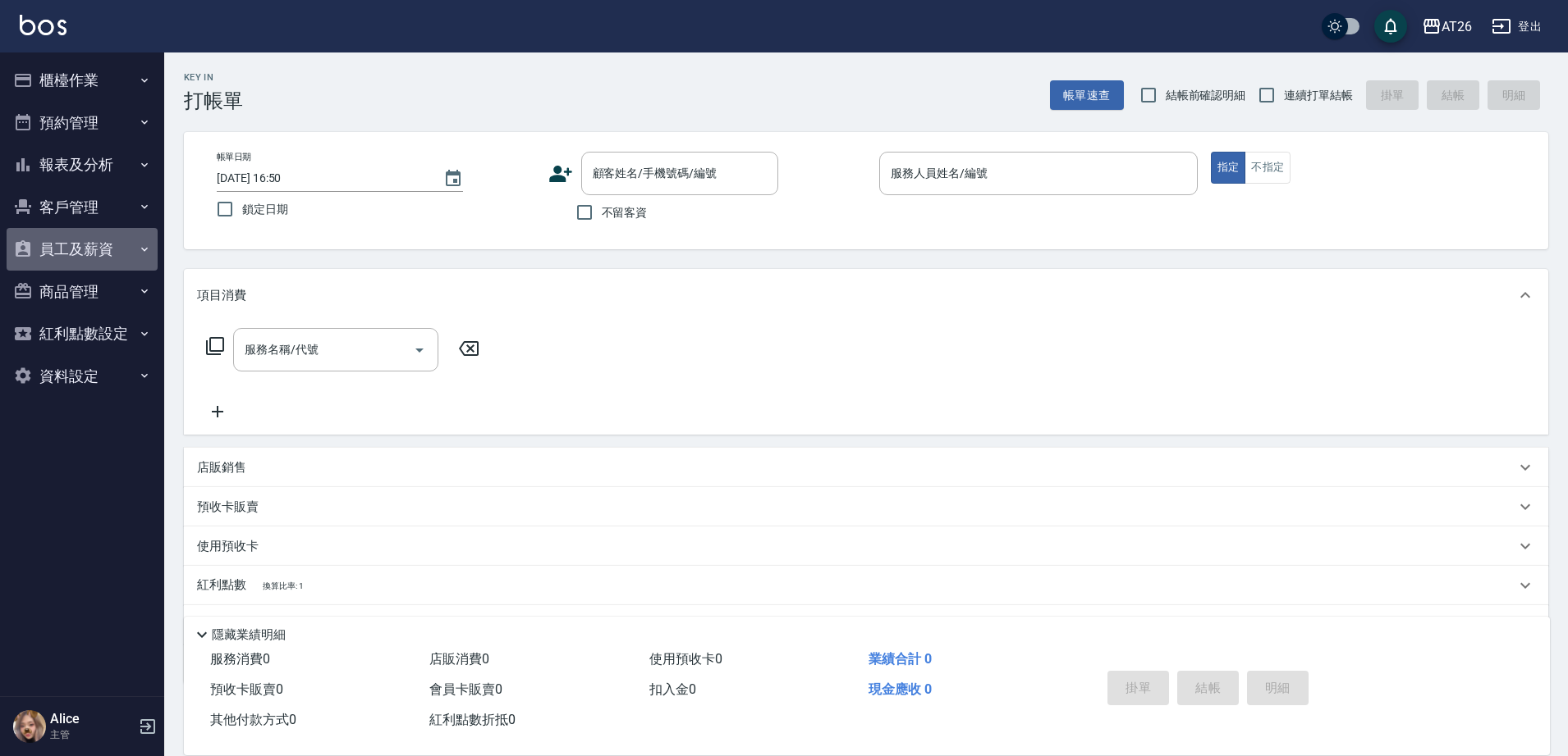
click at [111, 238] on button "員工及薪資" at bounding box center [82, 249] width 151 height 42
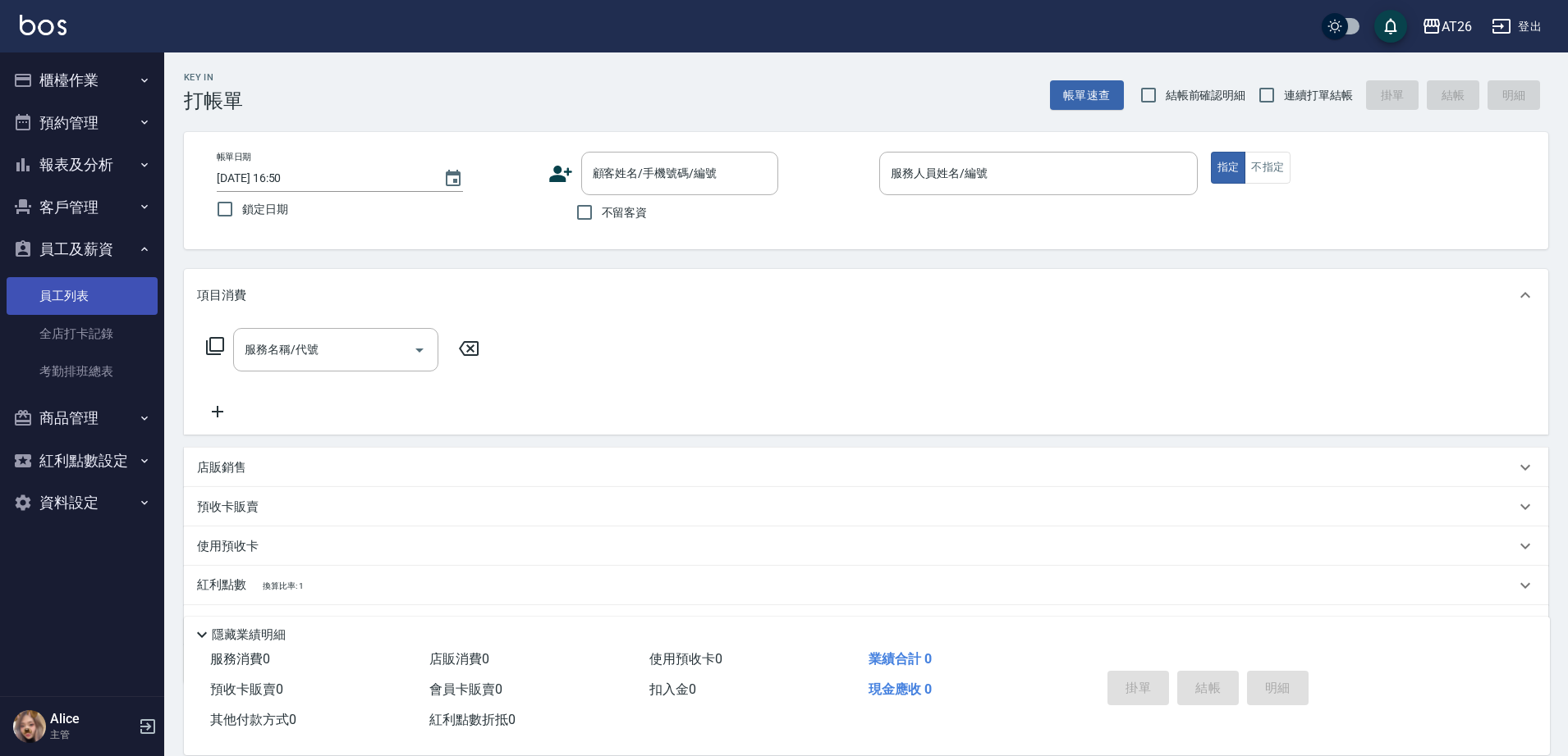
click at [81, 302] on link "員工列表" at bounding box center [82, 296] width 151 height 37
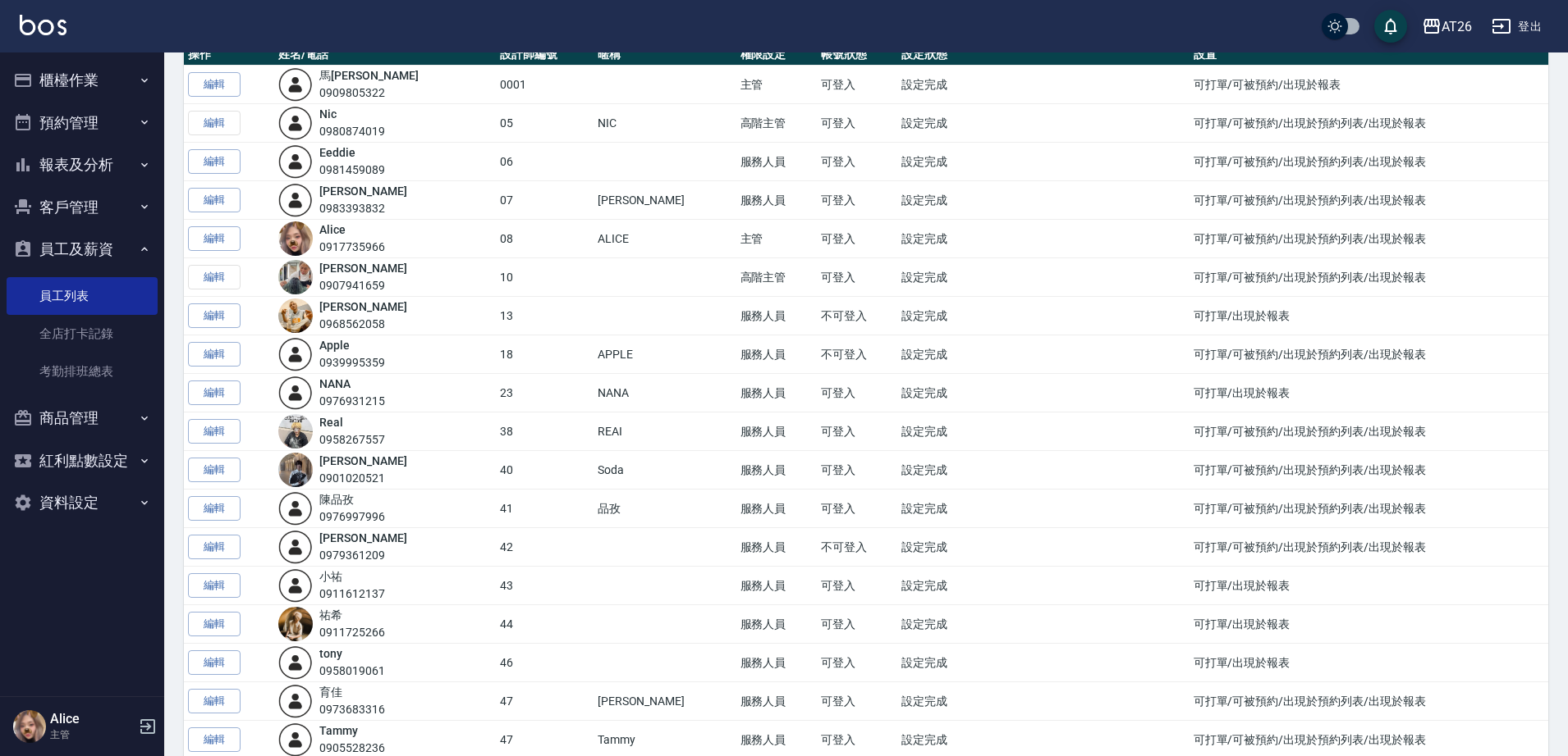
scroll to position [308, 0]
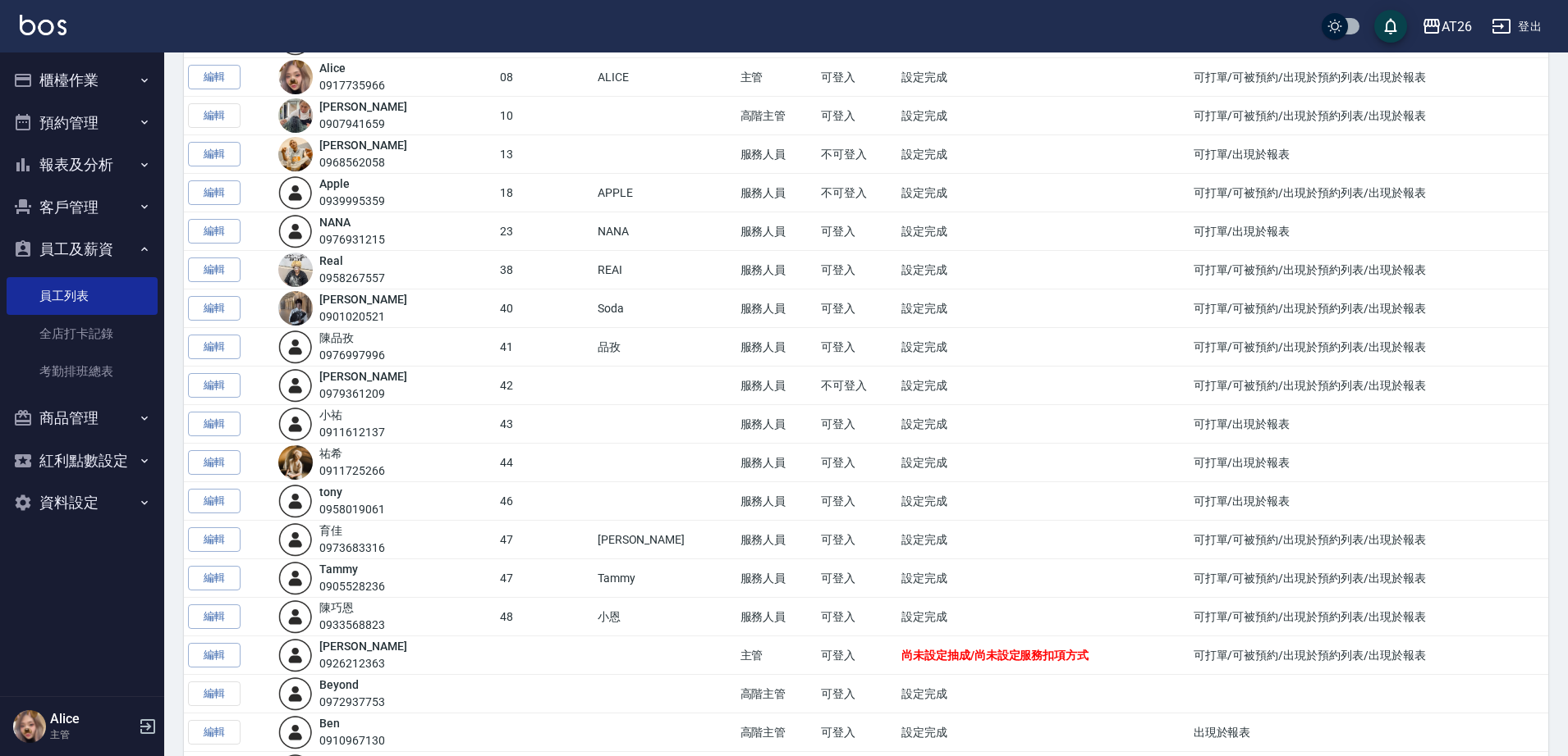
drag, startPoint x: 1575, startPoint y: 481, endPoint x: 1571, endPoint y: 495, distance: 14.6
drag, startPoint x: 1571, startPoint y: 495, endPoint x: 1572, endPoint y: 539, distance: 44.0
drag, startPoint x: 1572, startPoint y: 539, endPoint x: 1550, endPoint y: 542, distance: 22.2
